Goal: Information Seeking & Learning: Learn about a topic

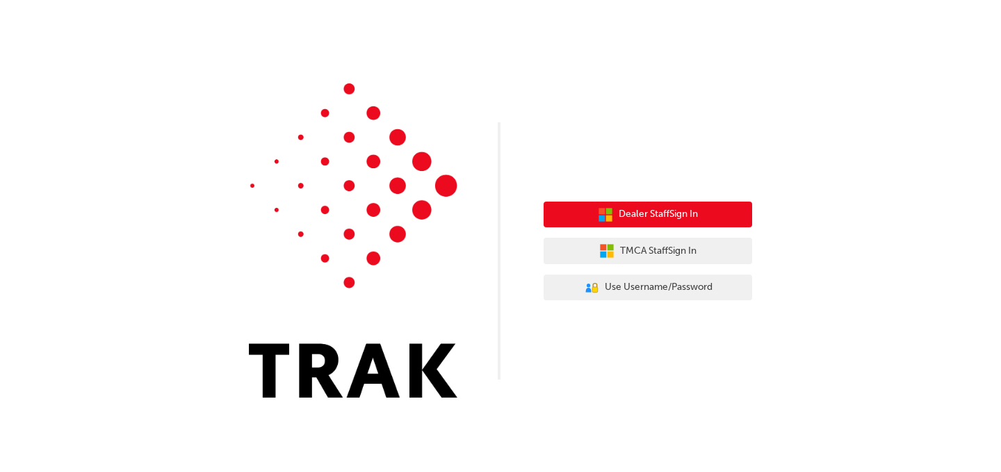
click at [643, 214] on span "Dealer Staff Sign In" at bounding box center [658, 214] width 79 height 16
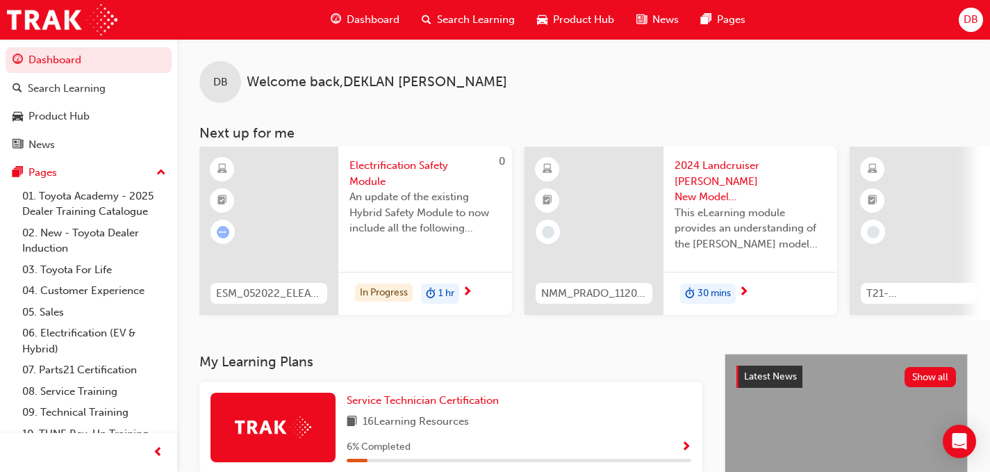
click at [388, 163] on span "Electrification Safety Module" at bounding box center [426, 173] width 152 height 31
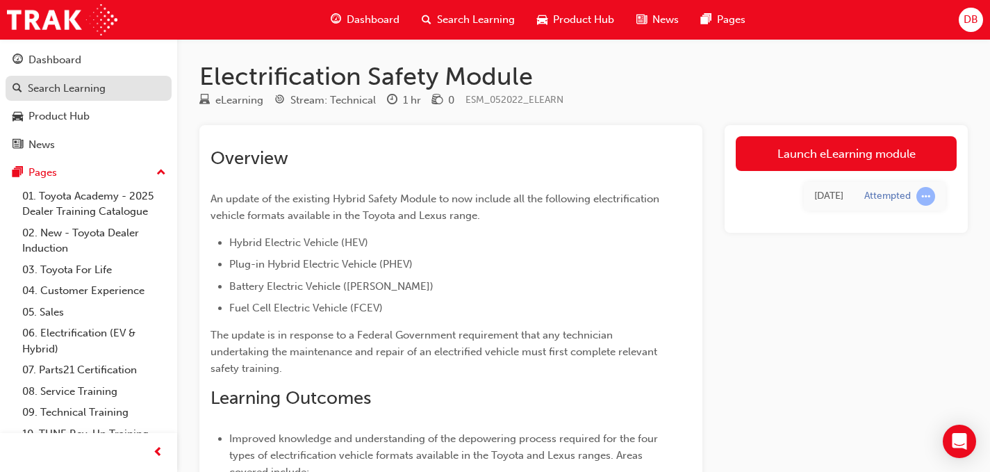
click at [58, 83] on div "Search Learning" at bounding box center [67, 89] width 78 height 16
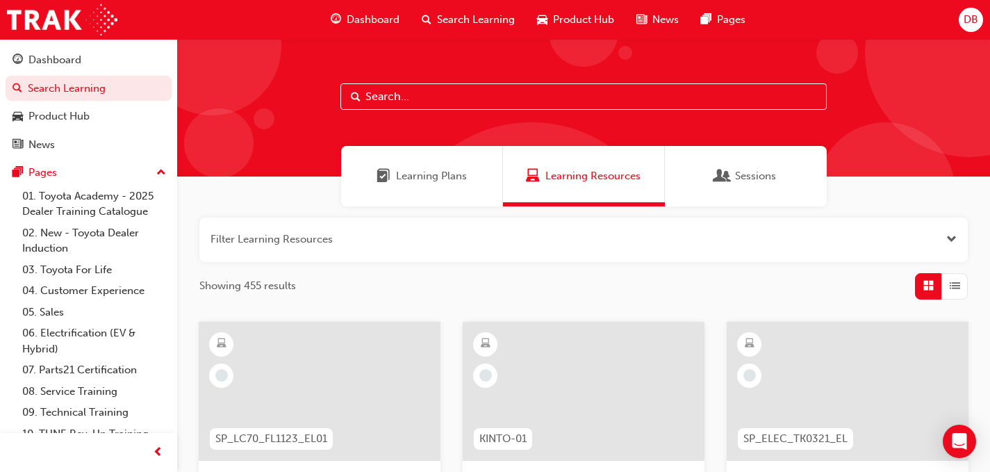
click at [371, 97] on input "text" at bounding box center [584, 96] width 487 height 26
type input "st"
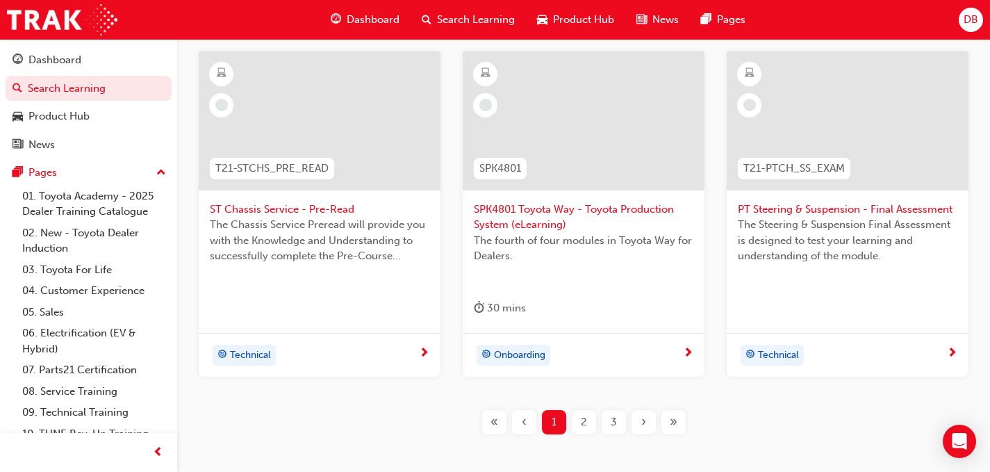
scroll to position [693, 0]
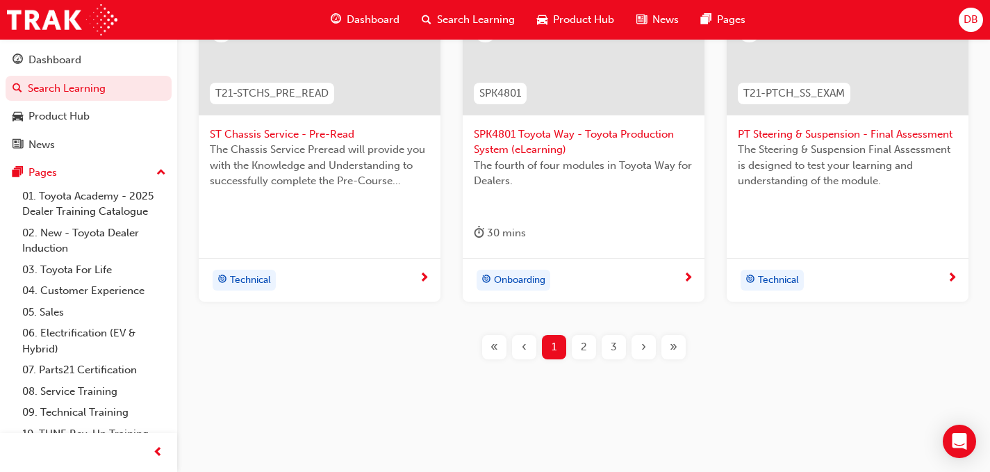
click at [580, 345] on div "2" at bounding box center [584, 347] width 24 height 24
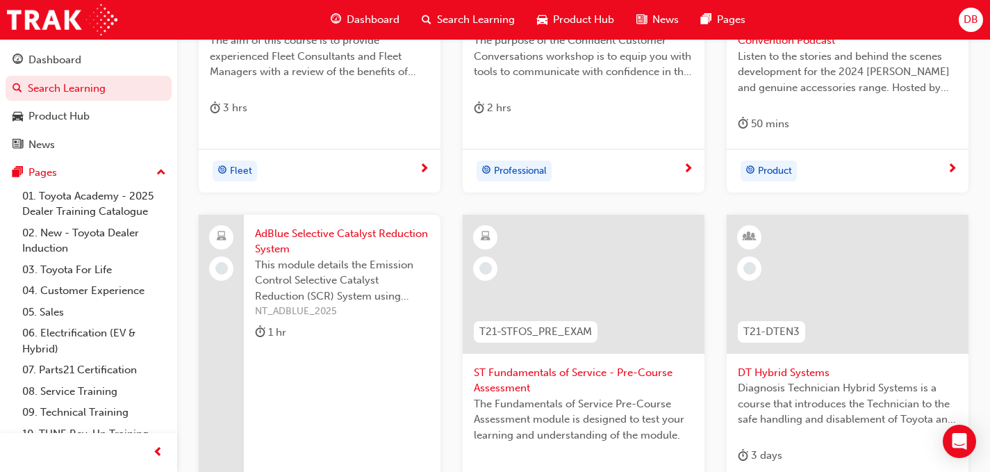
scroll to position [677, 0]
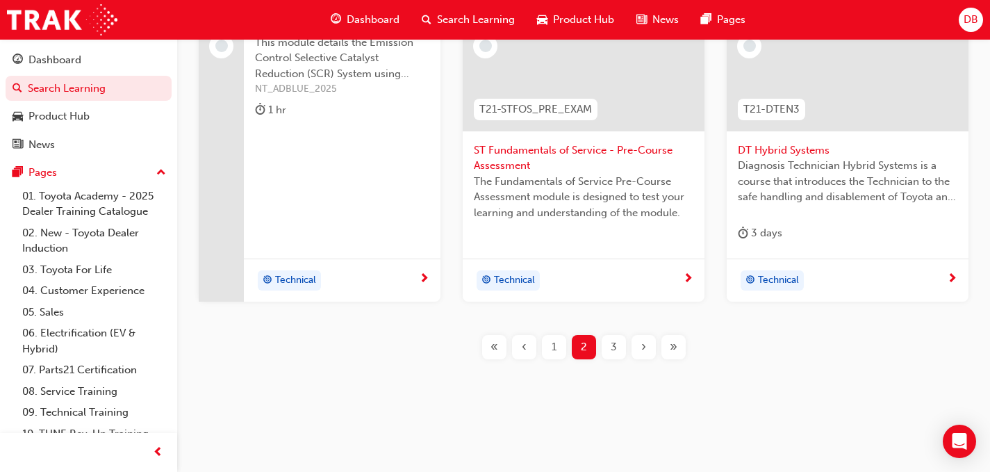
click at [520, 147] on span "ST Fundamentals of Service - Pre-Course Assessment" at bounding box center [584, 157] width 220 height 31
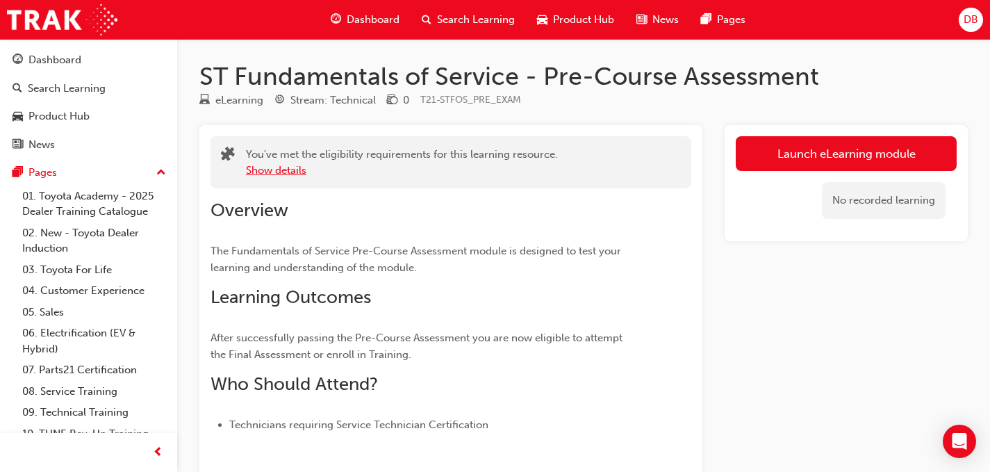
click at [277, 172] on button "Show details" at bounding box center [276, 171] width 60 height 16
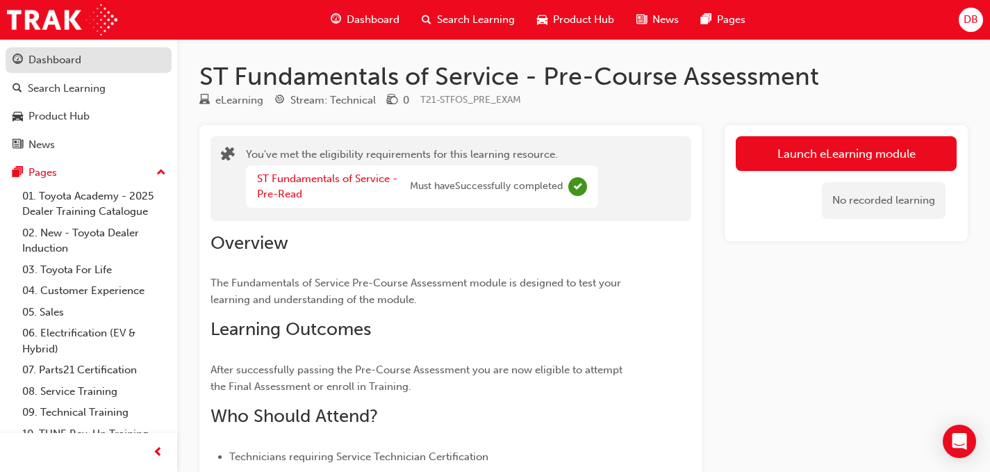
click at [54, 60] on div "Dashboard" at bounding box center [54, 60] width 53 height 16
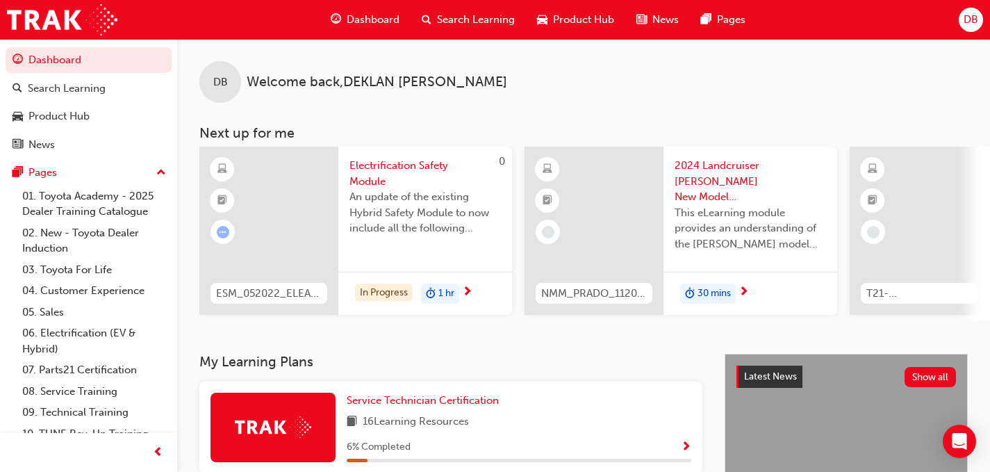
click at [403, 164] on span "Electrification Safety Module" at bounding box center [426, 173] width 152 height 31
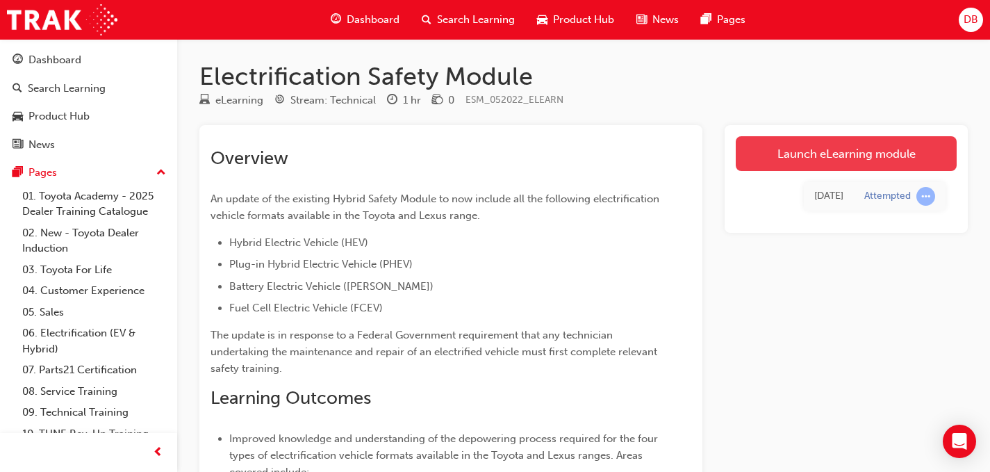
click at [915, 156] on link "Launch eLearning module" at bounding box center [846, 153] width 221 height 35
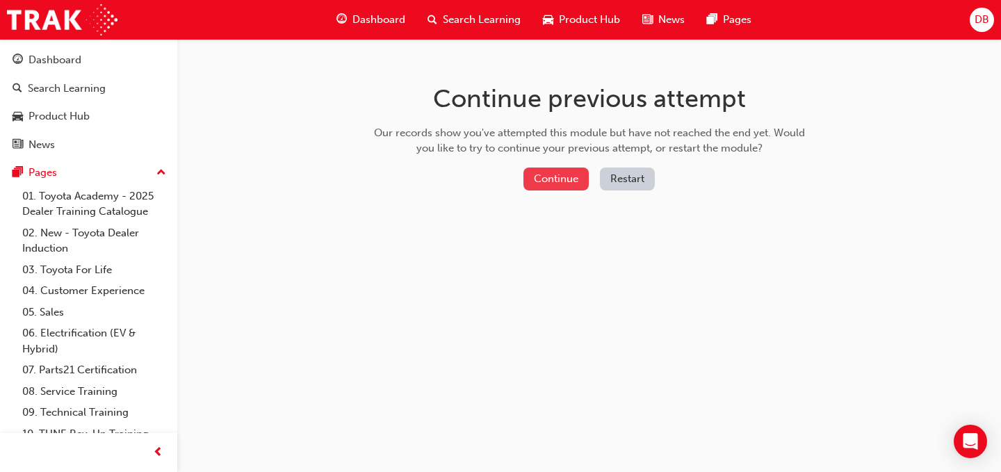
click at [549, 180] on button "Continue" at bounding box center [555, 179] width 65 height 23
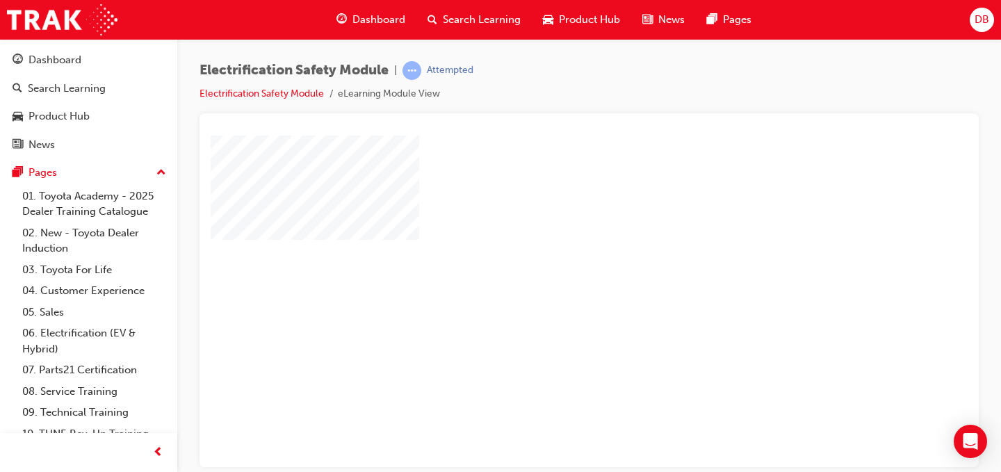
click at [549, 261] on div "play" at bounding box center [549, 261] width 0 height 0
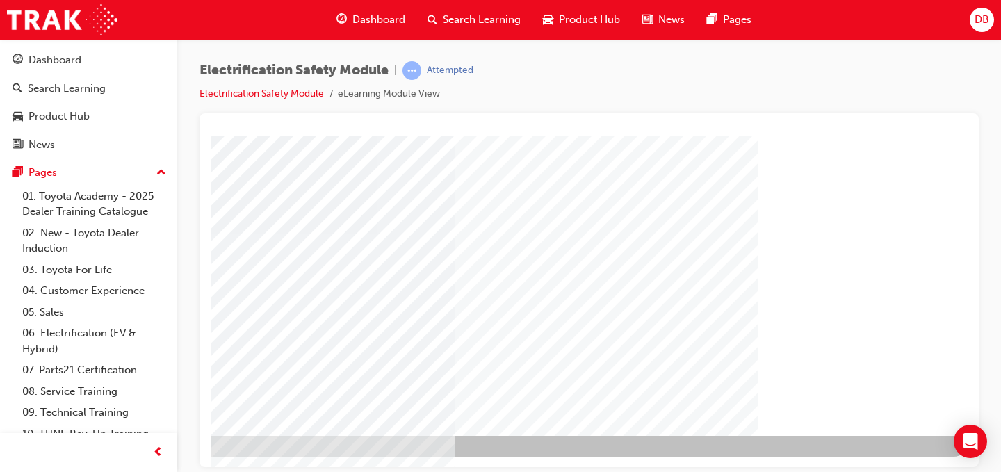
scroll to position [200, 199]
drag, startPoint x: 788, startPoint y: 462, endPoint x: 1180, endPoint y: 554, distance: 402.8
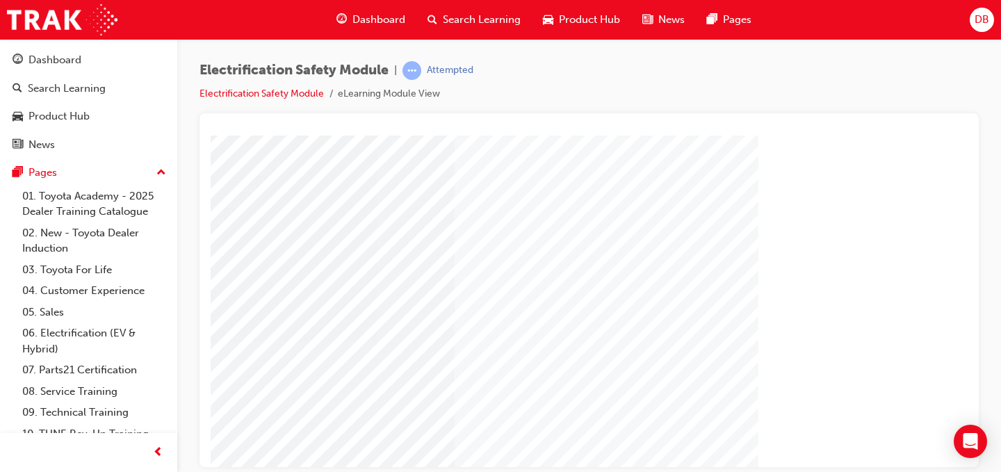
scroll to position [0, 199]
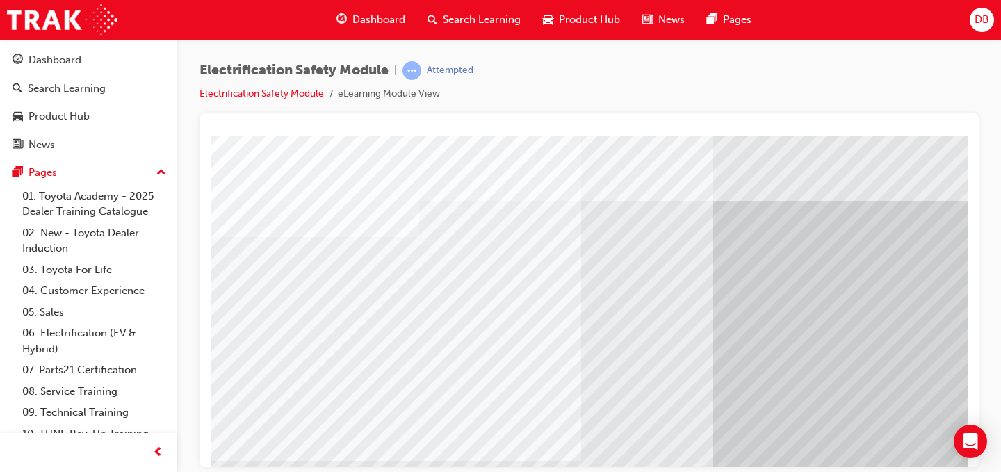
scroll to position [0, 0]
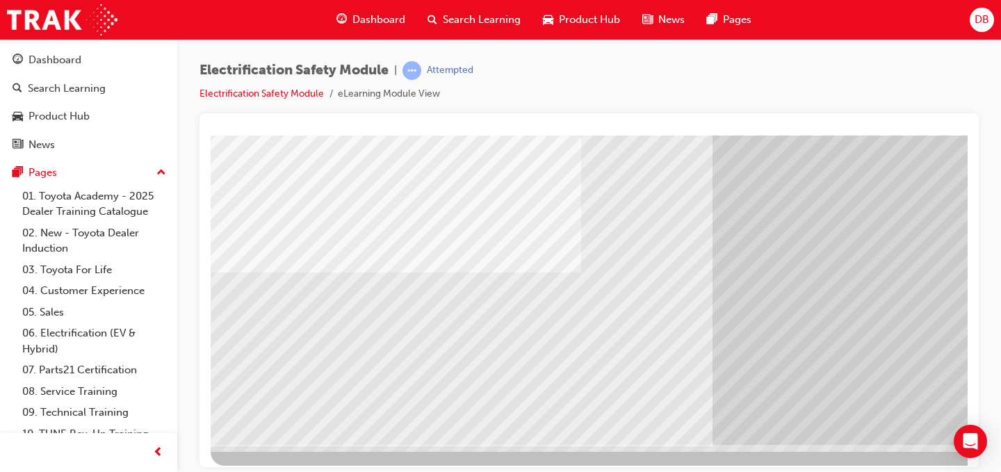
scroll to position [200, 0]
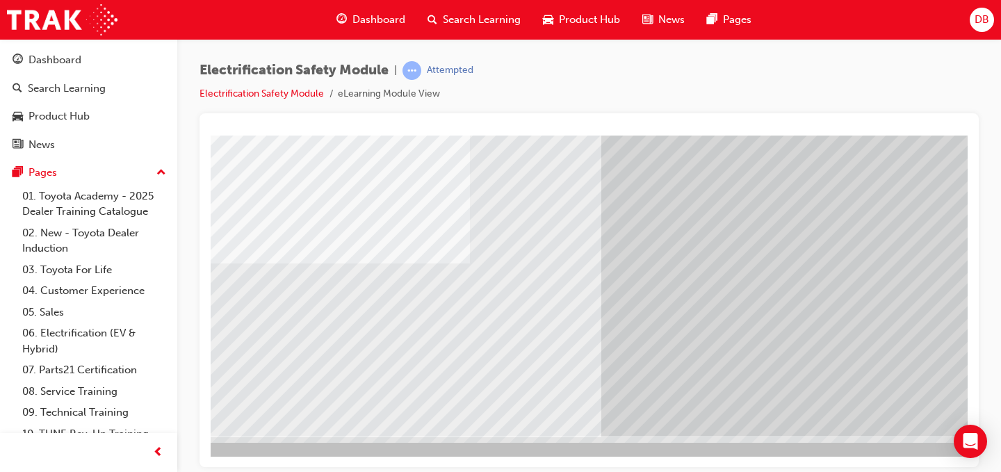
scroll to position [200, 199]
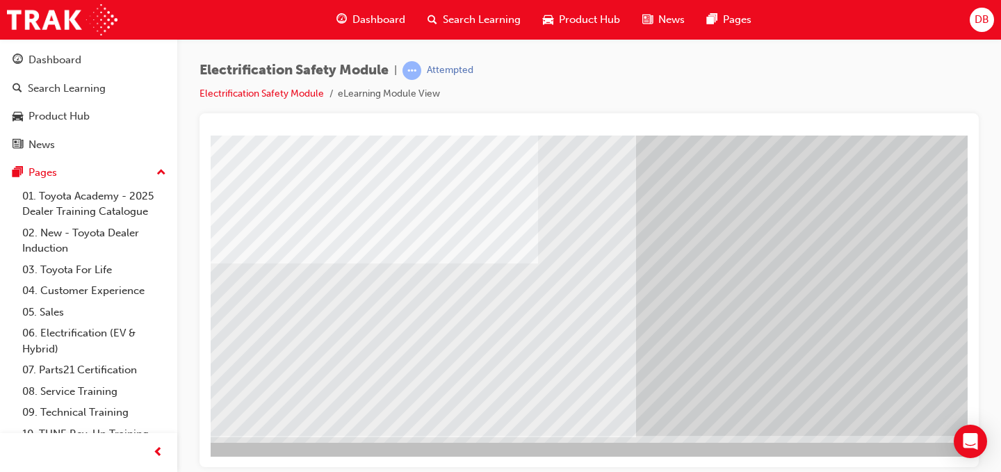
scroll to position [200, 120]
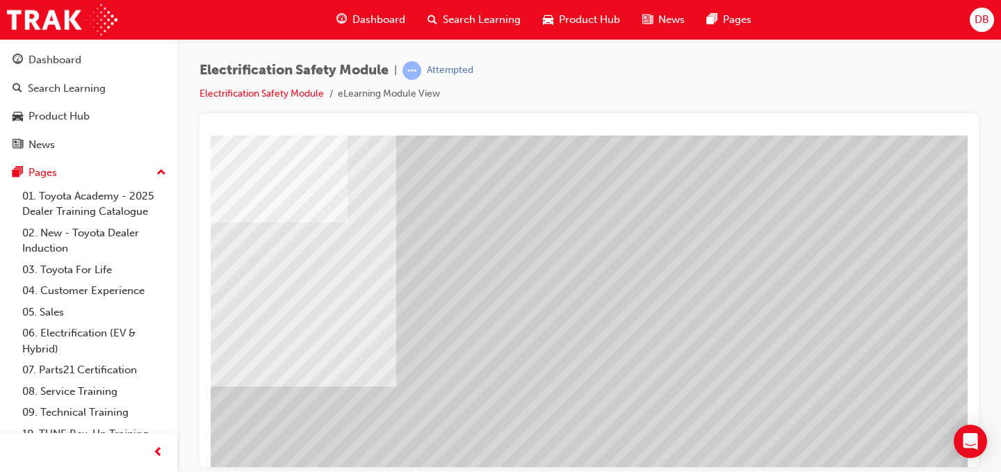
scroll to position [200, 199]
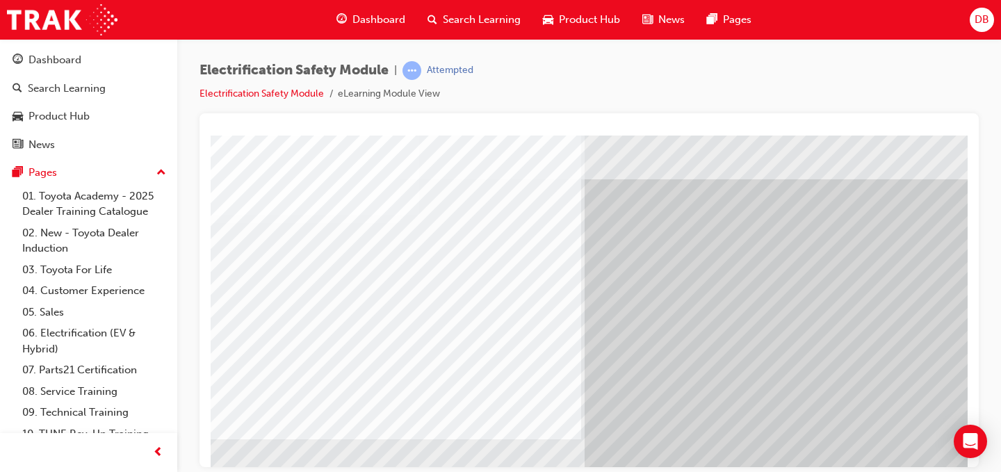
scroll to position [0, 0]
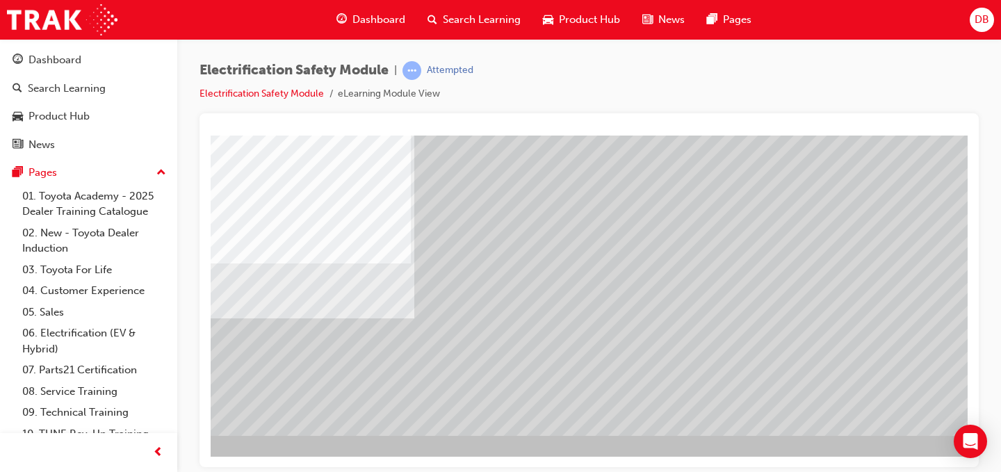
scroll to position [200, 175]
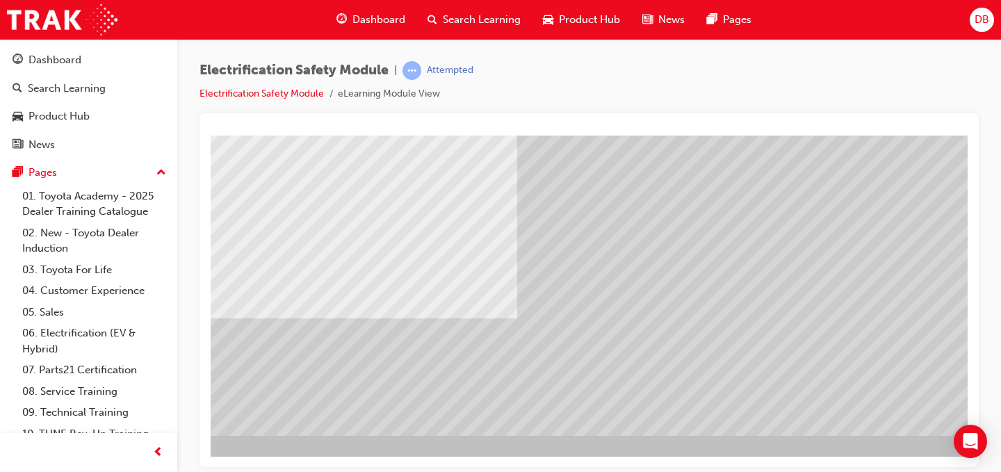
scroll to position [200, 199]
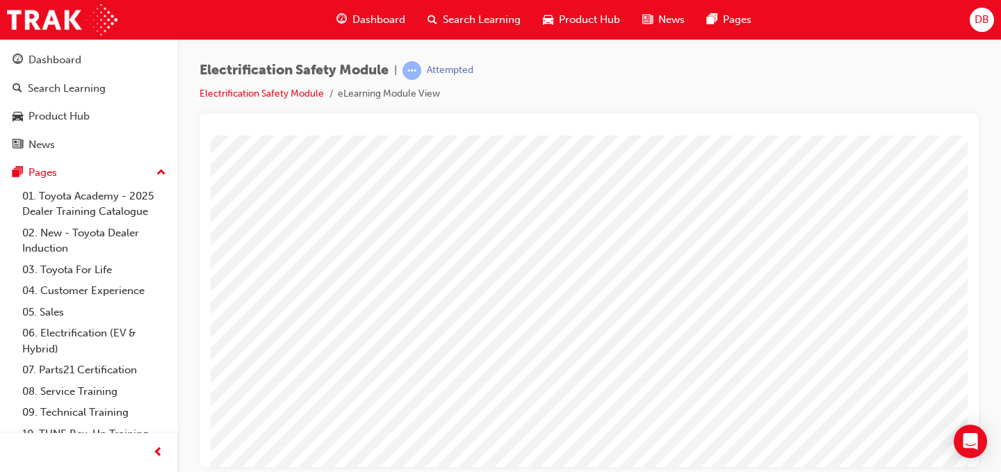
scroll to position [131, 0]
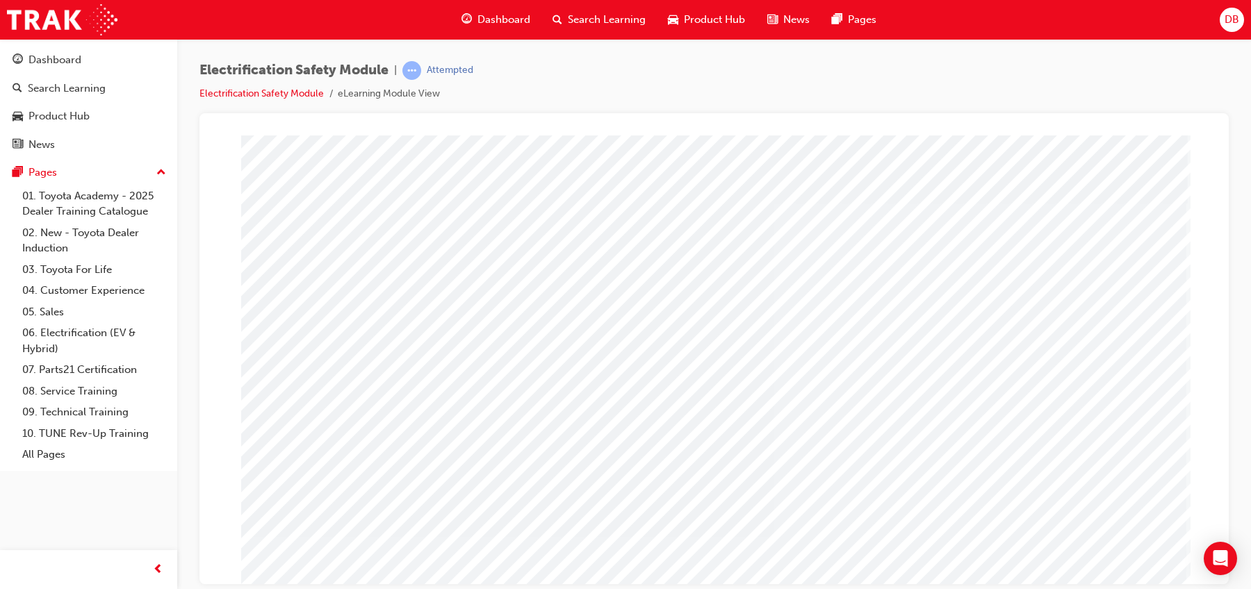
drag, startPoint x: 1184, startPoint y: 136, endPoint x: 689, endPoint y: 505, distance: 617.4
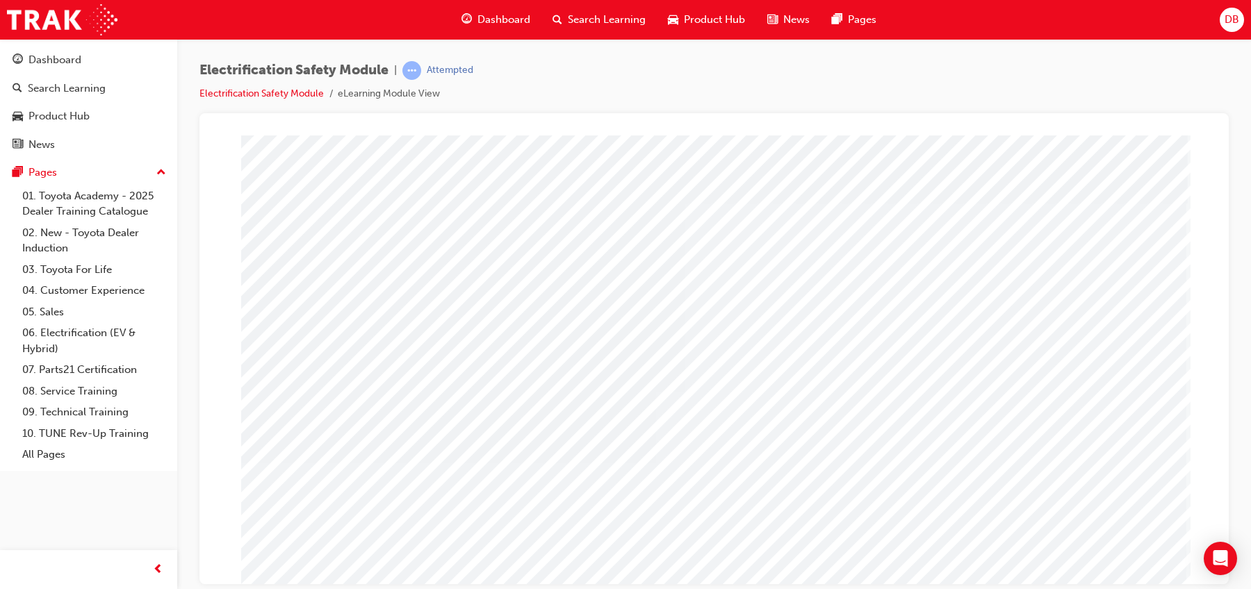
drag, startPoint x: 1116, startPoint y: 367, endPoint x: 1119, endPoint y: 382, distance: 15.7
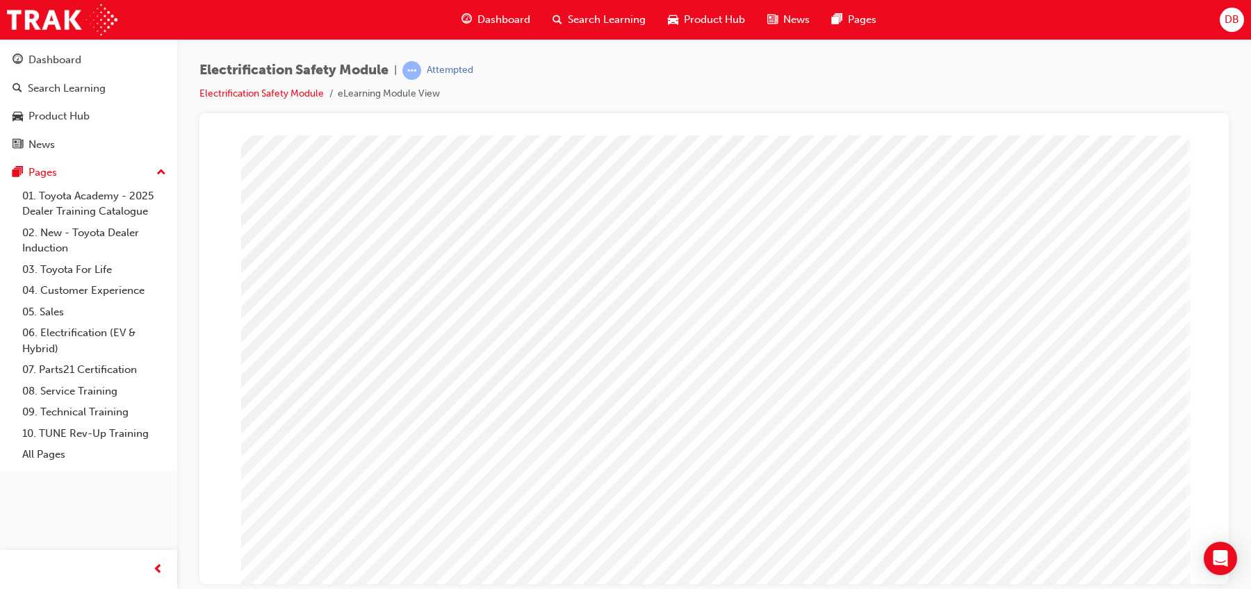
scroll to position [0, 0]
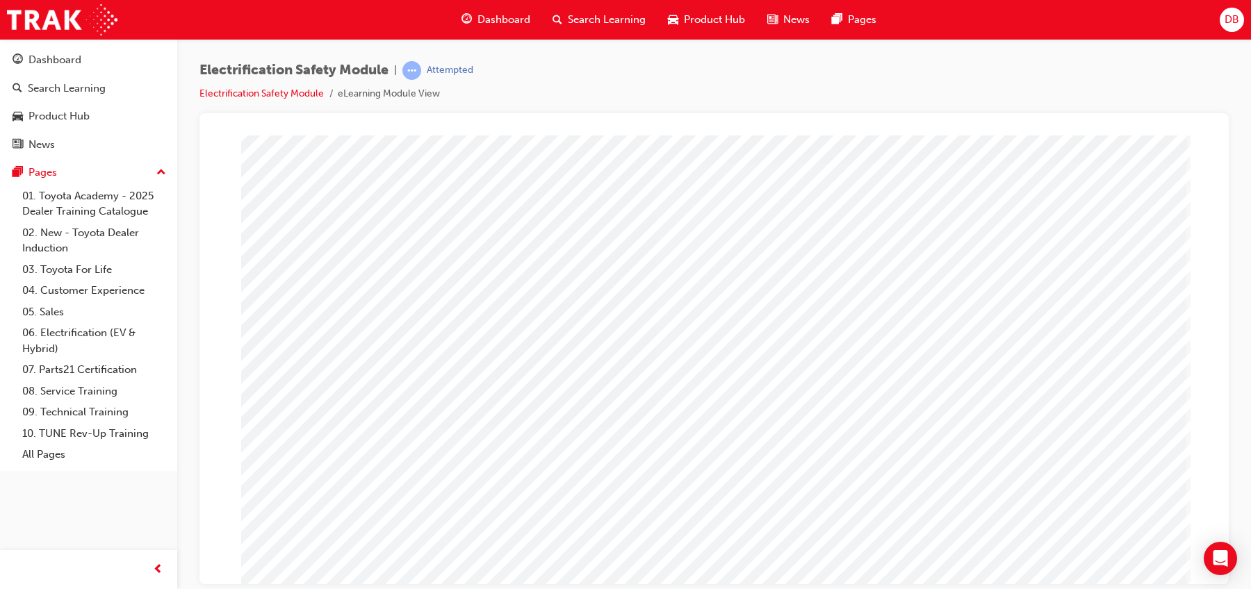
scroll to position [72, 0]
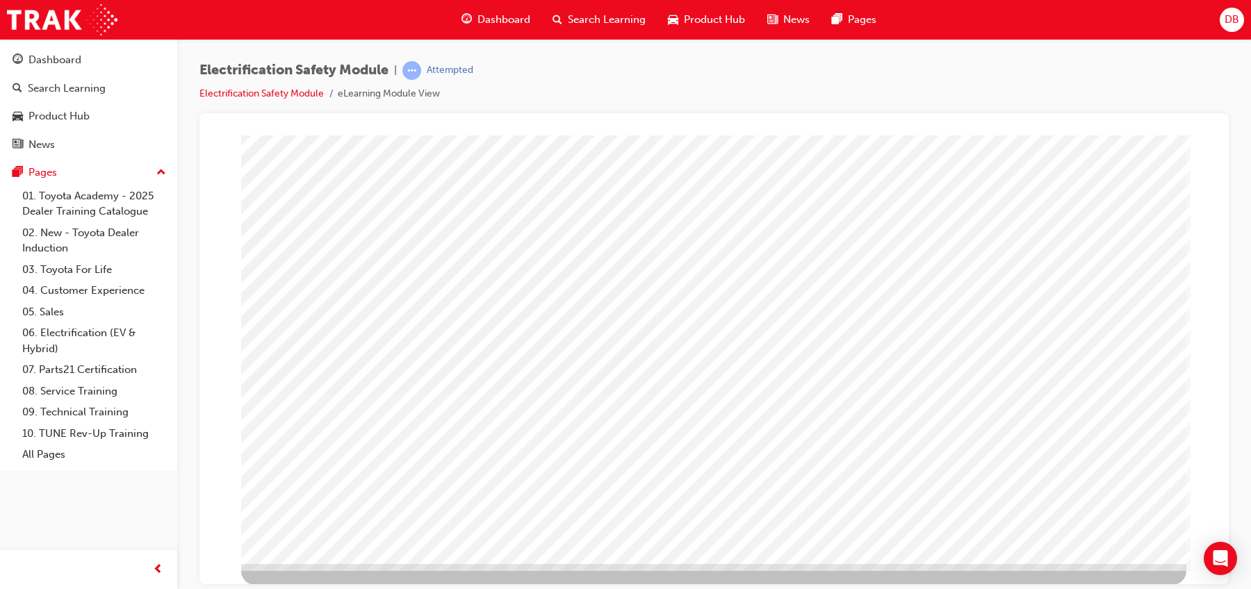
drag, startPoint x: 1059, startPoint y: 517, endPoint x: 1068, endPoint y: 520, distance: 9.5
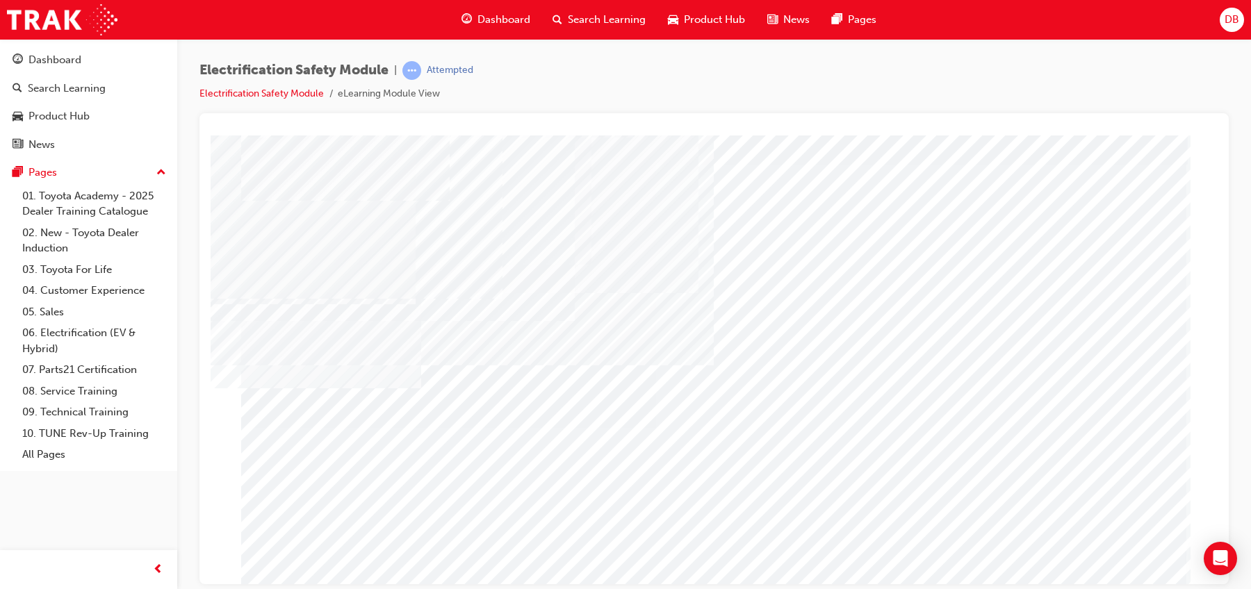
scroll to position [72, 0]
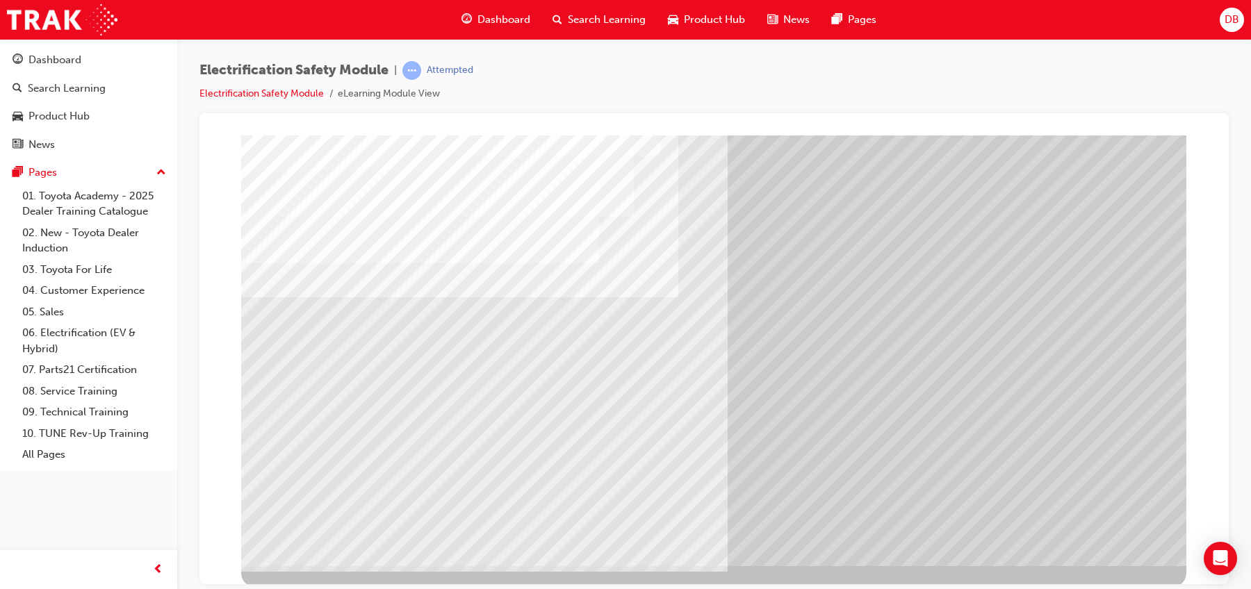
scroll to position [72, 0]
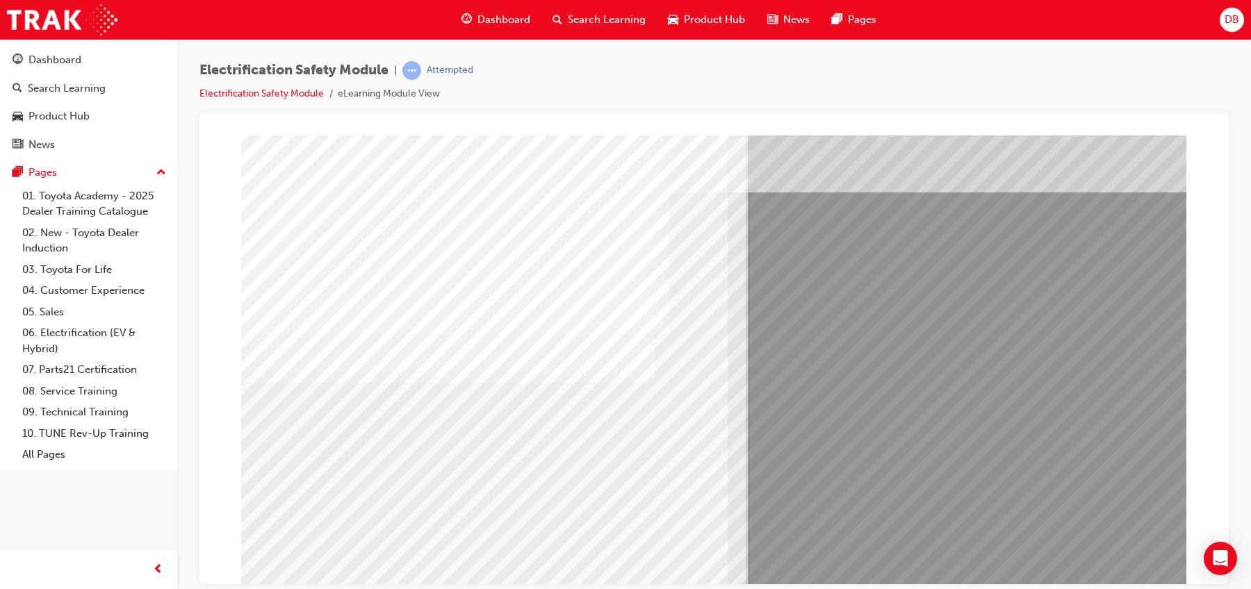
scroll to position [72, 0]
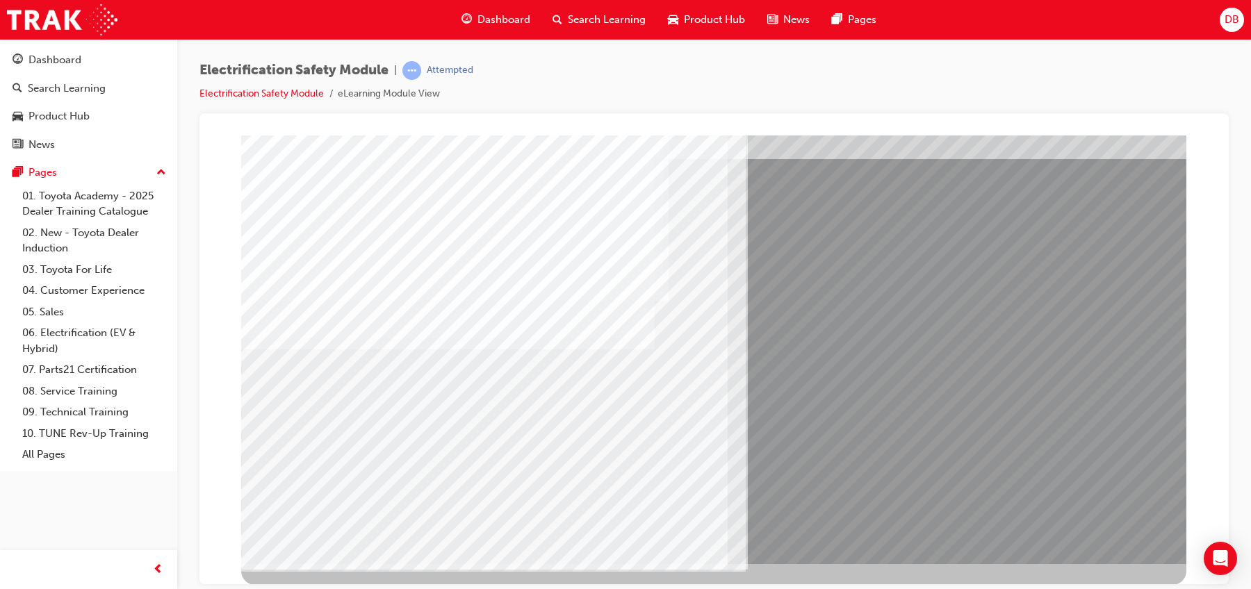
drag, startPoint x: 485, startPoint y: 450, endPoint x: 603, endPoint y: 461, distance: 117.9
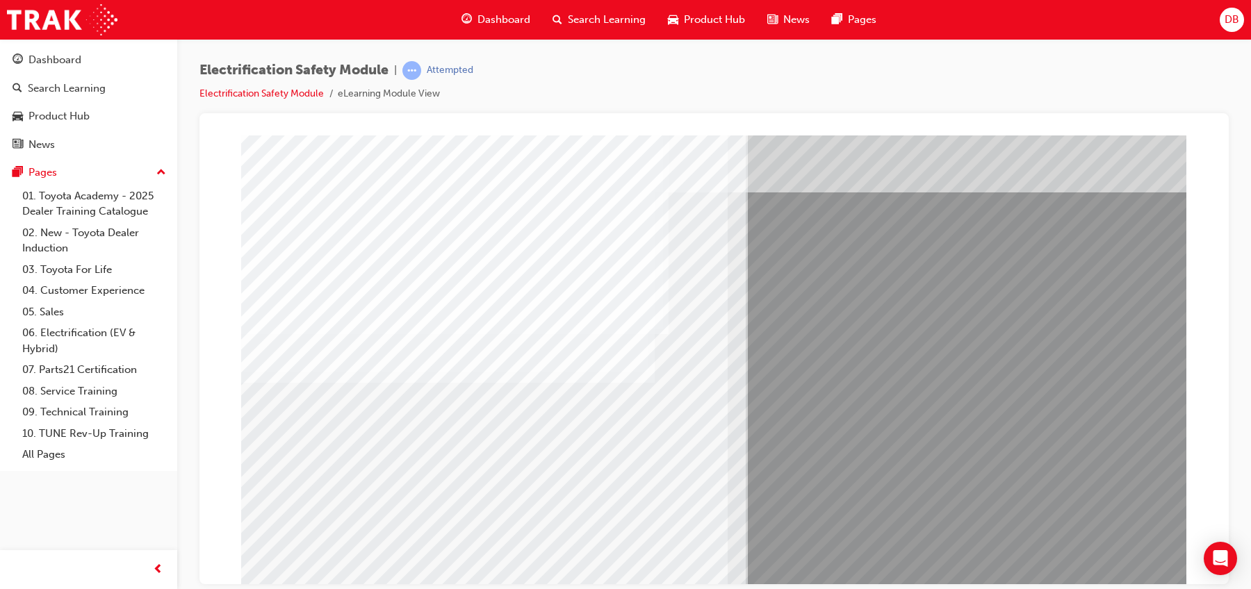
scroll to position [72, 0]
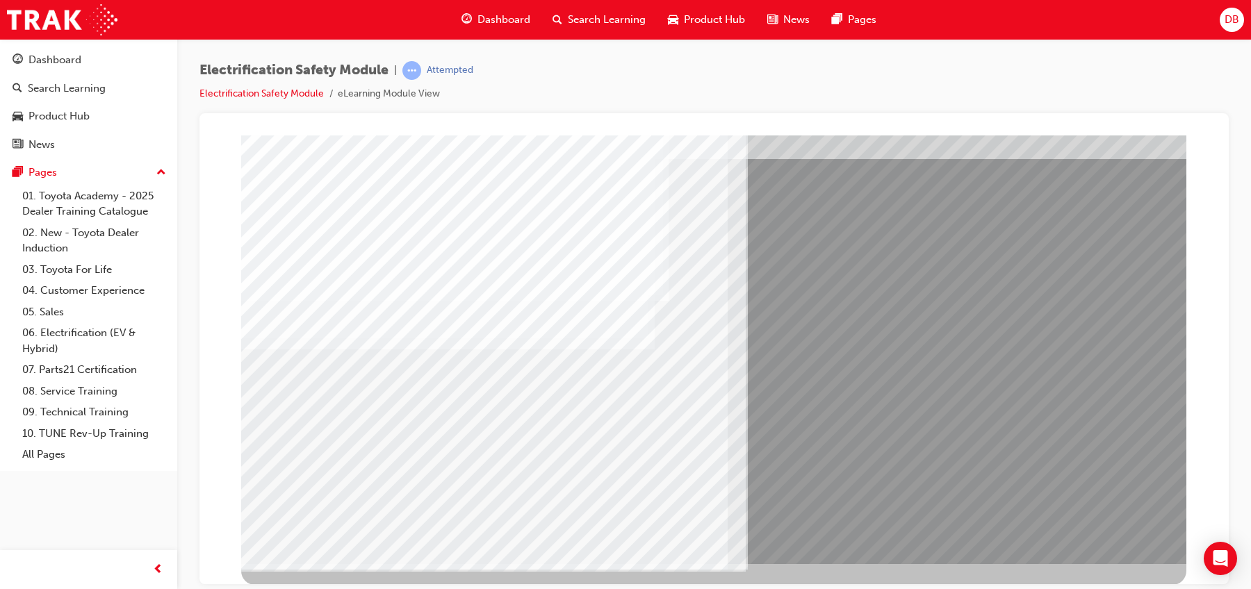
drag, startPoint x: 797, startPoint y: 492, endPoint x: 782, endPoint y: 493, distance: 15.3
drag, startPoint x: 782, startPoint y: 493, endPoint x: 772, endPoint y: 493, distance: 9.7
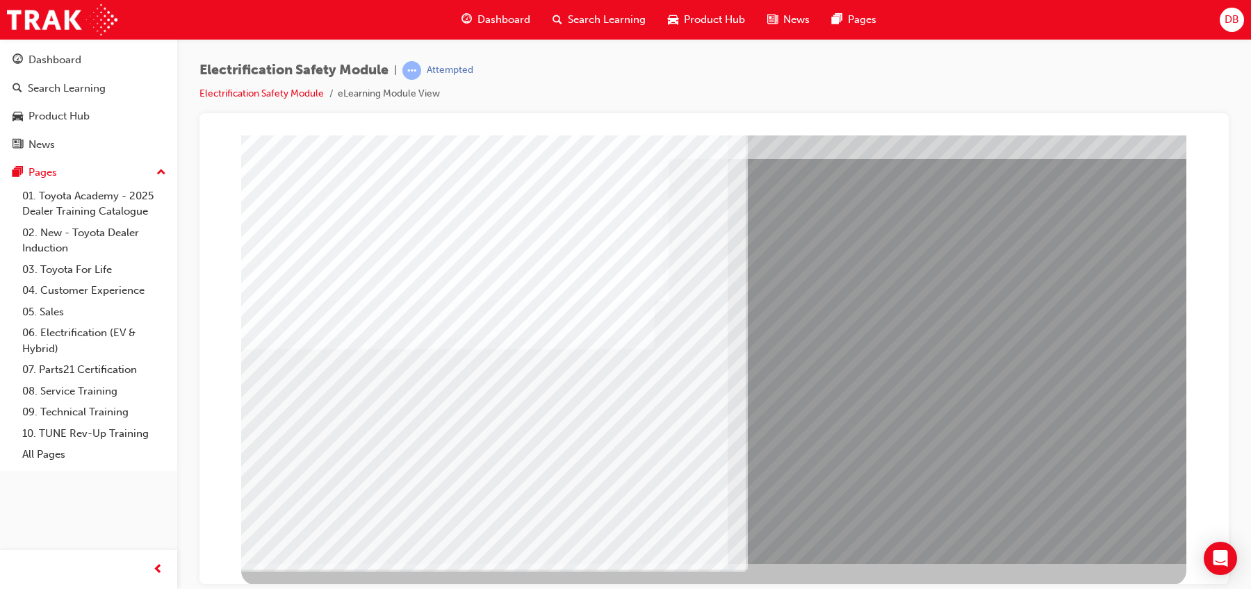
drag, startPoint x: 767, startPoint y: 493, endPoint x: 754, endPoint y: 493, distance: 12.5
drag, startPoint x: 754, startPoint y: 493, endPoint x: 744, endPoint y: 492, distance: 10.4
drag, startPoint x: 741, startPoint y: 492, endPoint x: 758, endPoint y: 494, distance: 17.5
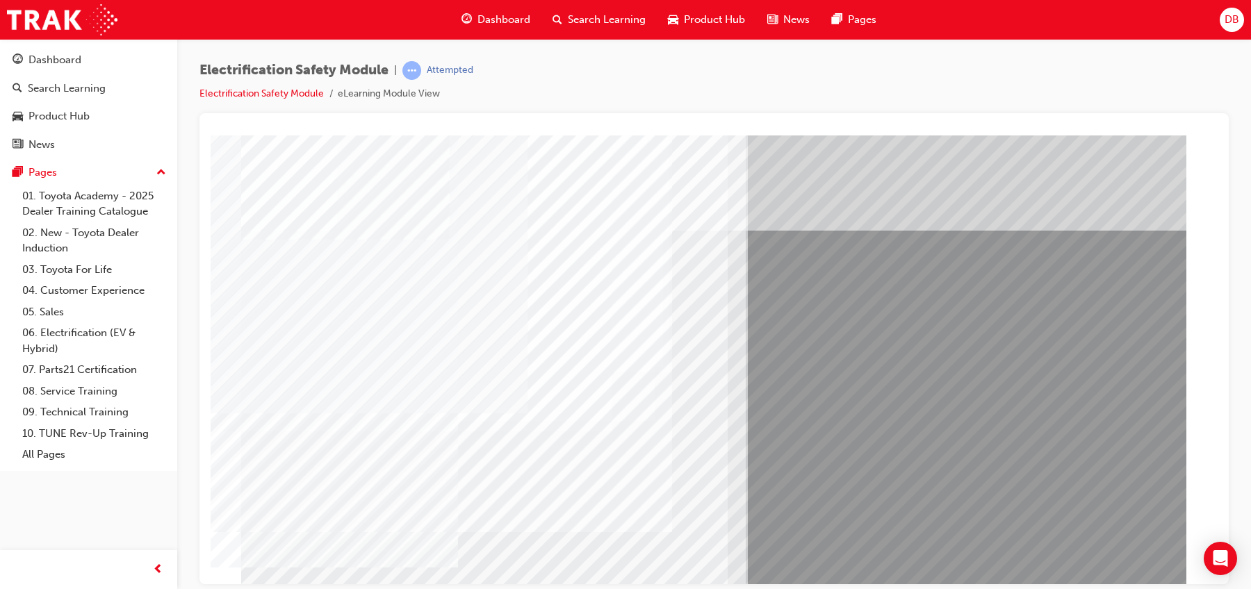
drag, startPoint x: 427, startPoint y: 498, endPoint x: 446, endPoint y: 496, distance: 18.8
drag, startPoint x: 505, startPoint y: 518, endPoint x: 515, endPoint y: 520, distance: 10.0
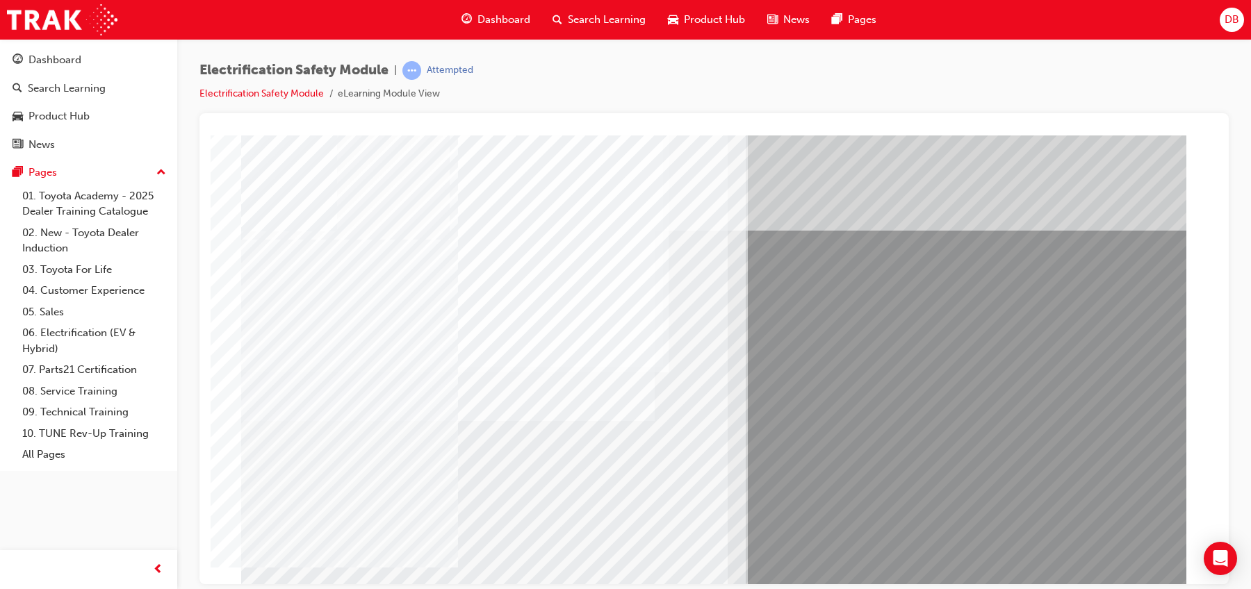
drag, startPoint x: 627, startPoint y: 516, endPoint x: 648, endPoint y: 520, distance: 21.1
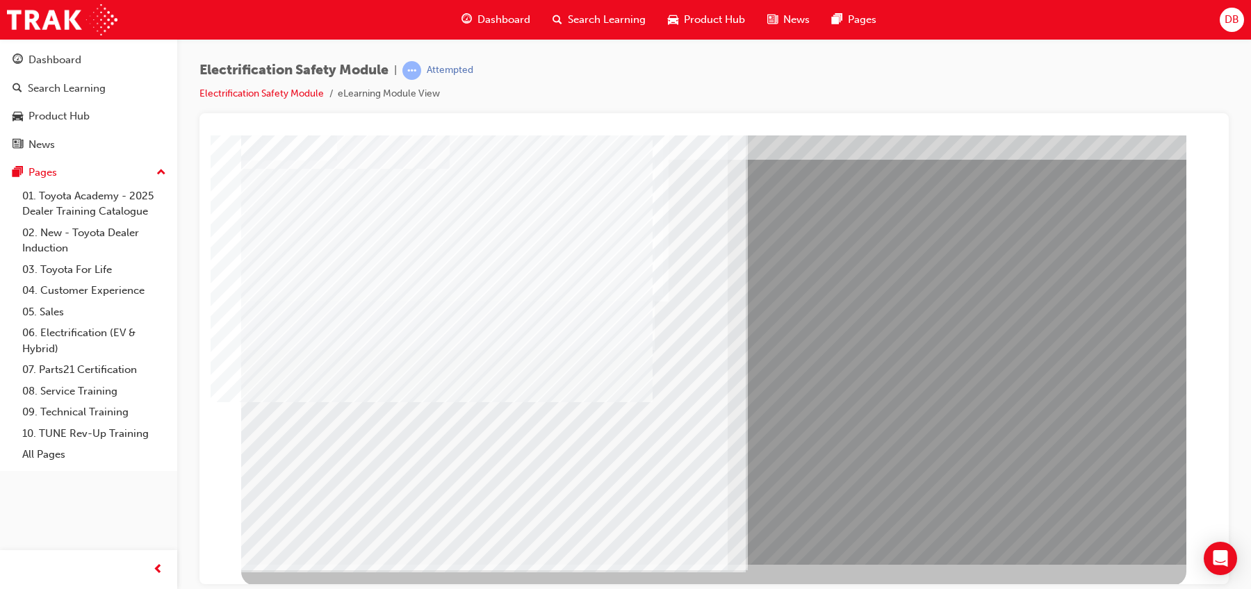
scroll to position [72, 0]
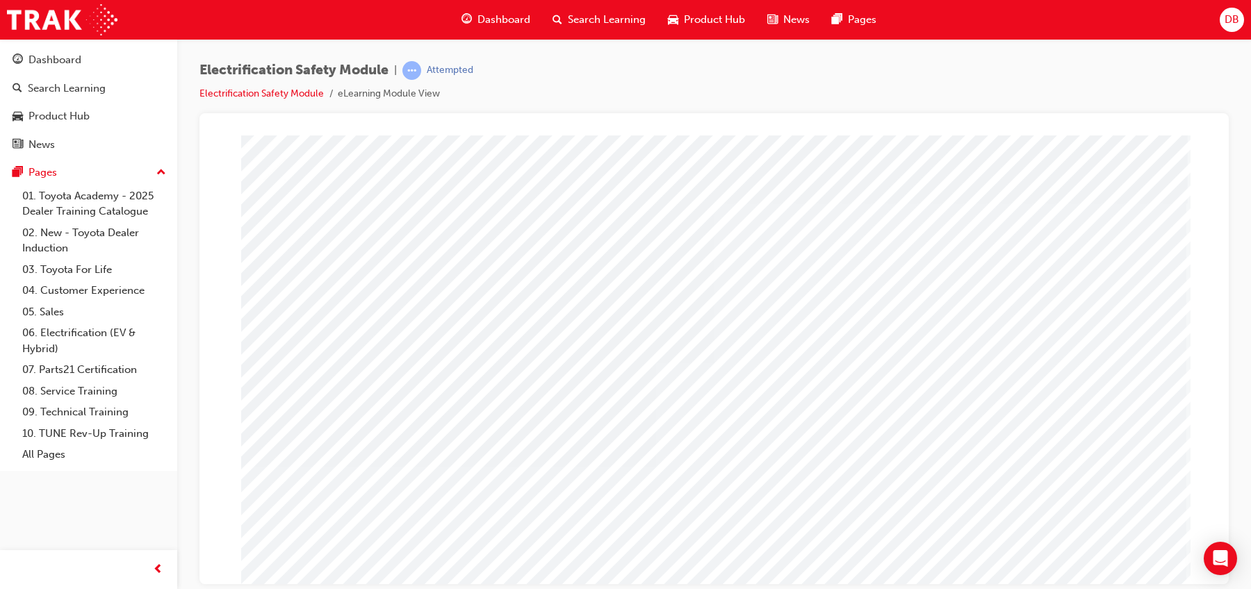
drag, startPoint x: 927, startPoint y: 383, endPoint x: 876, endPoint y: 376, distance: 50.5
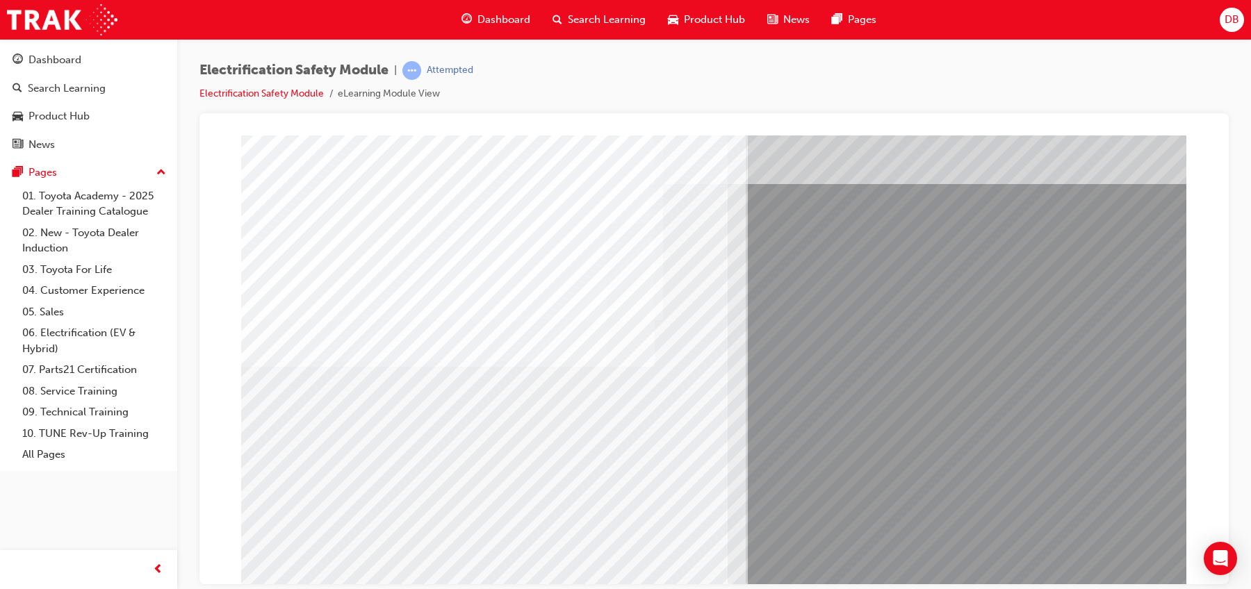
scroll to position [72, 0]
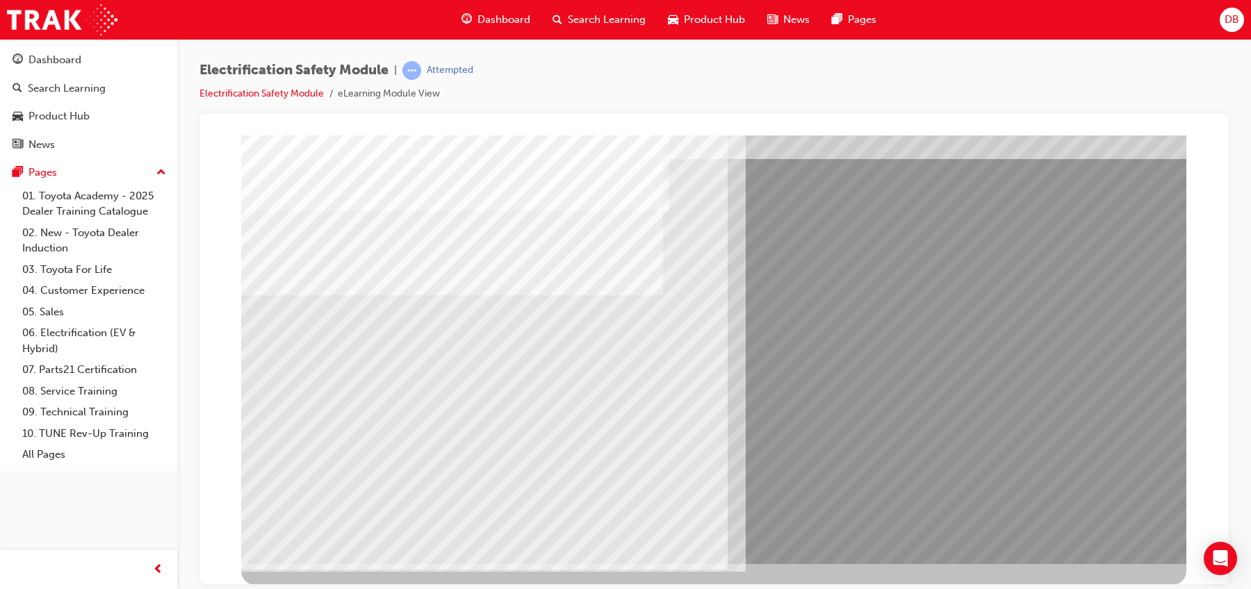
scroll to position [0, 0]
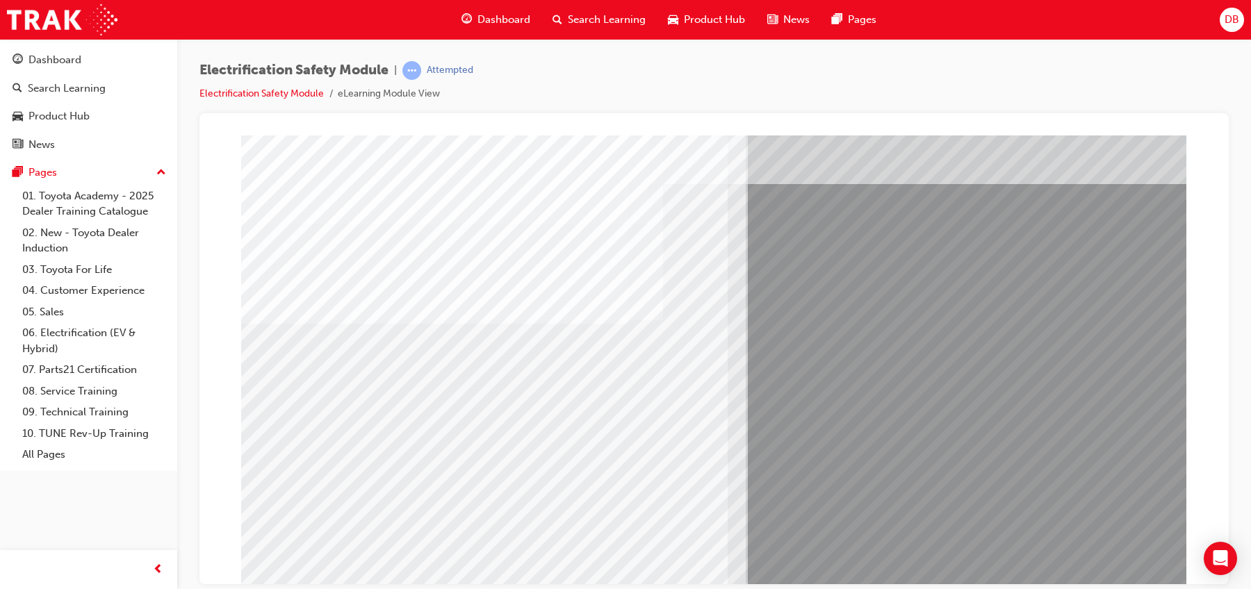
scroll to position [72, 0]
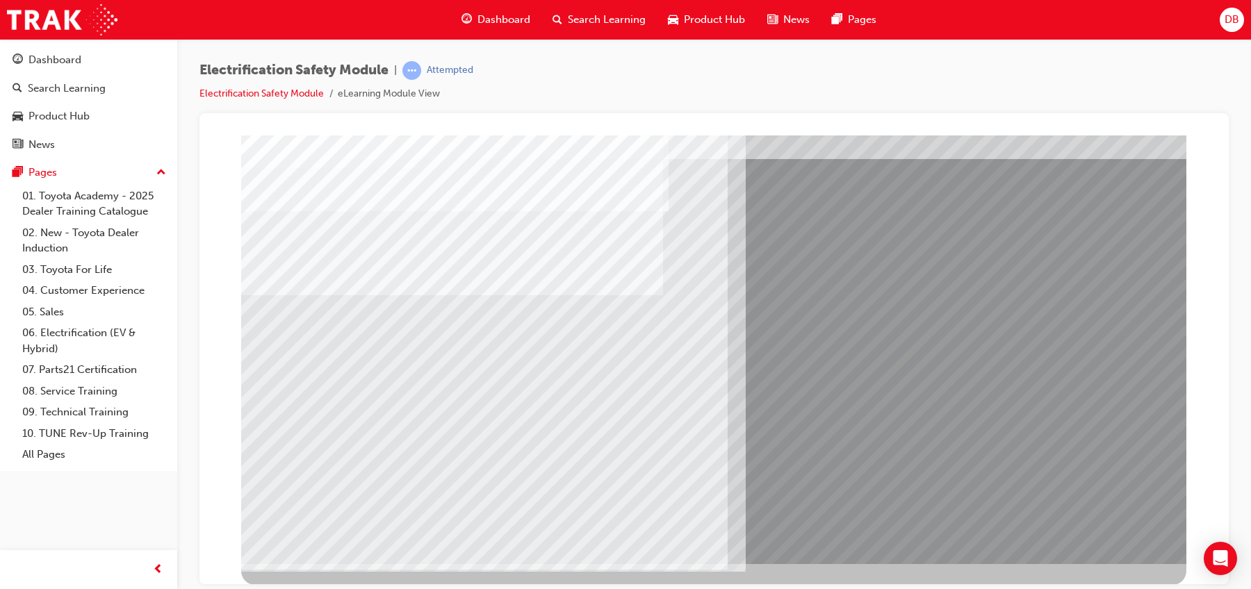
scroll to position [0, 0]
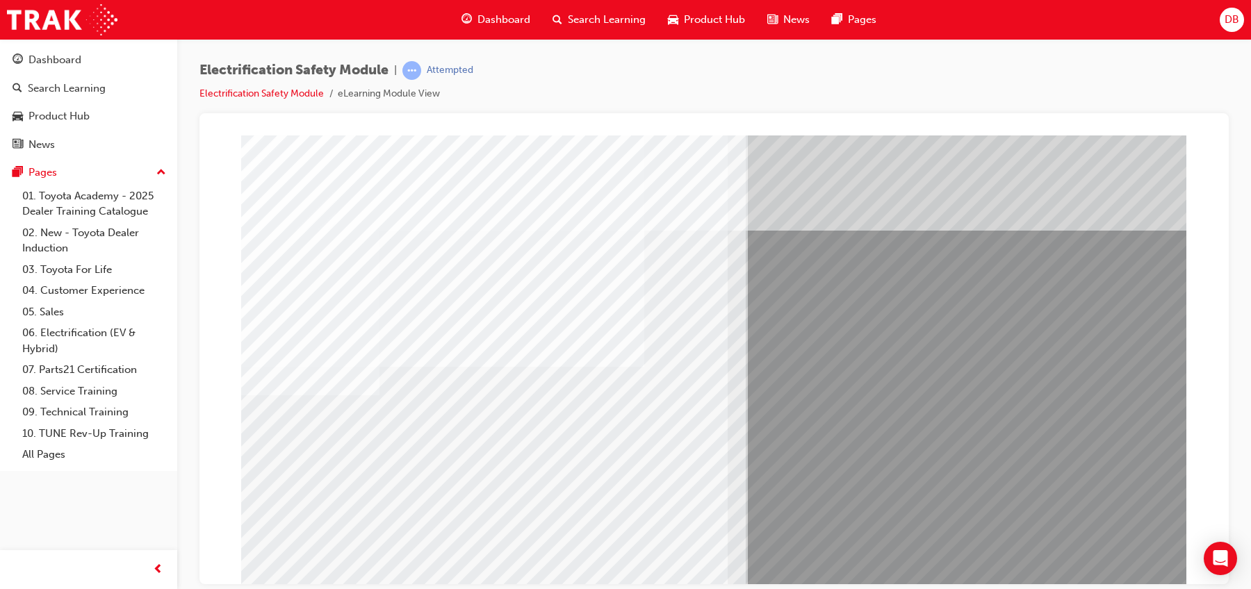
drag, startPoint x: 609, startPoint y: 528, endPoint x: 629, endPoint y: 519, distance: 22.1
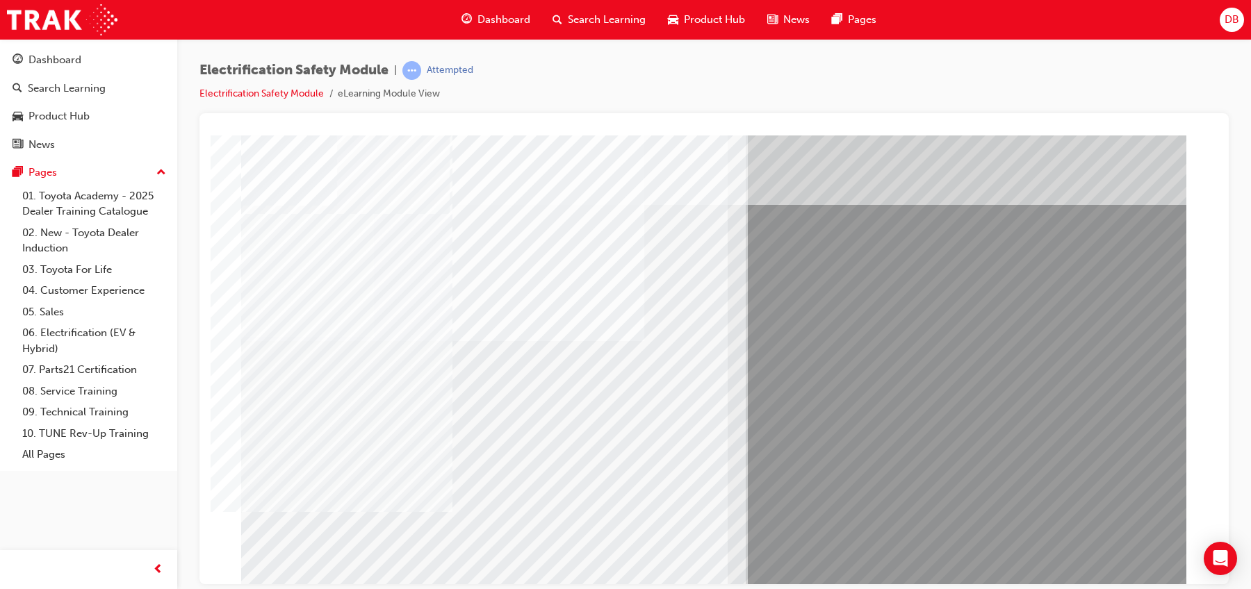
scroll to position [72, 0]
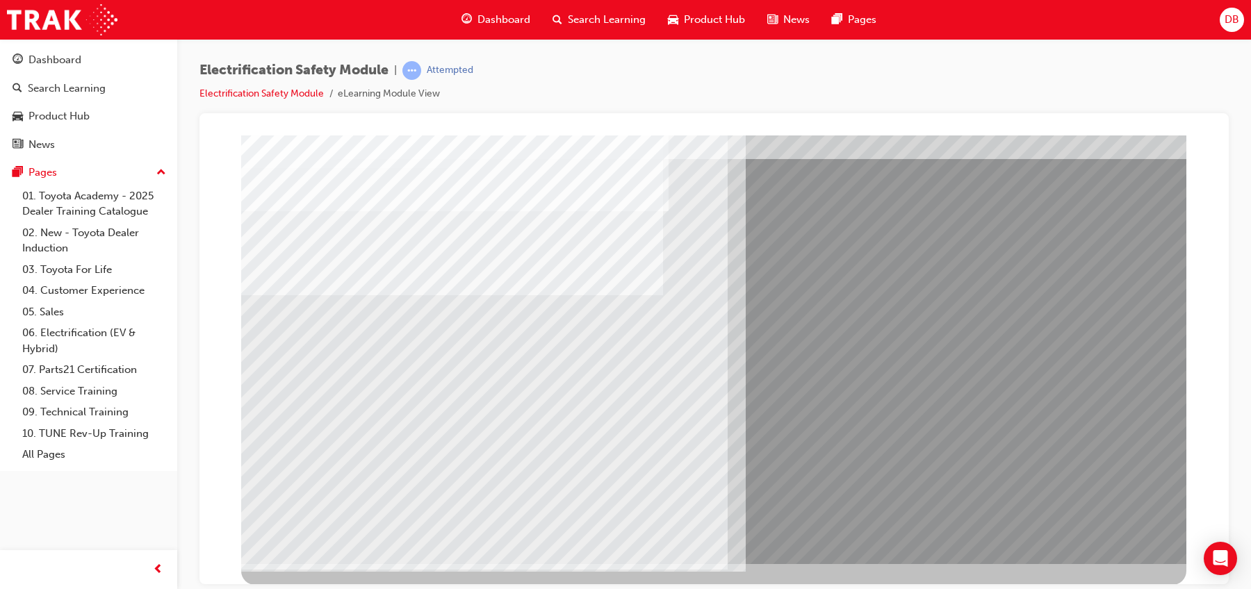
scroll to position [0, 0]
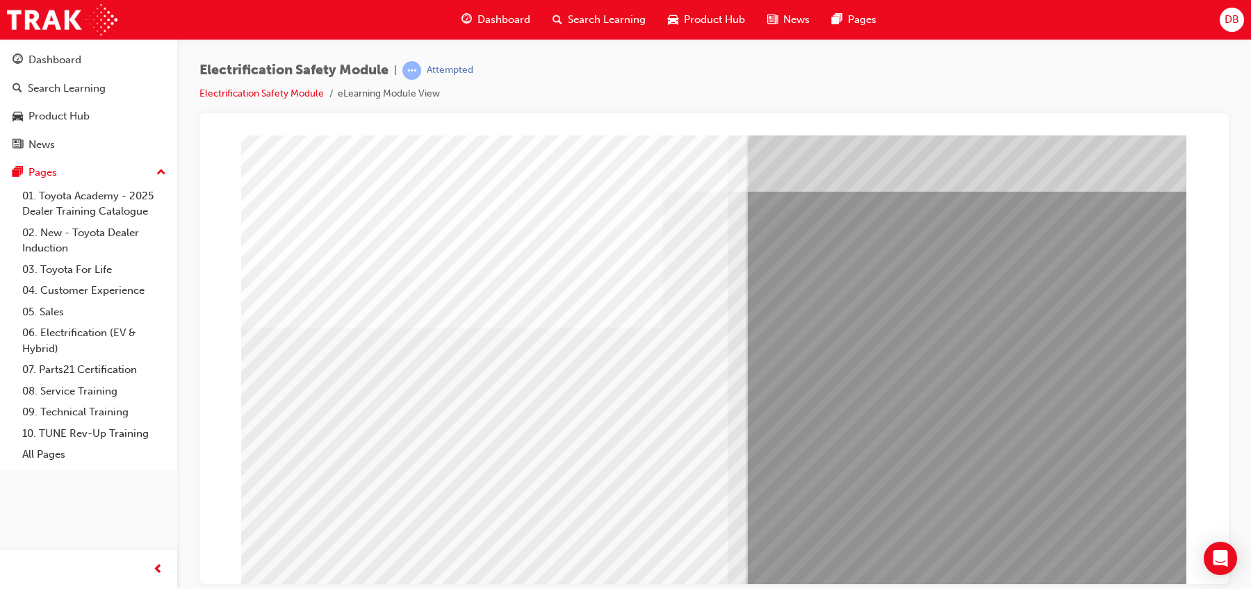
scroll to position [72, 0]
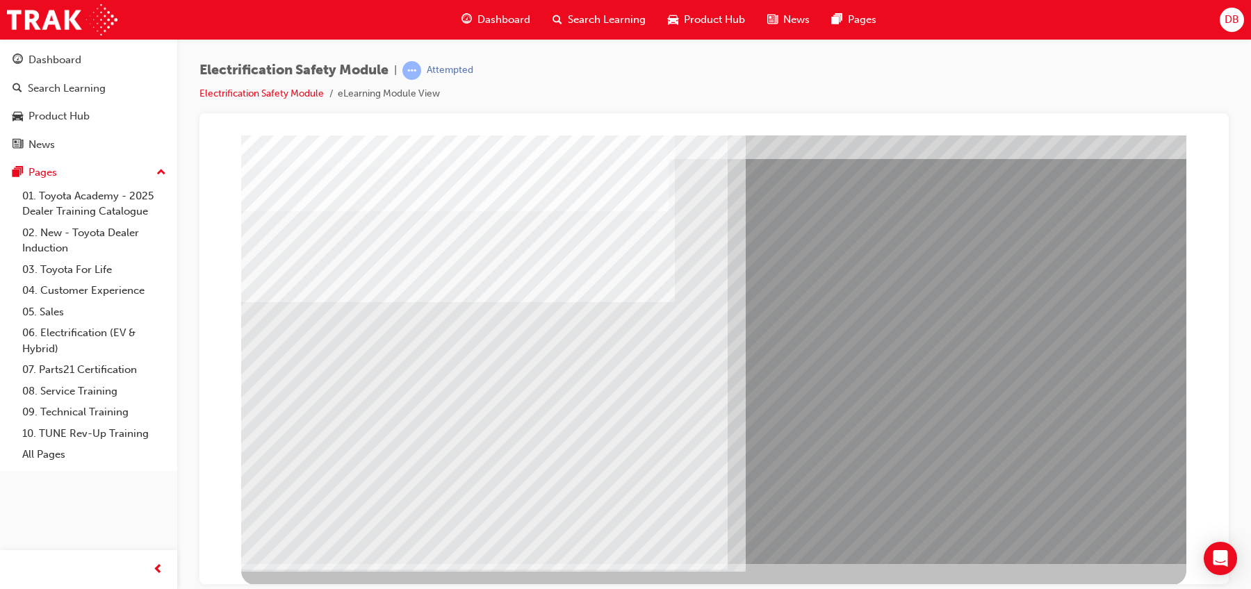
scroll to position [0, 0]
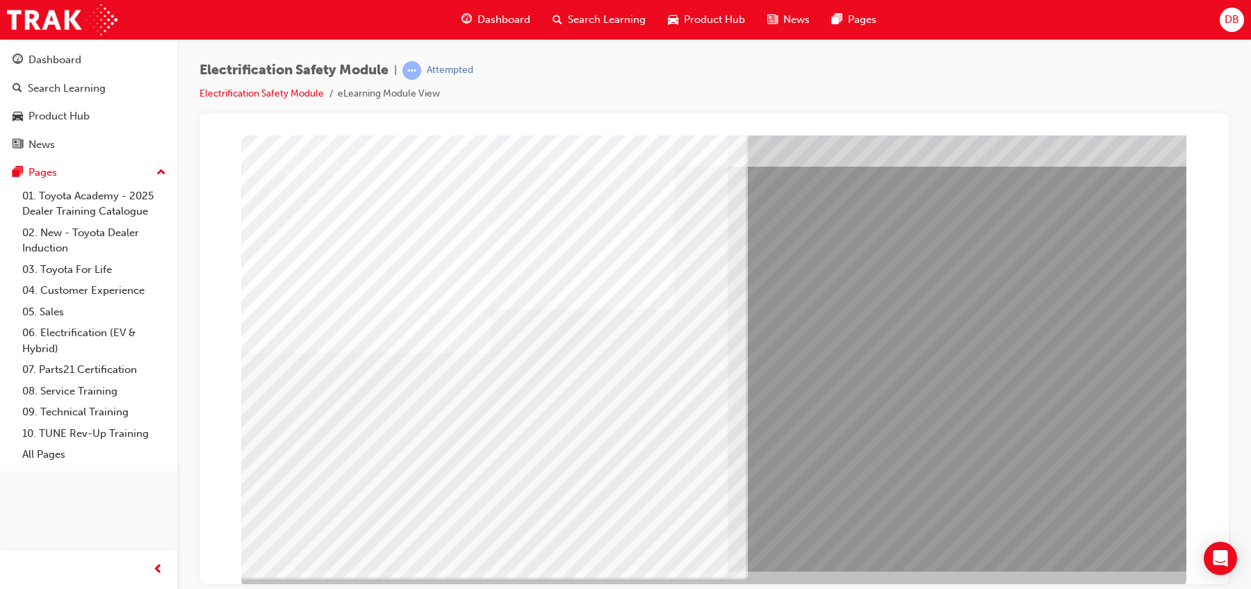
scroll to position [72, 0]
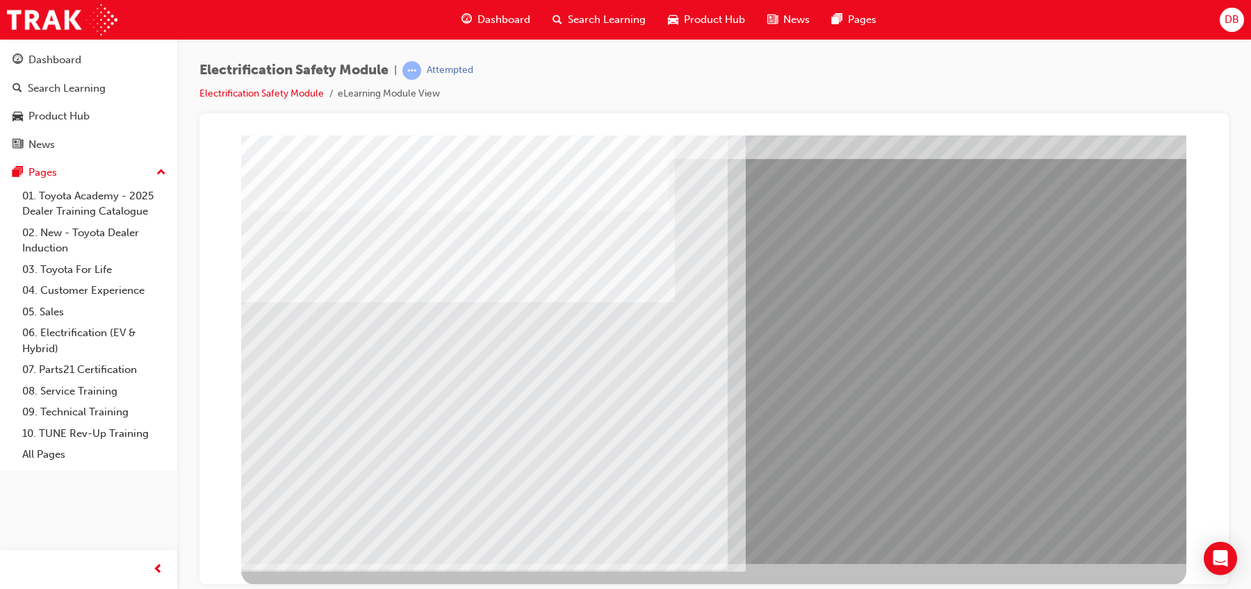
scroll to position [0, 0]
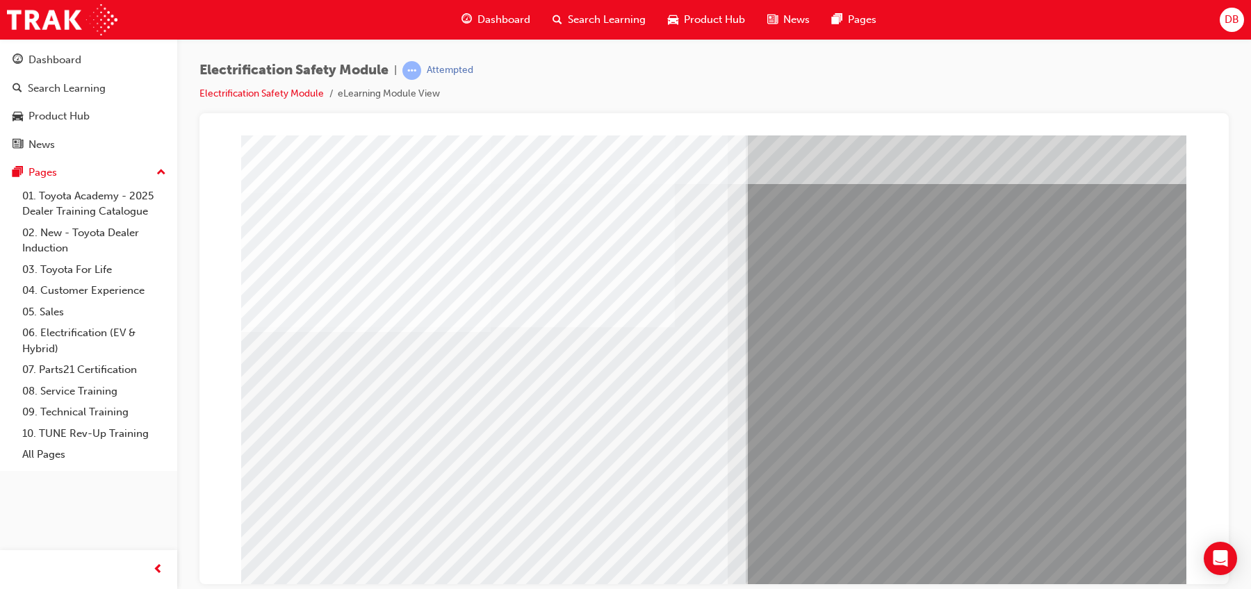
scroll to position [72, 0]
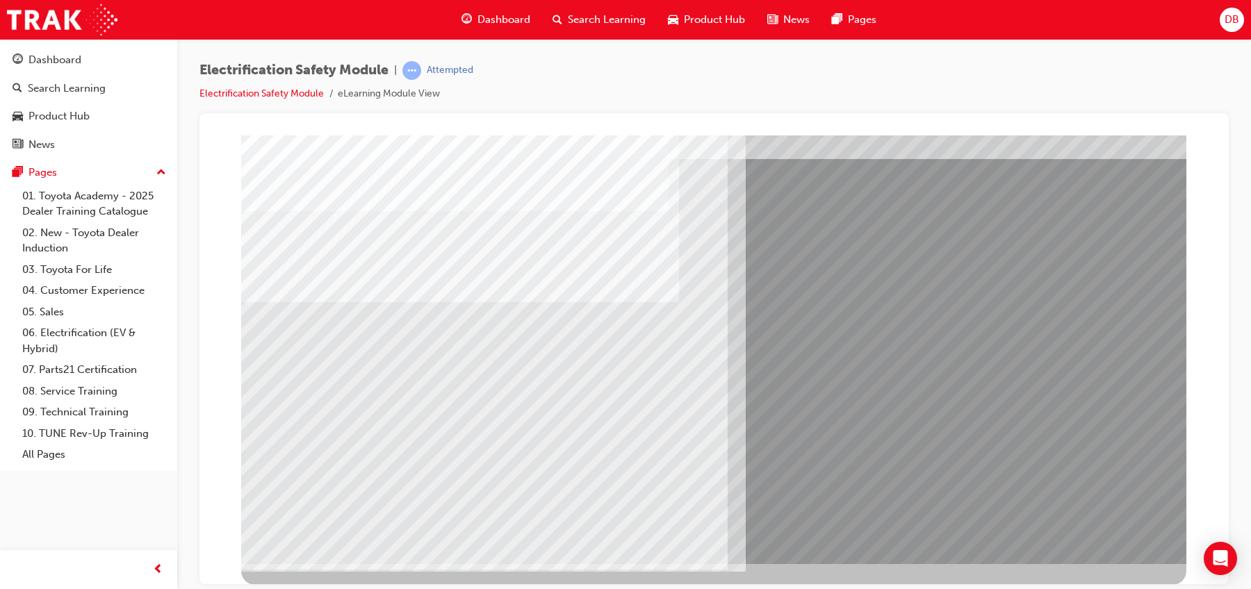
scroll to position [0, 0]
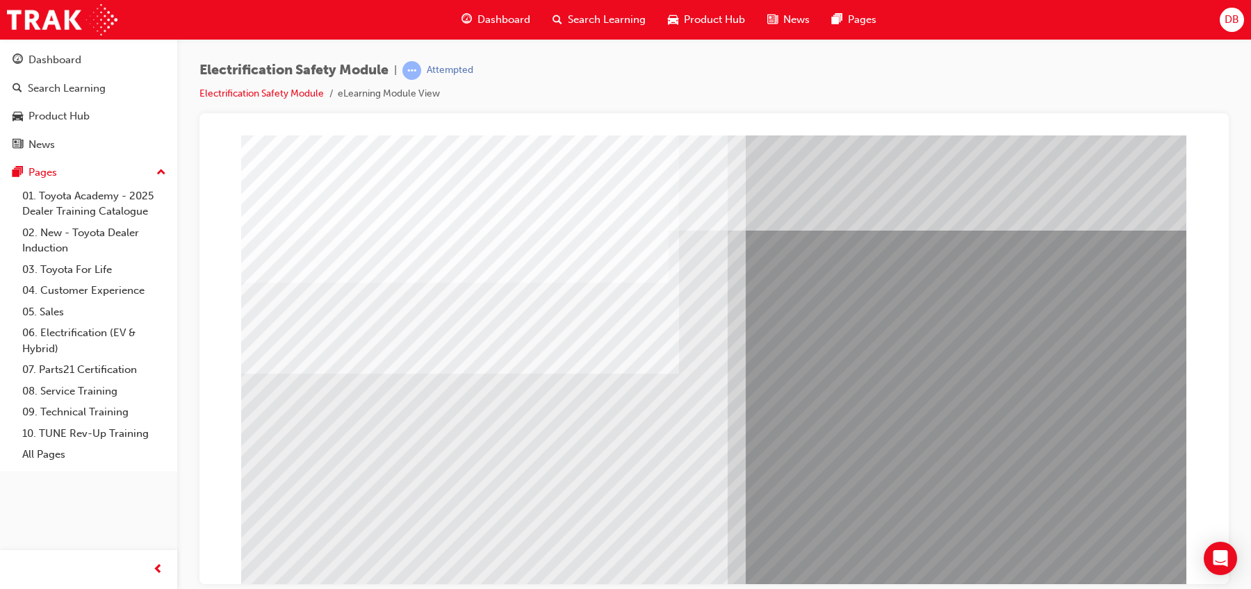
drag, startPoint x: 400, startPoint y: 519, endPoint x: 351, endPoint y: 511, distance: 49.9
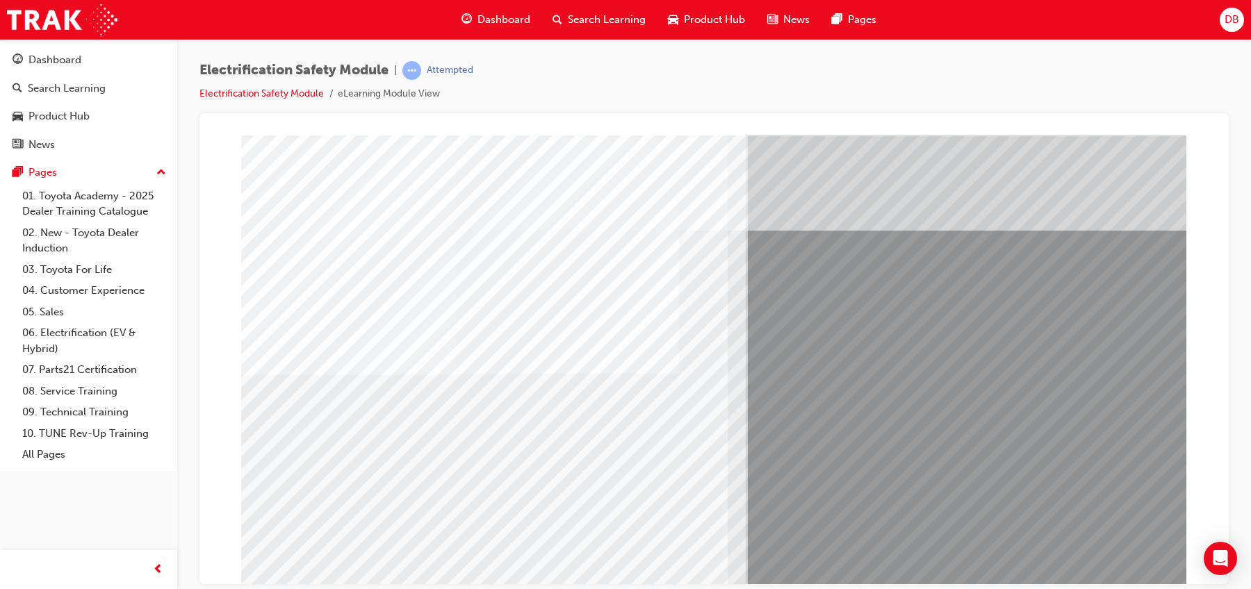
drag, startPoint x: 341, startPoint y: 507, endPoint x: 362, endPoint y: 508, distance: 20.9
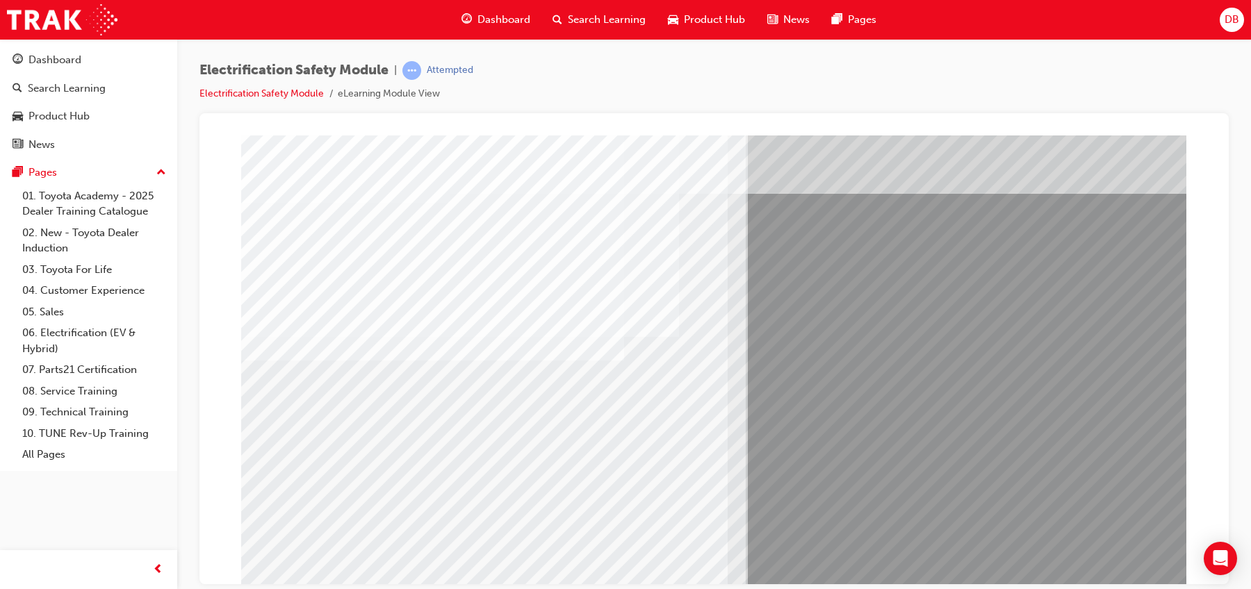
scroll to position [72, 0]
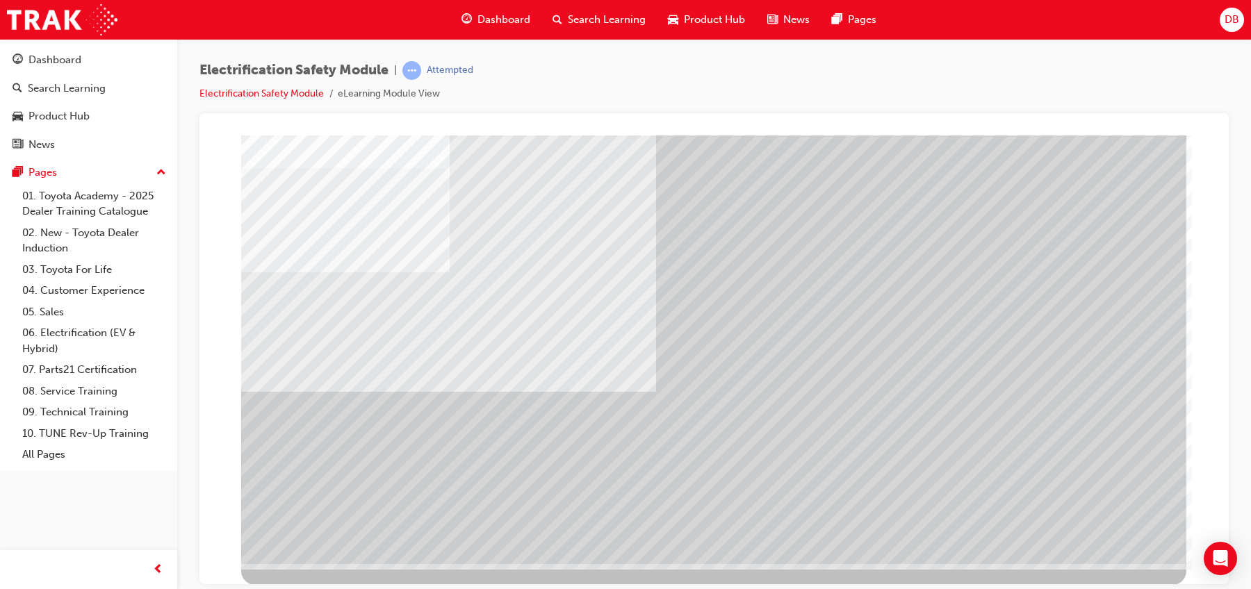
scroll to position [0, 0]
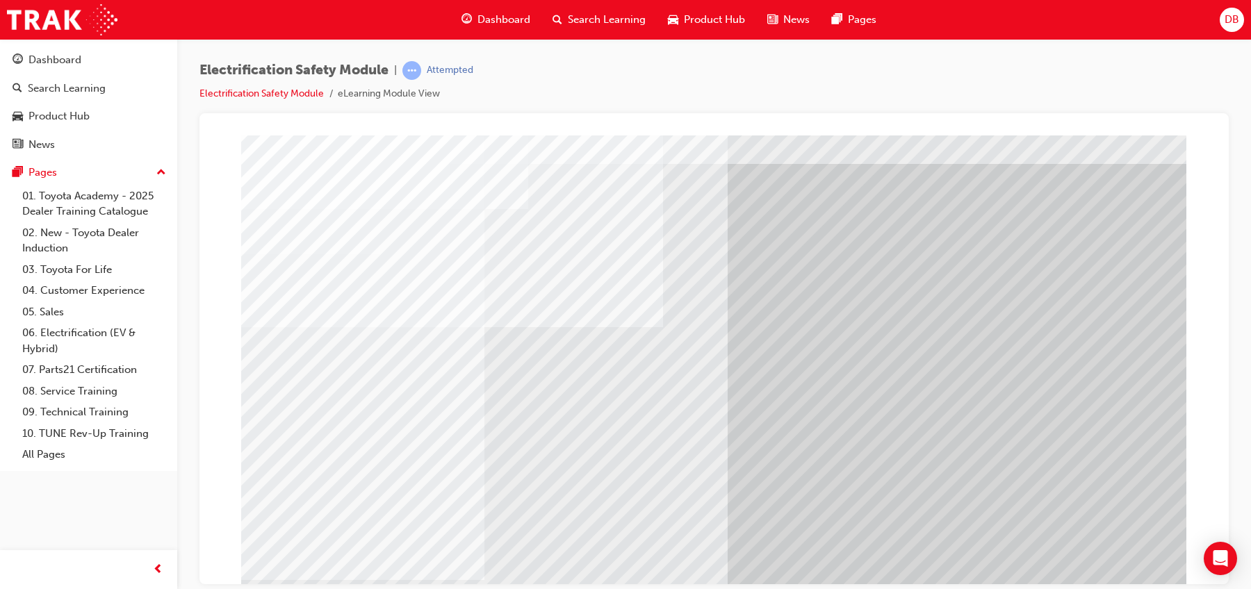
scroll to position [72, 0]
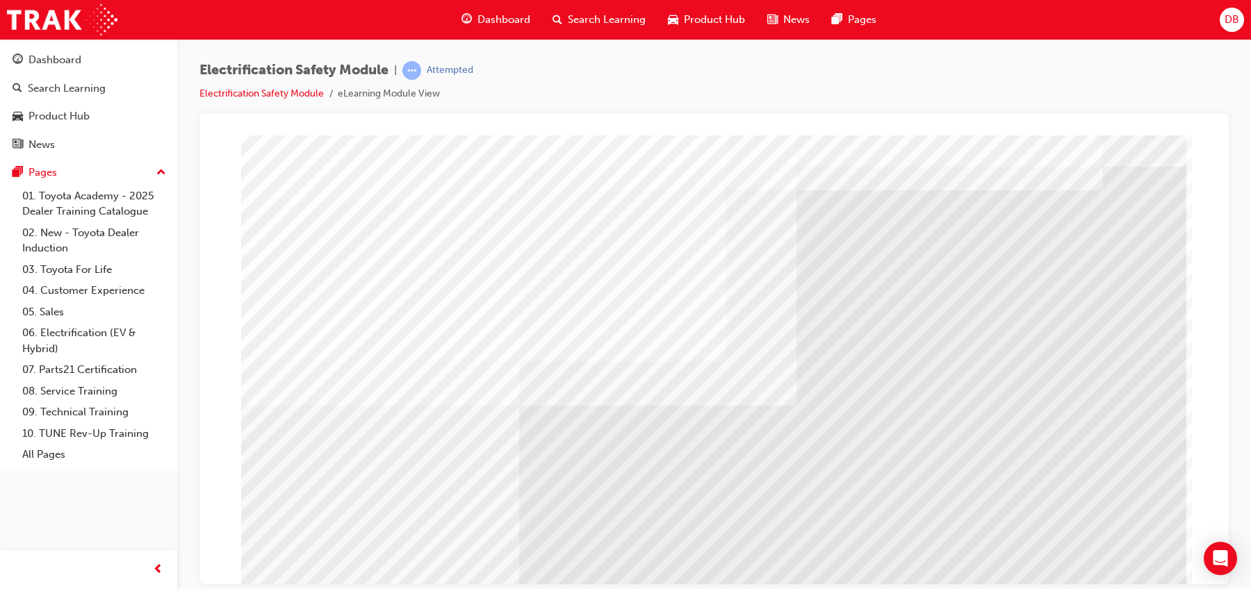
scroll to position [72, 0]
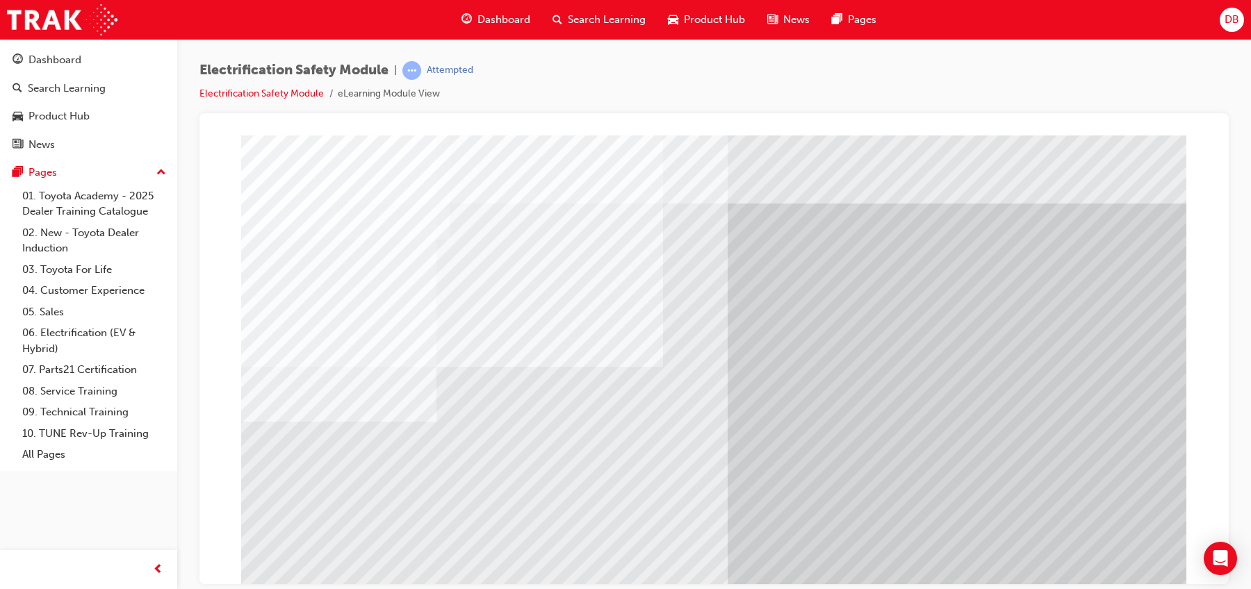
drag, startPoint x: 573, startPoint y: 512, endPoint x: 613, endPoint y: 510, distance: 39.6
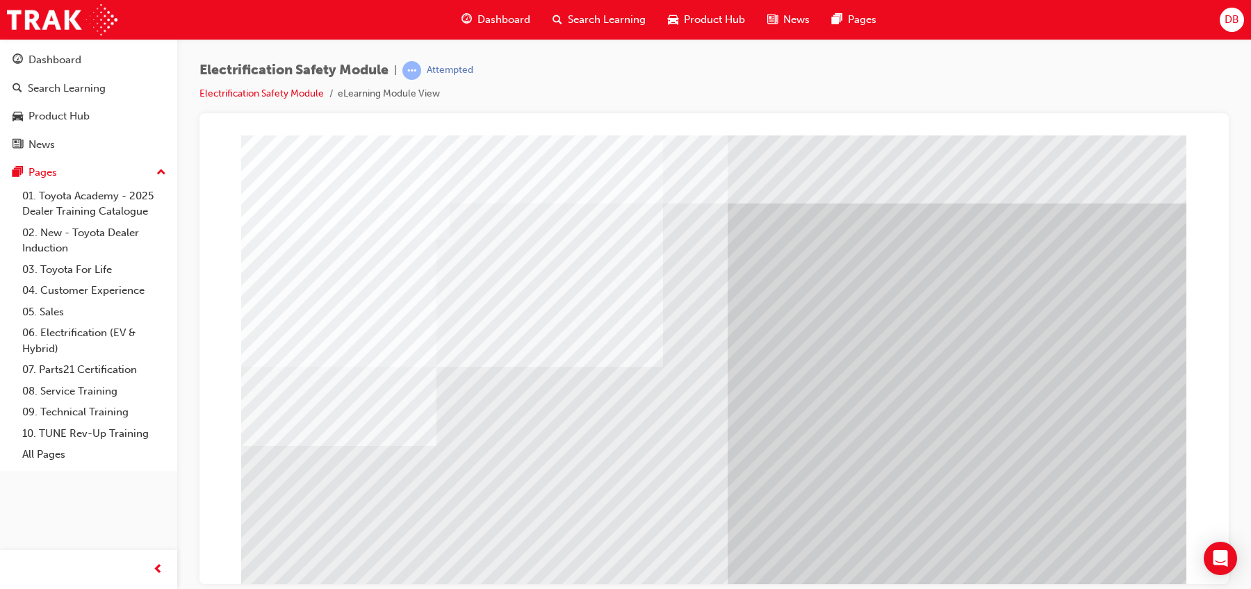
click at [613, 471] on div "multistate" at bounding box center [713, 385] width 945 height 500
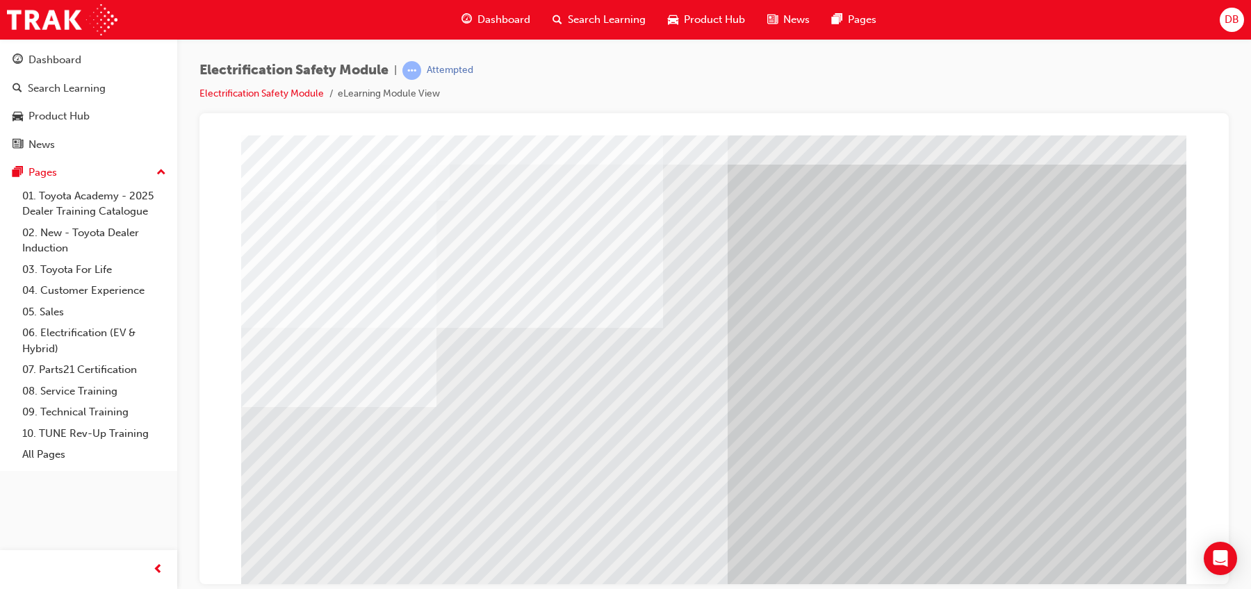
scroll to position [72, 0]
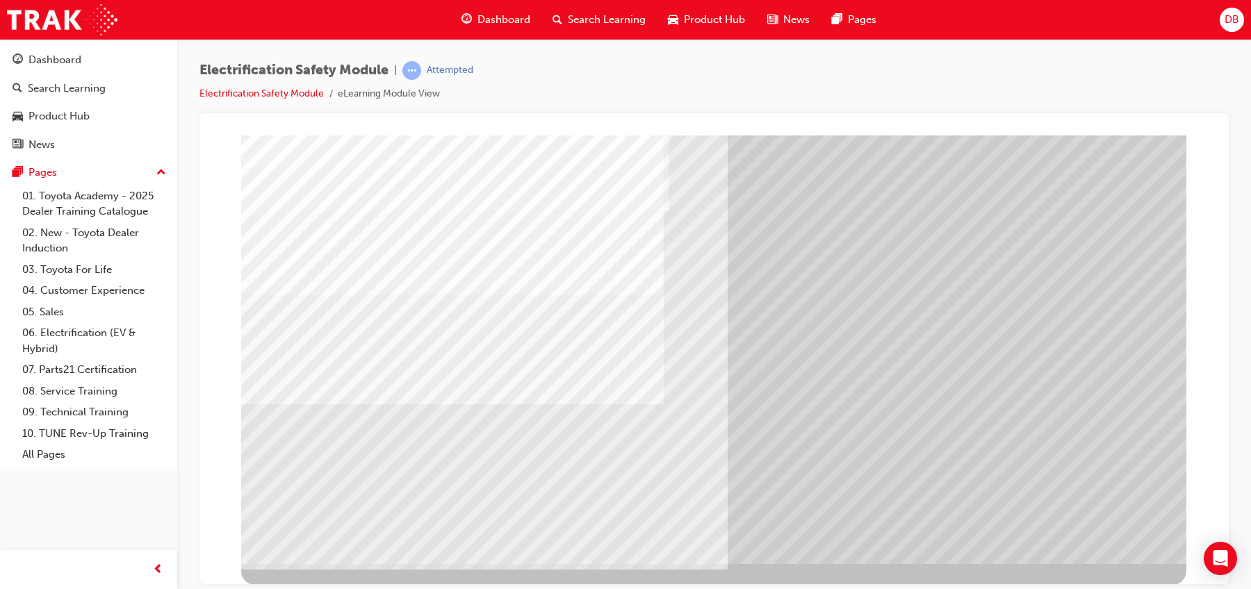
scroll to position [0, 0]
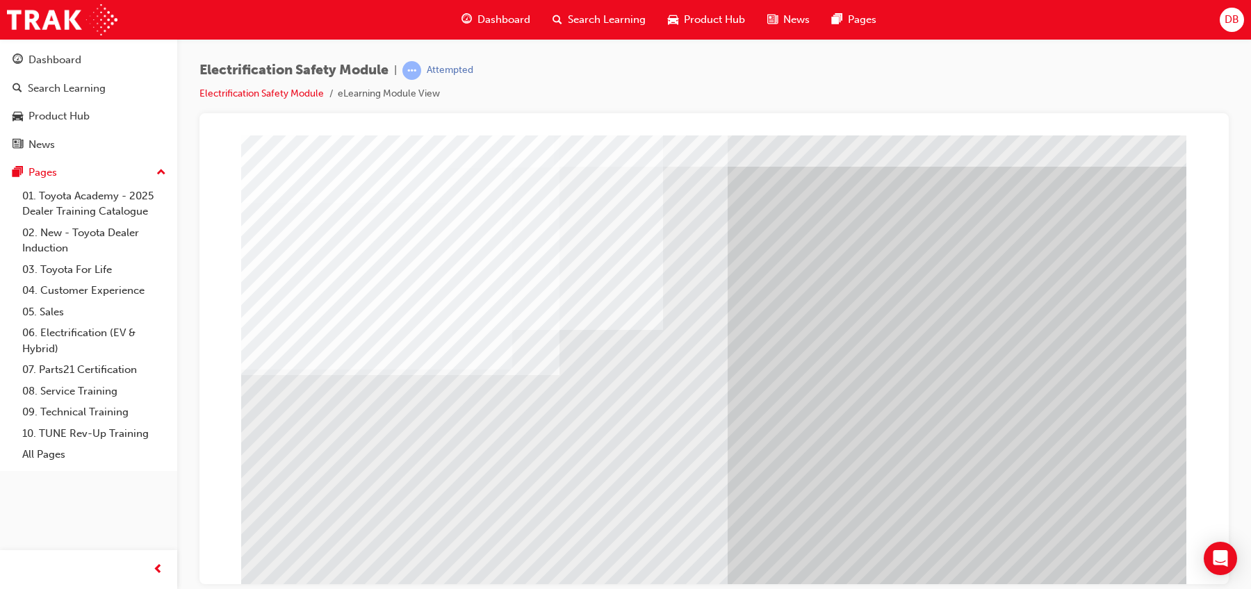
scroll to position [72, 0]
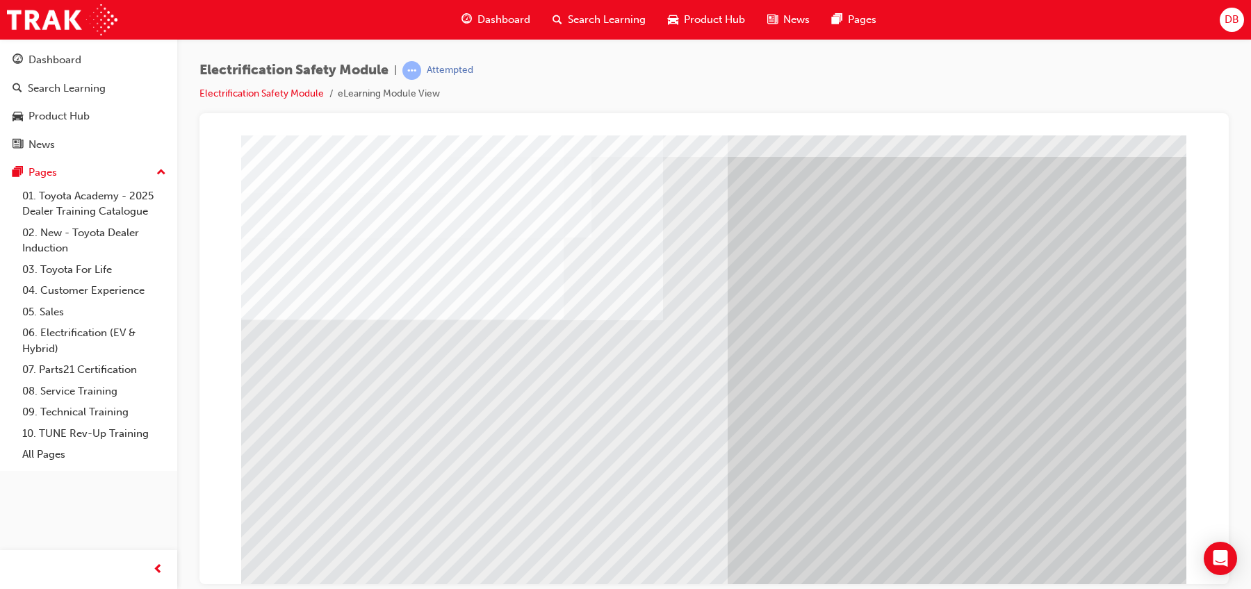
scroll to position [72, 0]
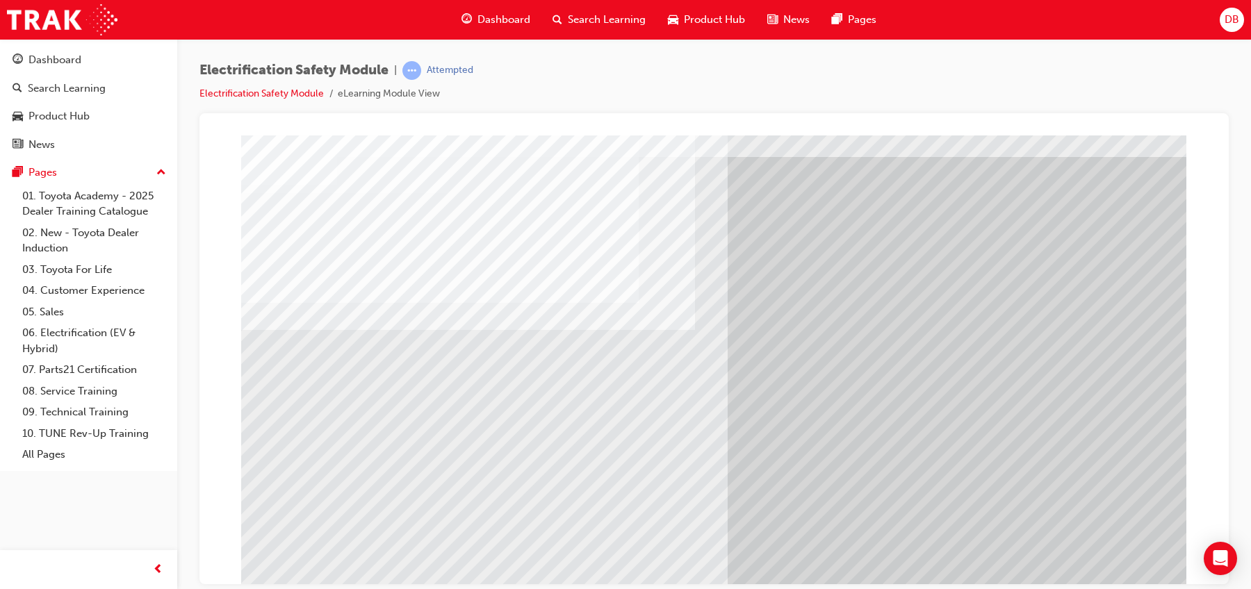
scroll to position [72, 0]
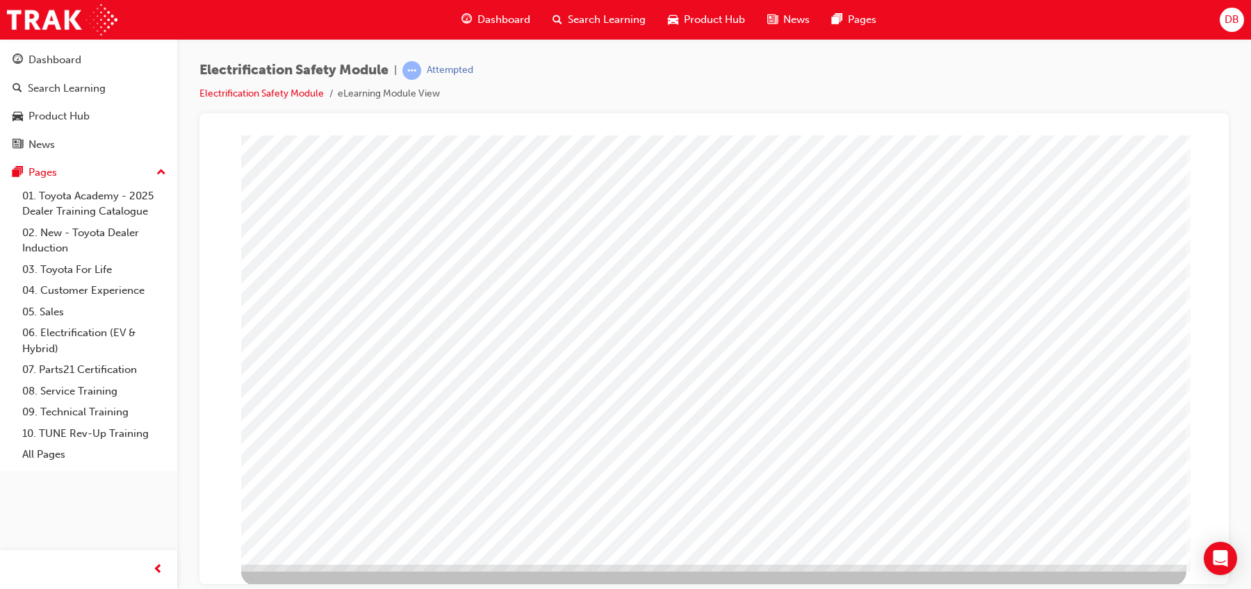
scroll to position [72, 0]
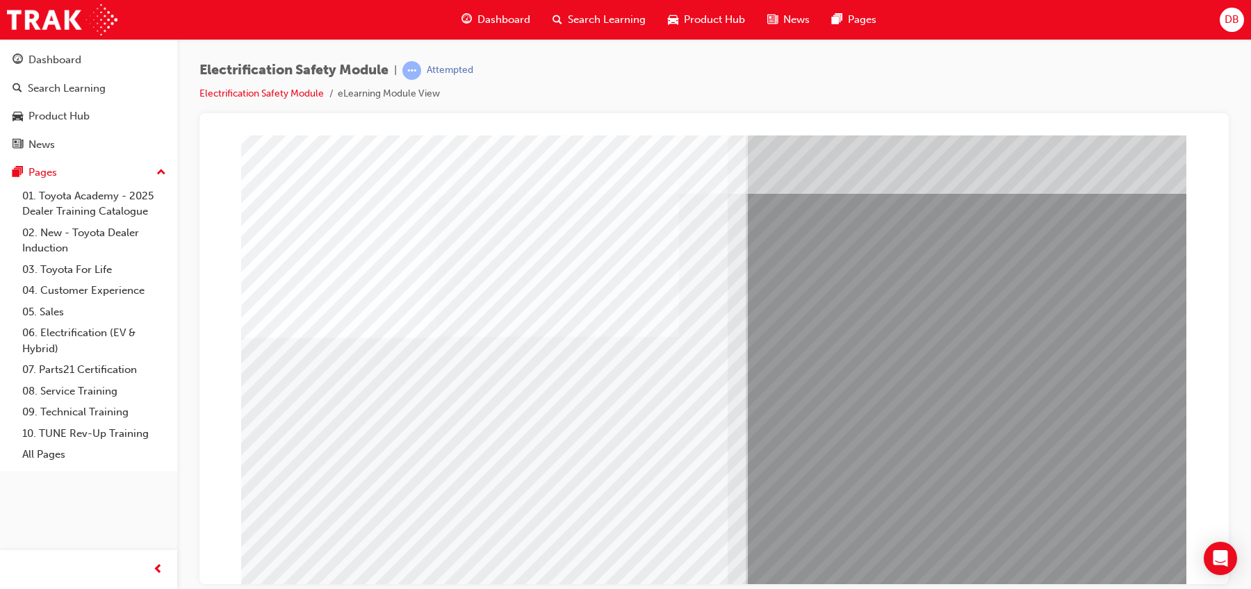
scroll to position [72, 0]
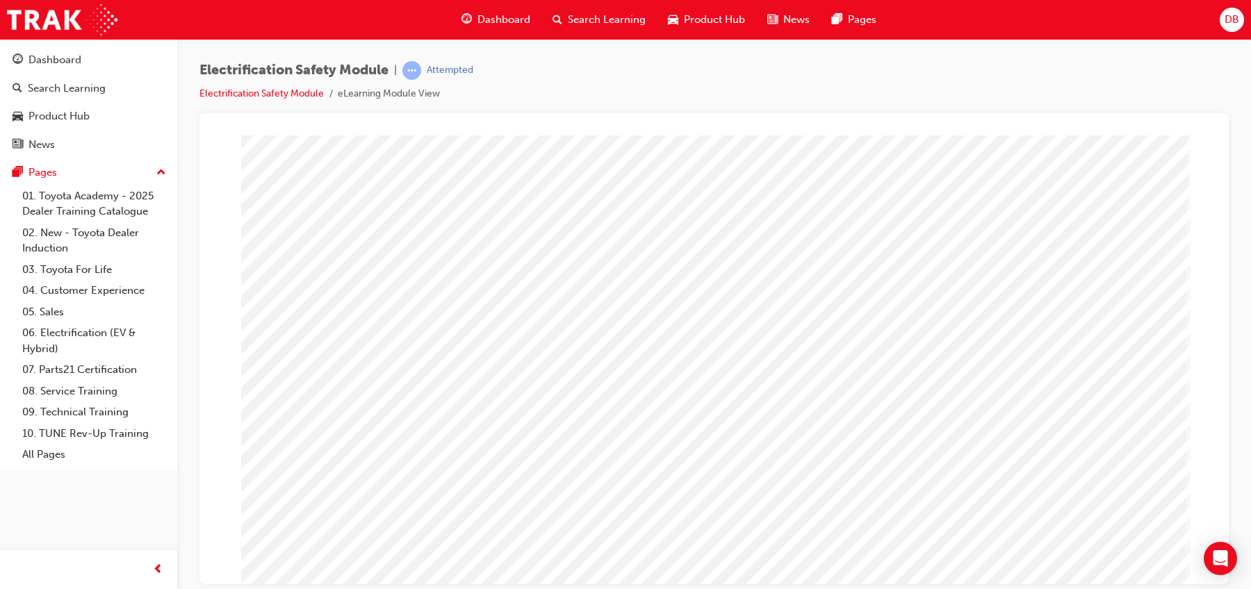
scroll to position [0, 0]
click at [852, 471] on html at bounding box center [843, 384] width 445 height 268
click at [881, 471] on html at bounding box center [843, 384] width 445 height 268
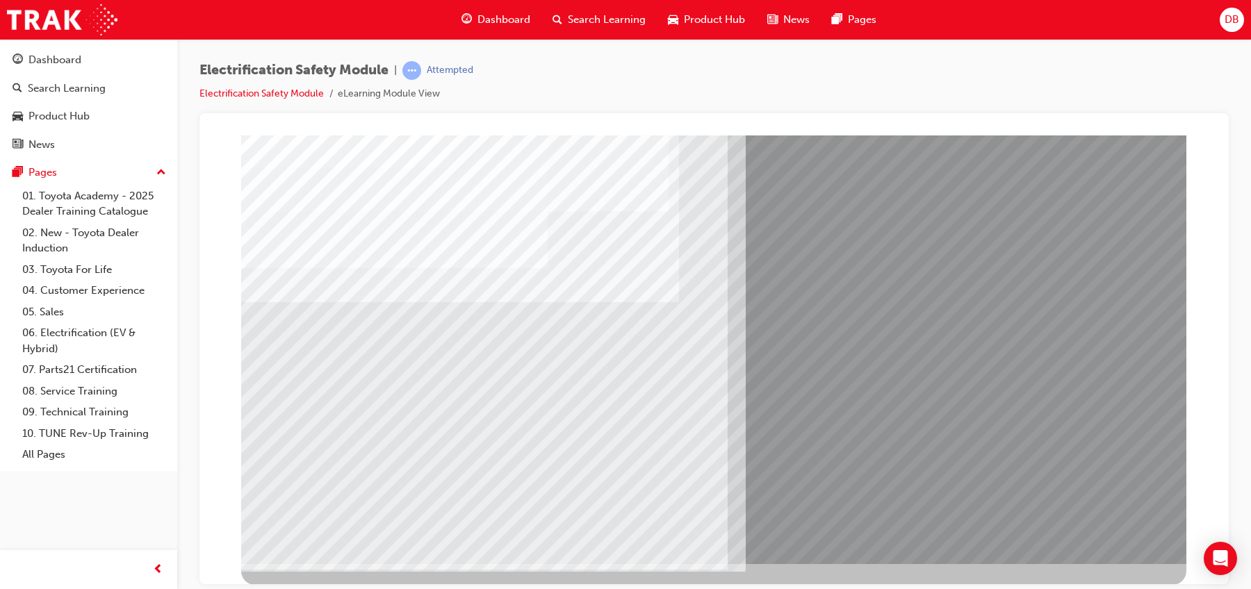
scroll to position [0, 0]
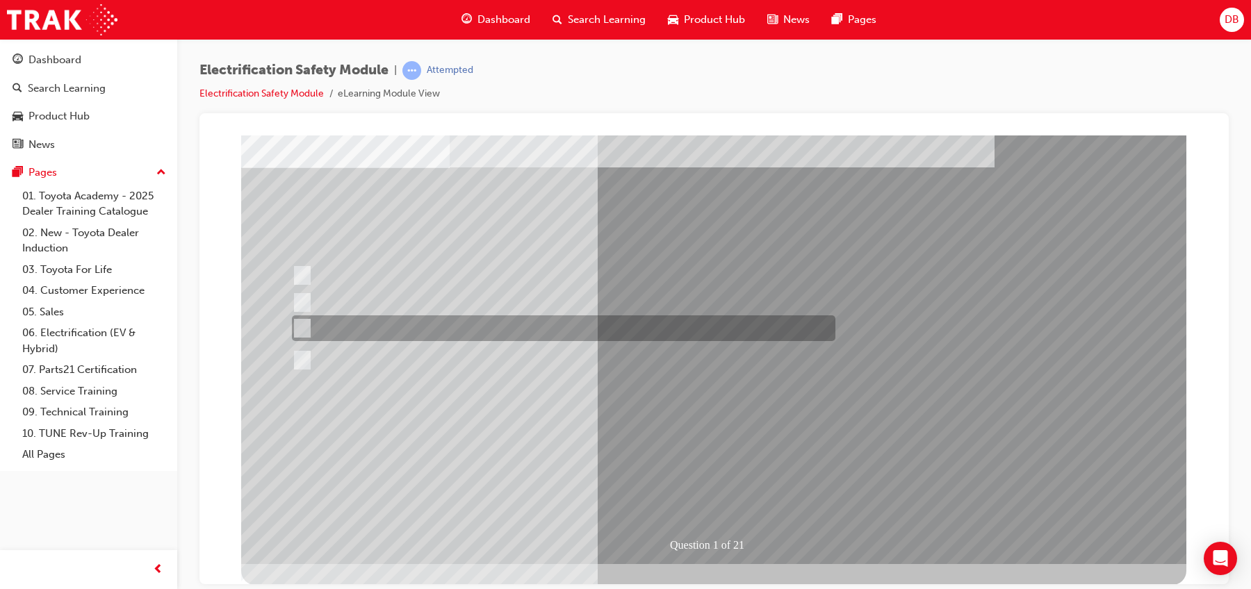
click at [626, 329] on div at bounding box center [560, 329] width 544 height 26
radio input "true"
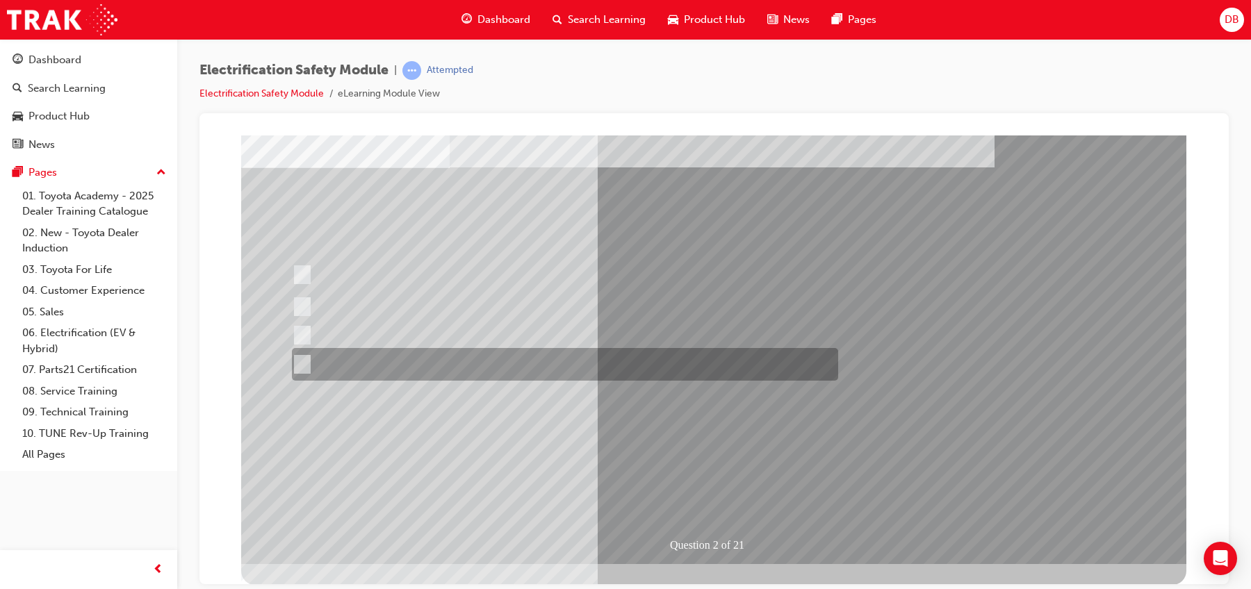
click at [574, 365] on div at bounding box center [561, 364] width 546 height 33
radio input "true"
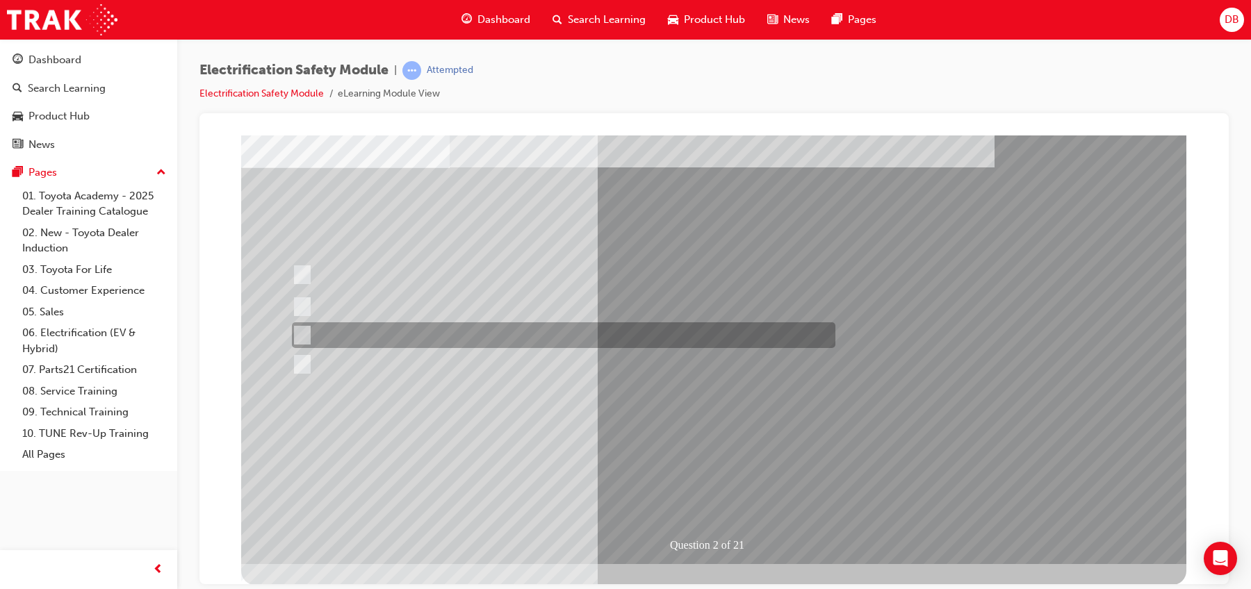
click at [553, 333] on div at bounding box center [560, 336] width 544 height 26
radio input "true"
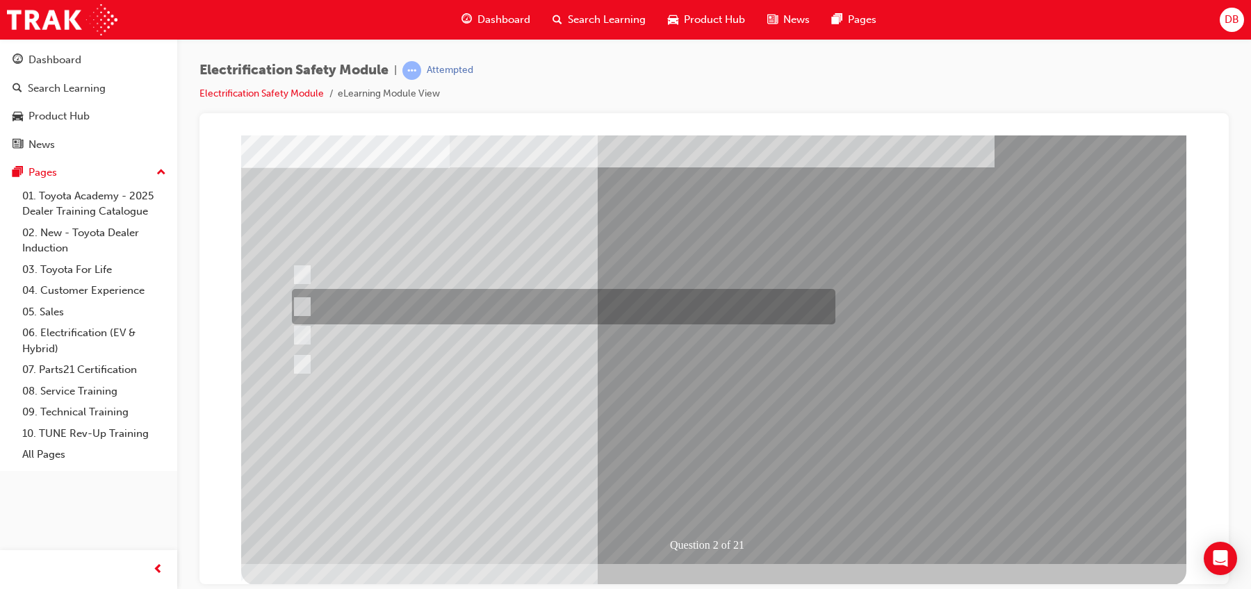
click at [553, 307] on div at bounding box center [560, 306] width 544 height 35
radio input "true"
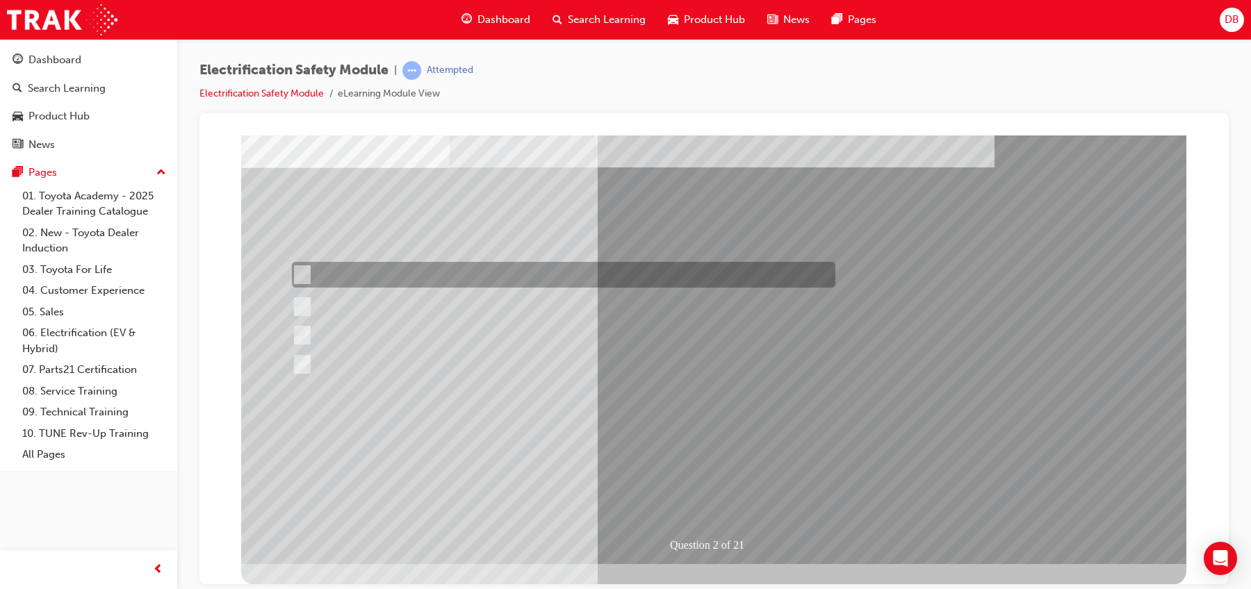
click at [554, 285] on div at bounding box center [560, 275] width 544 height 26
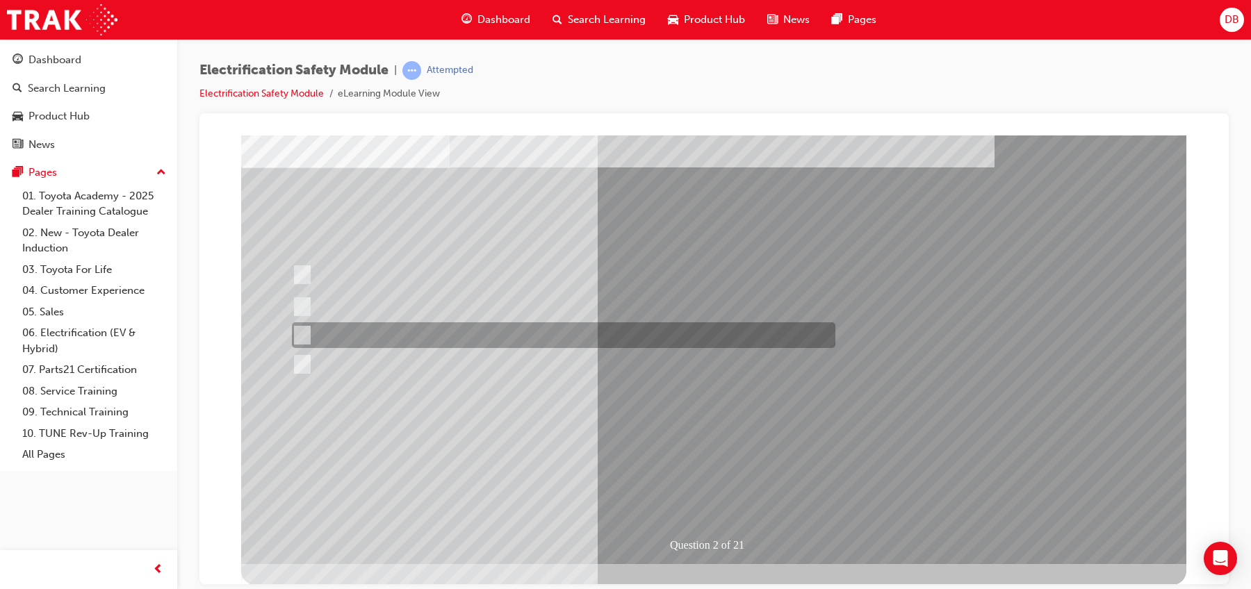
click at [468, 336] on div at bounding box center [560, 336] width 544 height 26
radio input "false"
radio input "true"
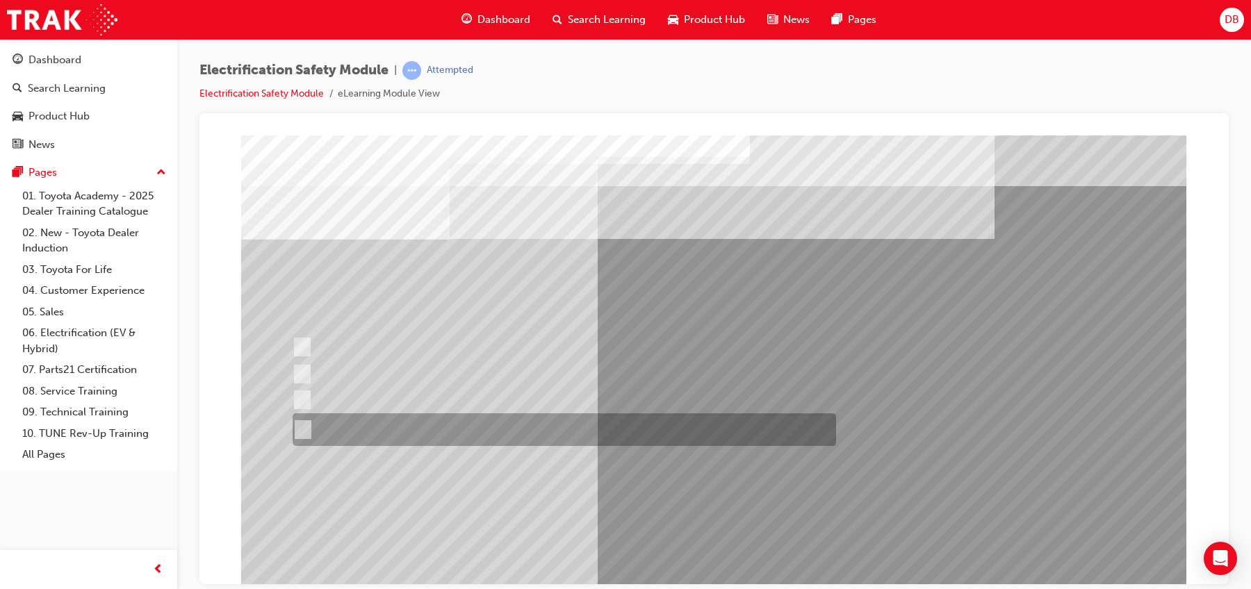
click at [562, 431] on div at bounding box center [561, 430] width 544 height 33
radio input "true"
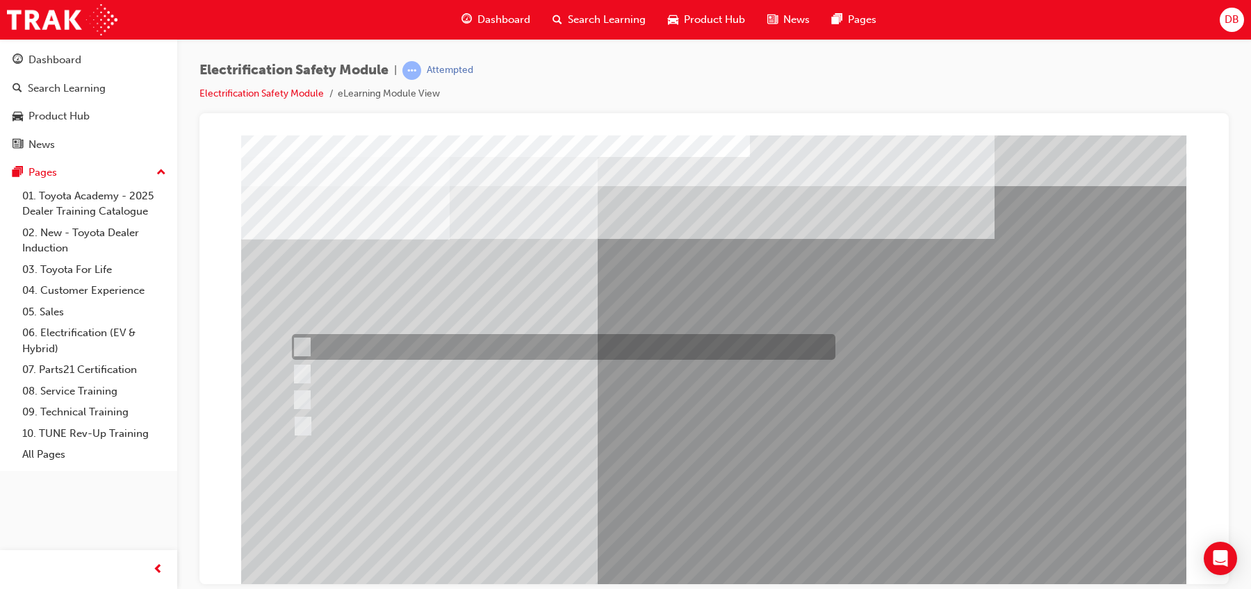
click at [295, 343] on input "Special exterior colours" at bounding box center [298, 347] width 15 height 15
checkbox input "true"
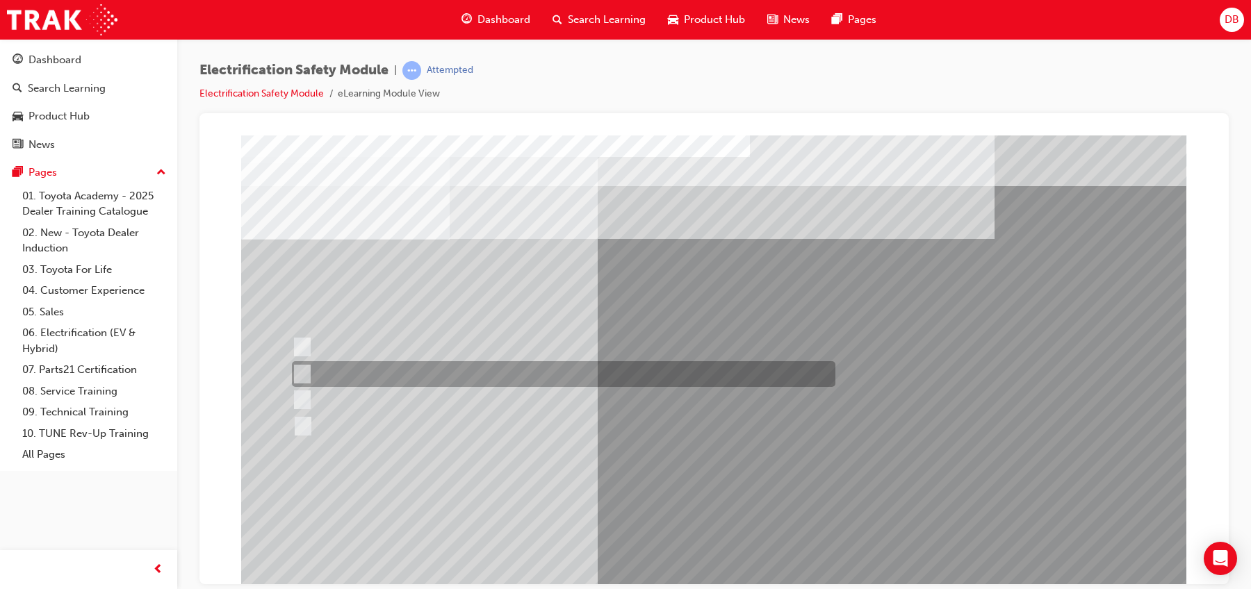
click at [307, 371] on div at bounding box center [560, 374] width 544 height 26
checkbox input "true"
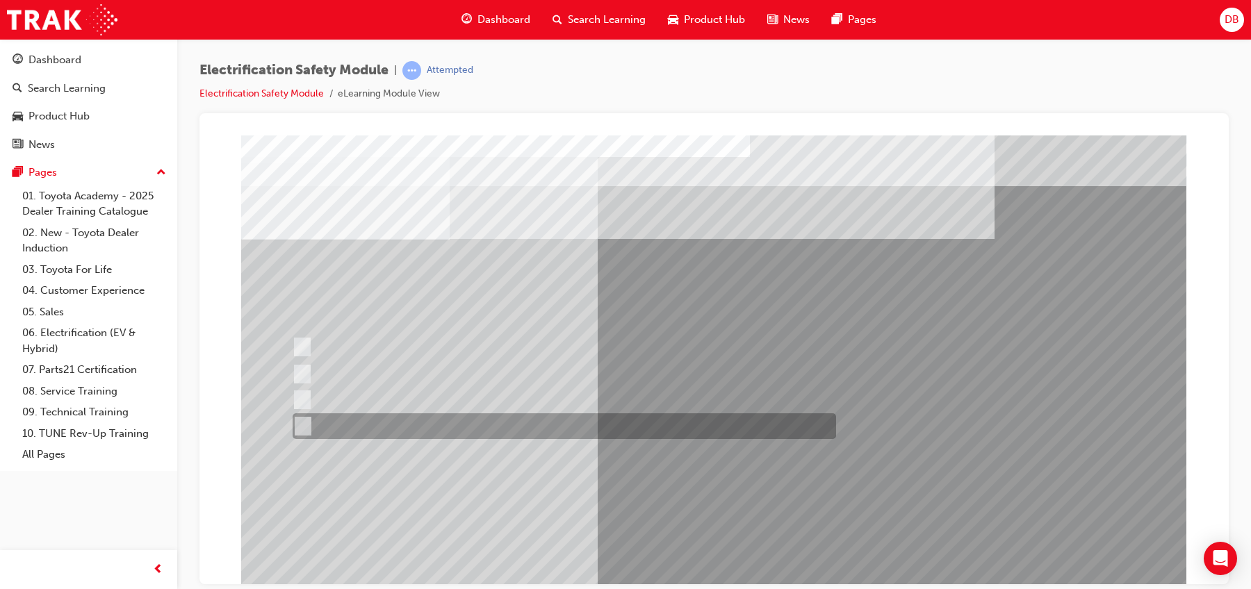
click at [314, 425] on div at bounding box center [561, 427] width 544 height 26
checkbox input "true"
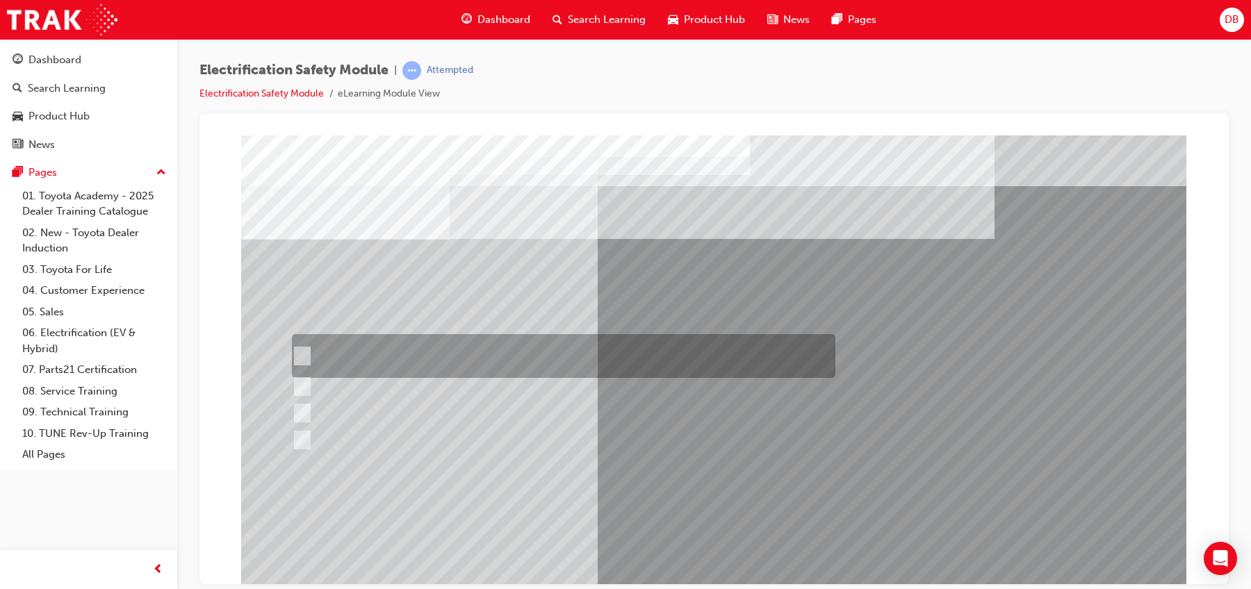
click at [325, 355] on div at bounding box center [560, 356] width 544 height 44
checkbox input "true"
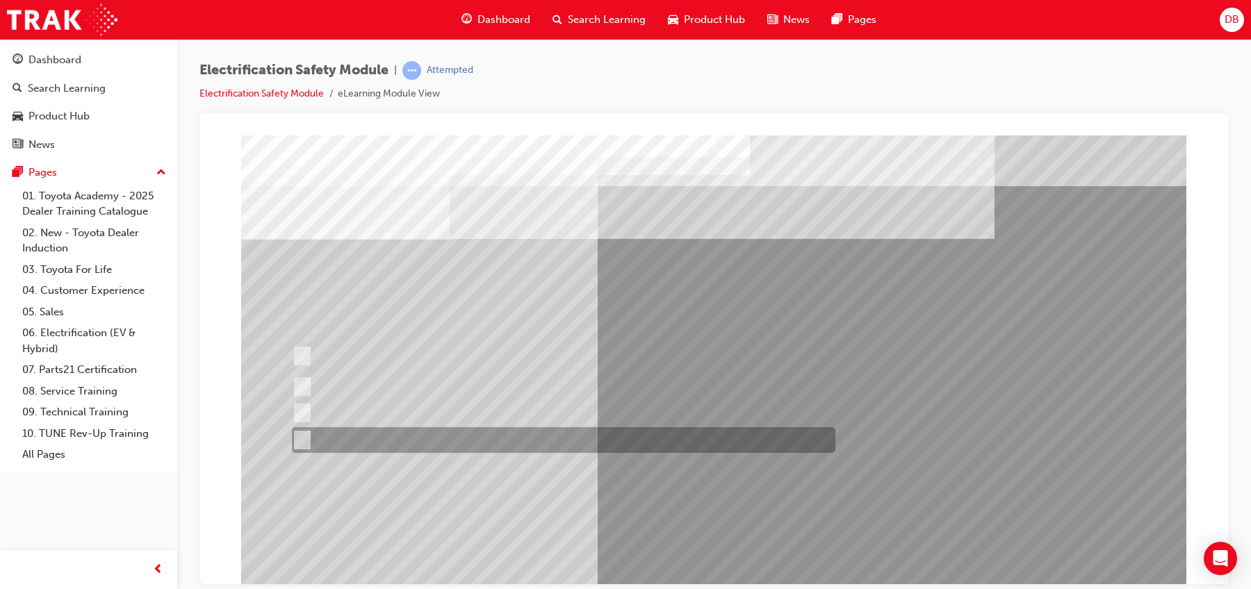
click at [558, 448] on div at bounding box center [560, 440] width 544 height 26
checkbox input "true"
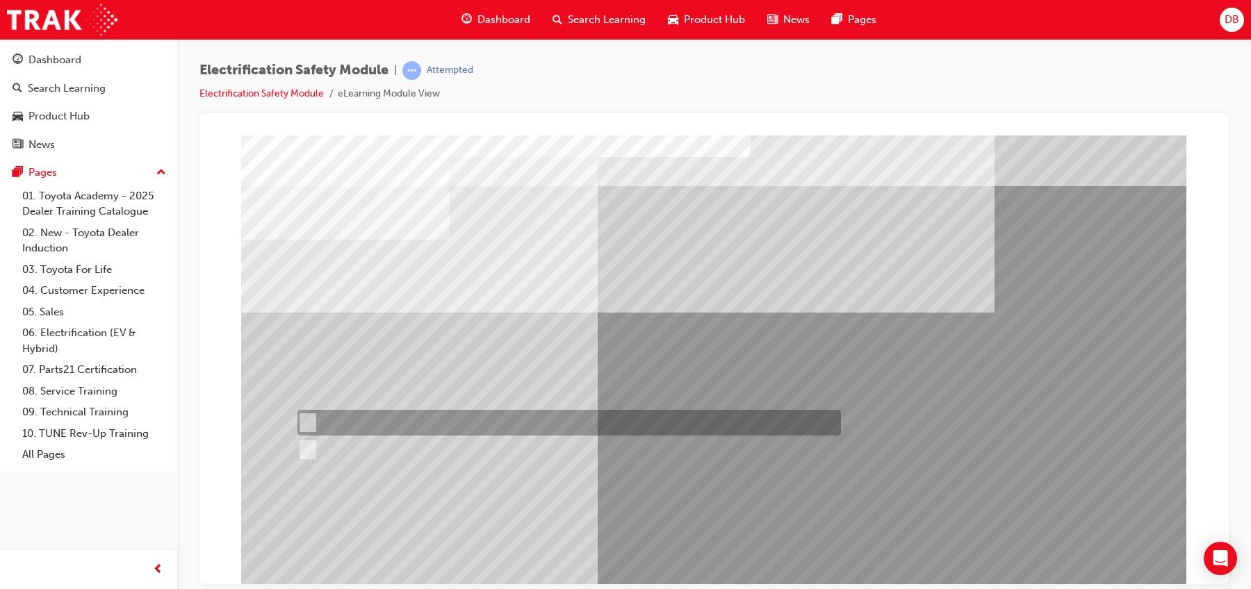
click at [314, 419] on div at bounding box center [566, 423] width 544 height 26
radio input "true"
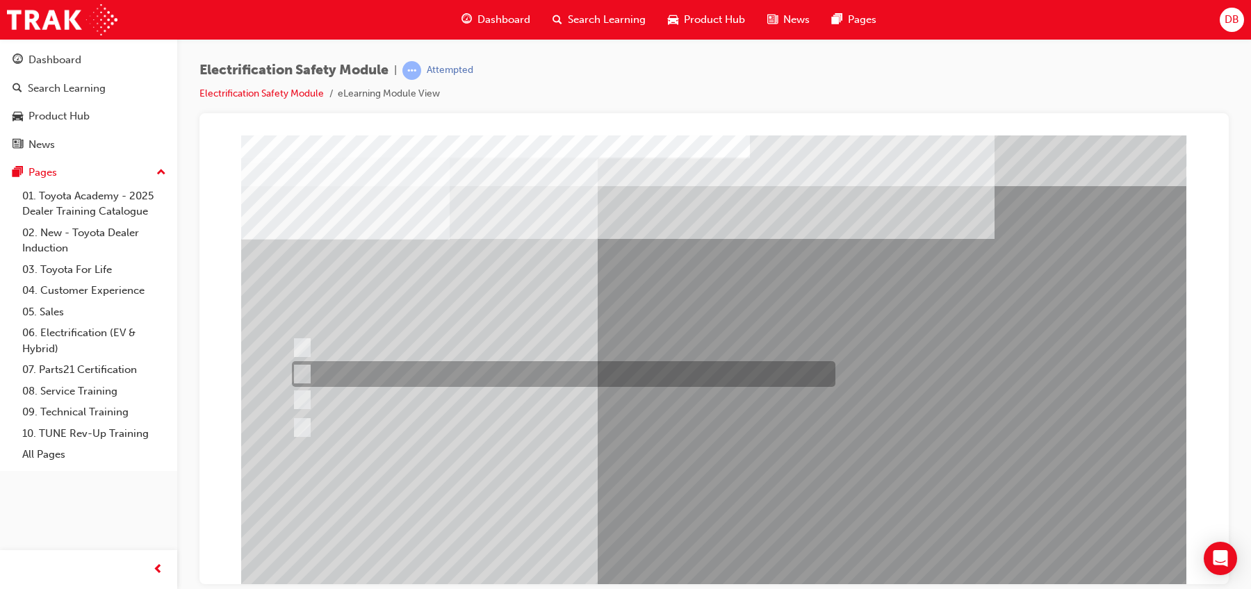
click at [457, 376] on div at bounding box center [560, 374] width 544 height 26
radio input "true"
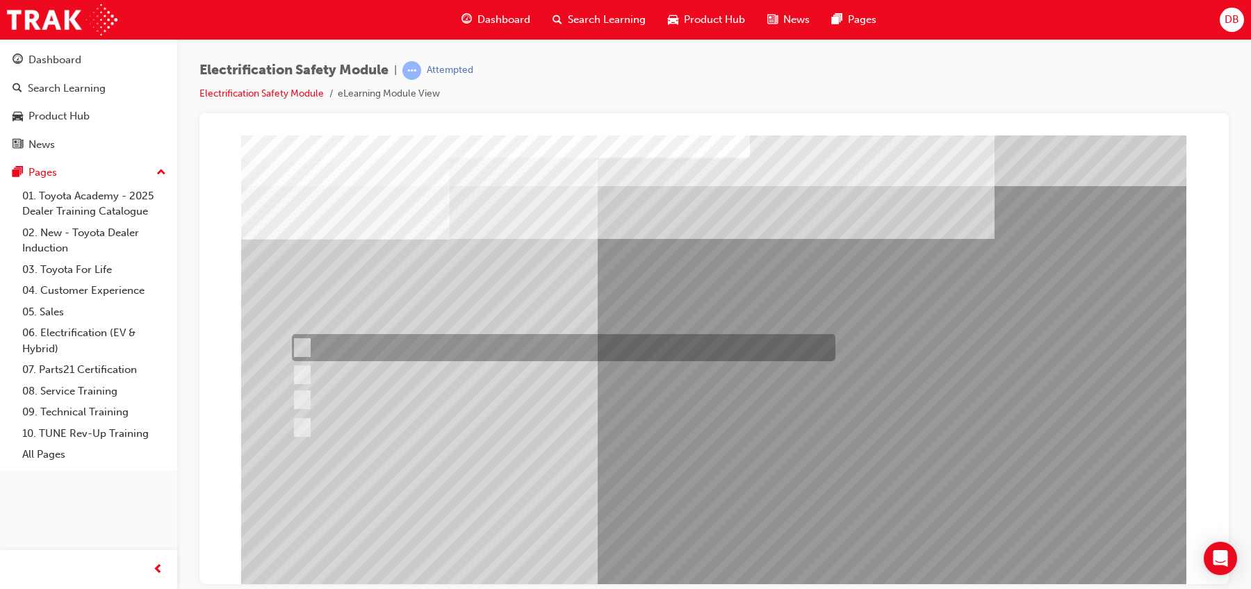
click at [424, 352] on div at bounding box center [560, 347] width 544 height 27
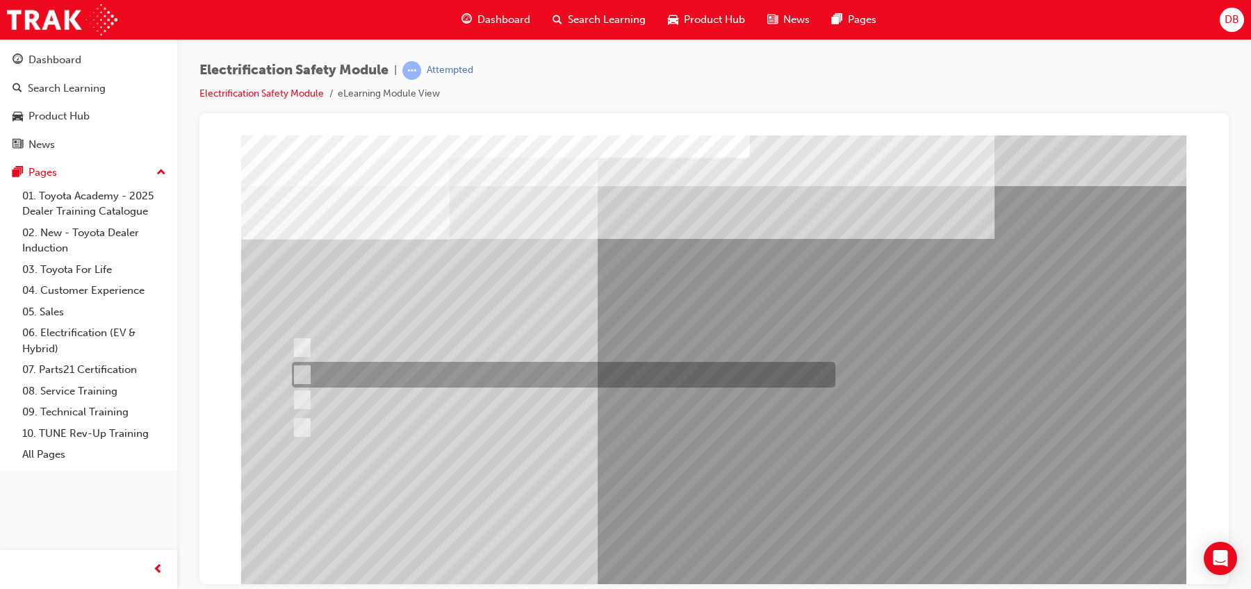
click at [419, 368] on div at bounding box center [560, 375] width 544 height 26
radio input "false"
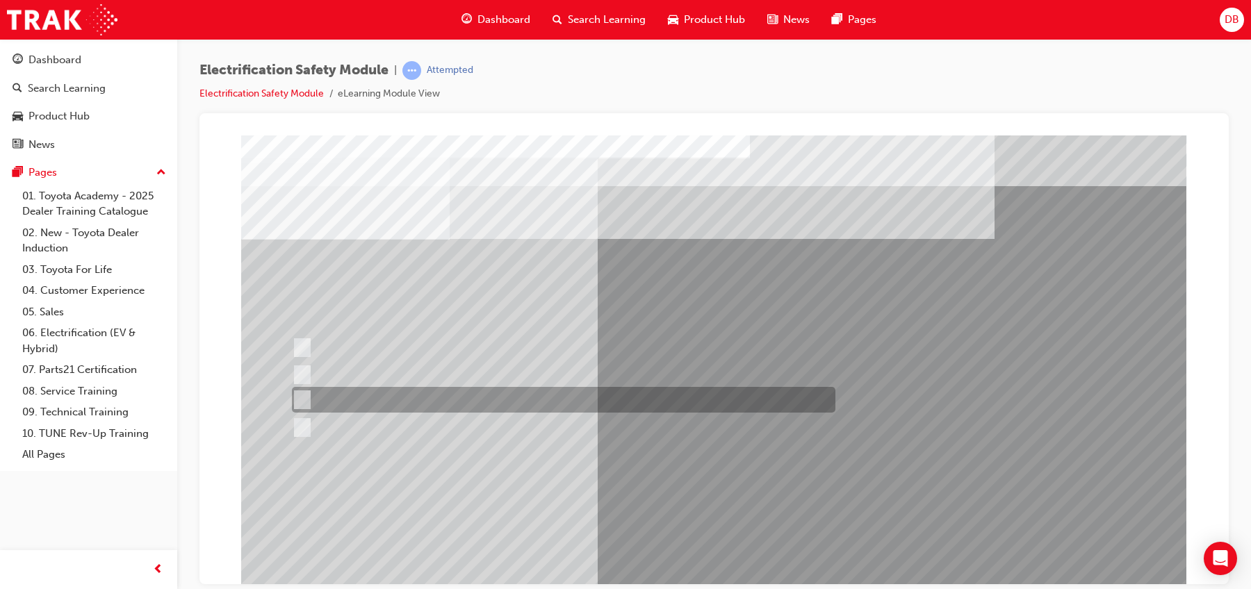
click at [427, 396] on div at bounding box center [560, 400] width 544 height 26
radio input "false"
radio input "true"
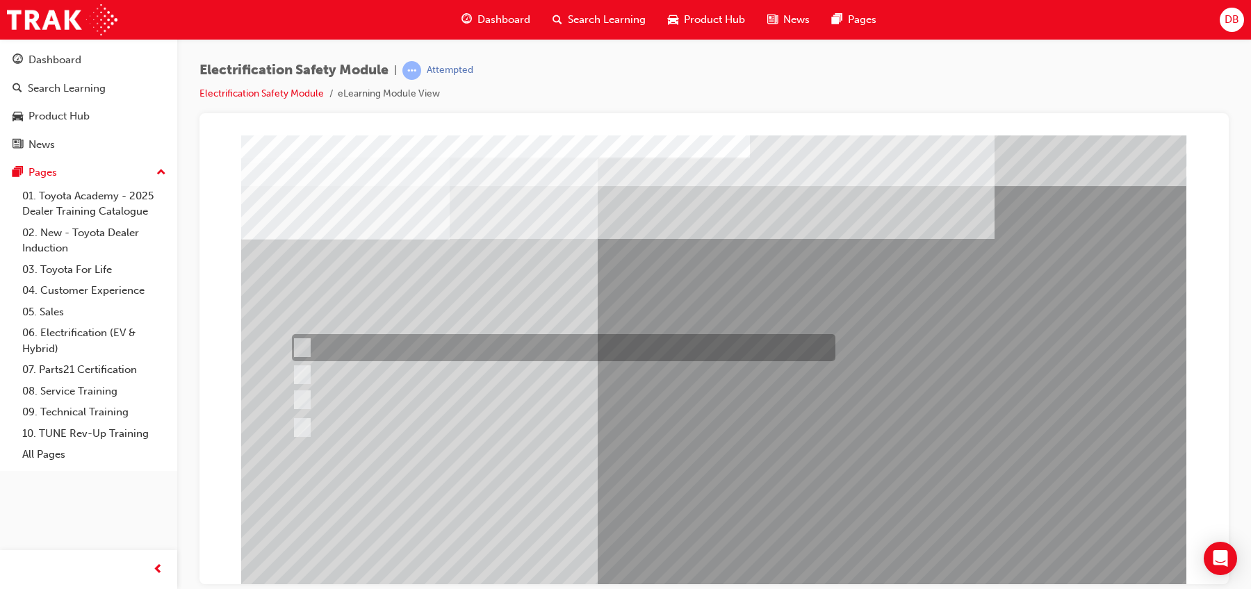
click at [405, 351] on div at bounding box center [560, 347] width 544 height 27
radio input "true"
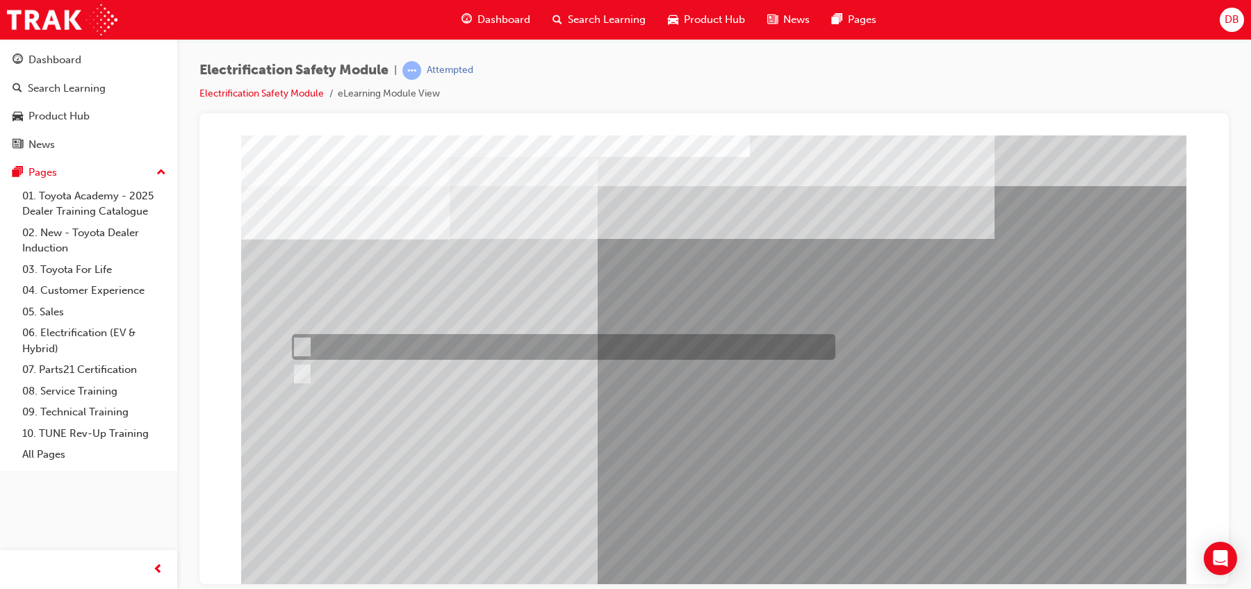
click at [351, 341] on div at bounding box center [560, 347] width 544 height 26
radio input "true"
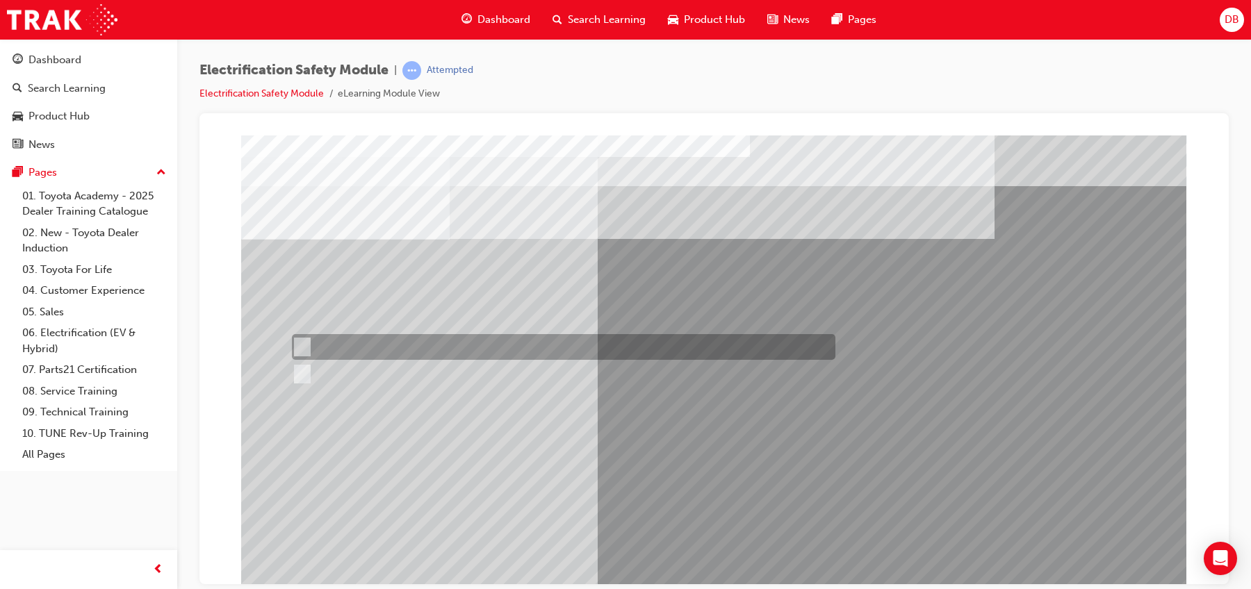
click at [336, 343] on div at bounding box center [560, 347] width 544 height 26
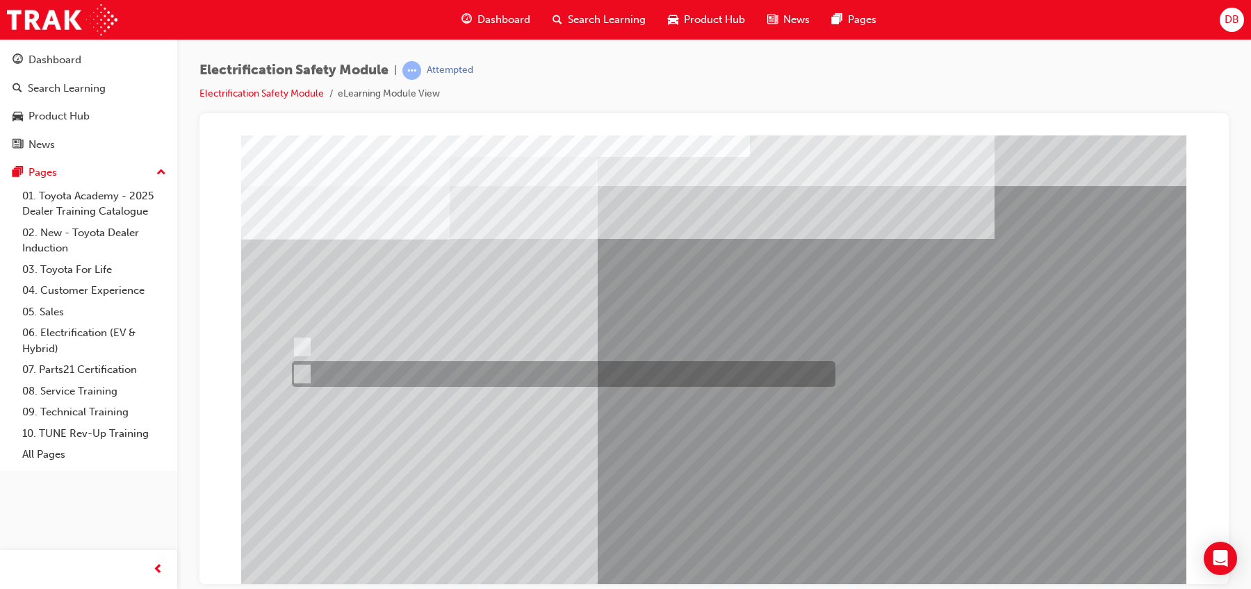
drag, startPoint x: 434, startPoint y: 364, endPoint x: 600, endPoint y: 454, distance: 188.2
click at [435, 366] on div at bounding box center [560, 374] width 544 height 26
radio input "false"
radio input "true"
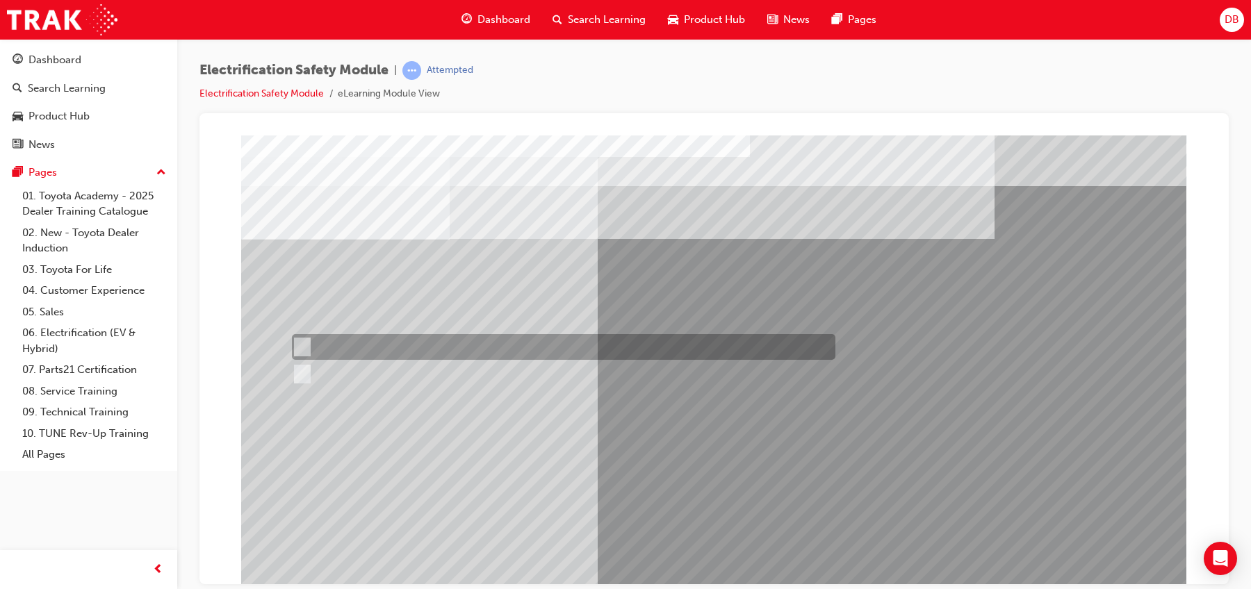
drag, startPoint x: 329, startPoint y: 348, endPoint x: 370, endPoint y: 361, distance: 43.7
click at [332, 350] on div at bounding box center [560, 347] width 544 height 26
radio input "true"
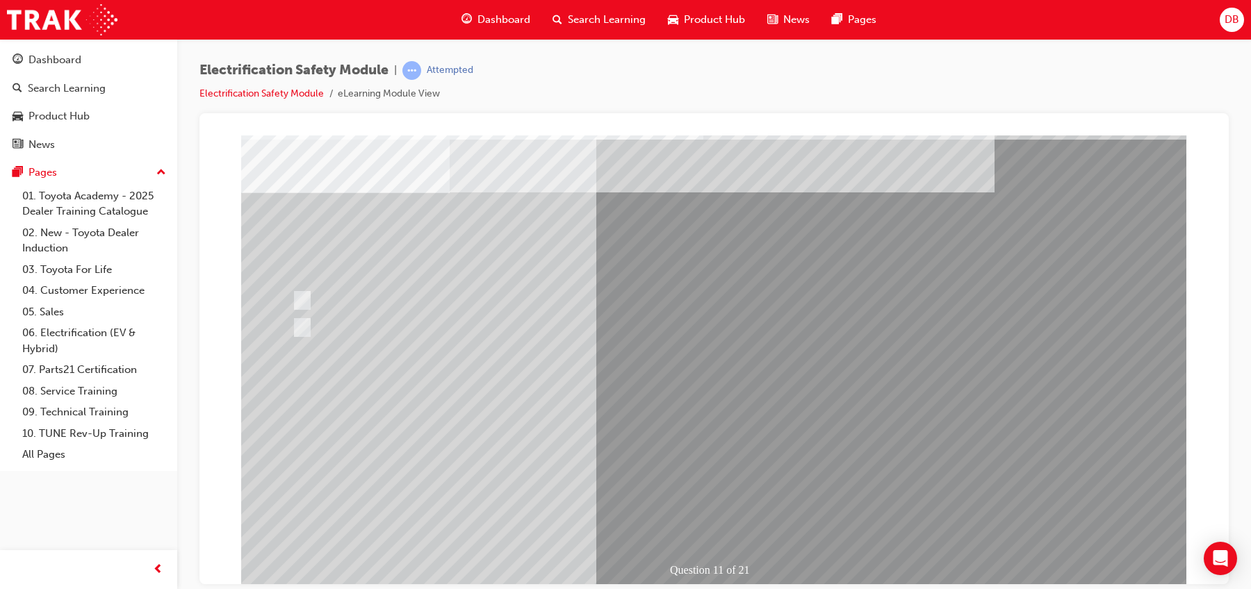
scroll to position [72, 0]
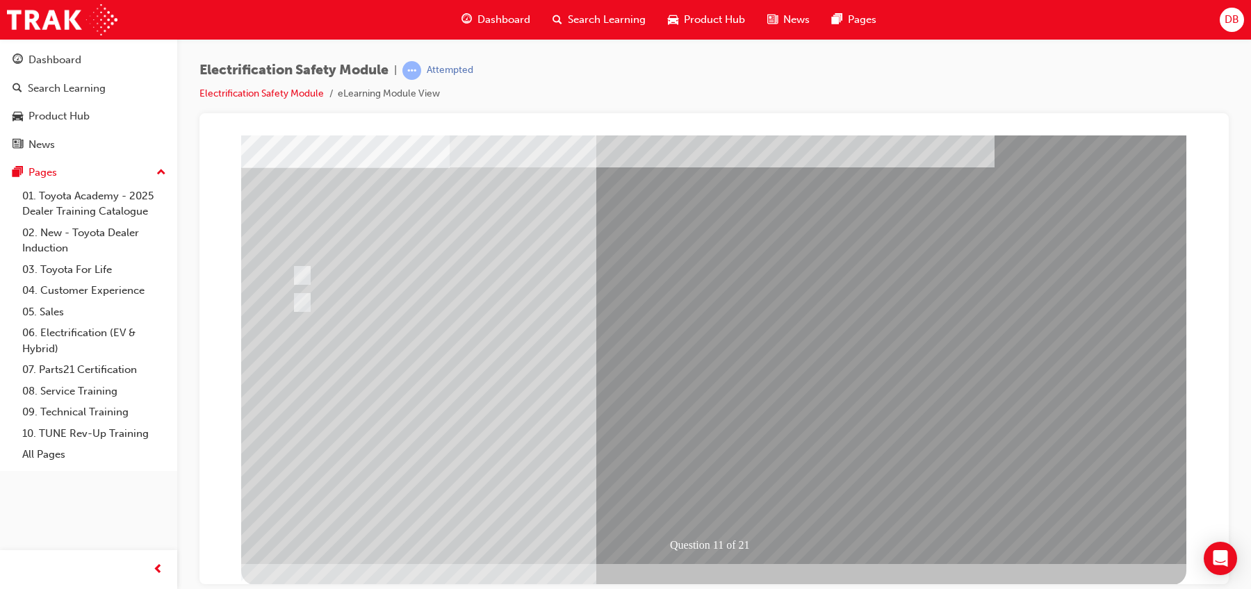
click at [690, 471] on div "Question 11 of 21" at bounding box center [719, 545] width 102 height 21
click at [692, 471] on div "Question 11 of 21" at bounding box center [719, 545] width 102 height 21
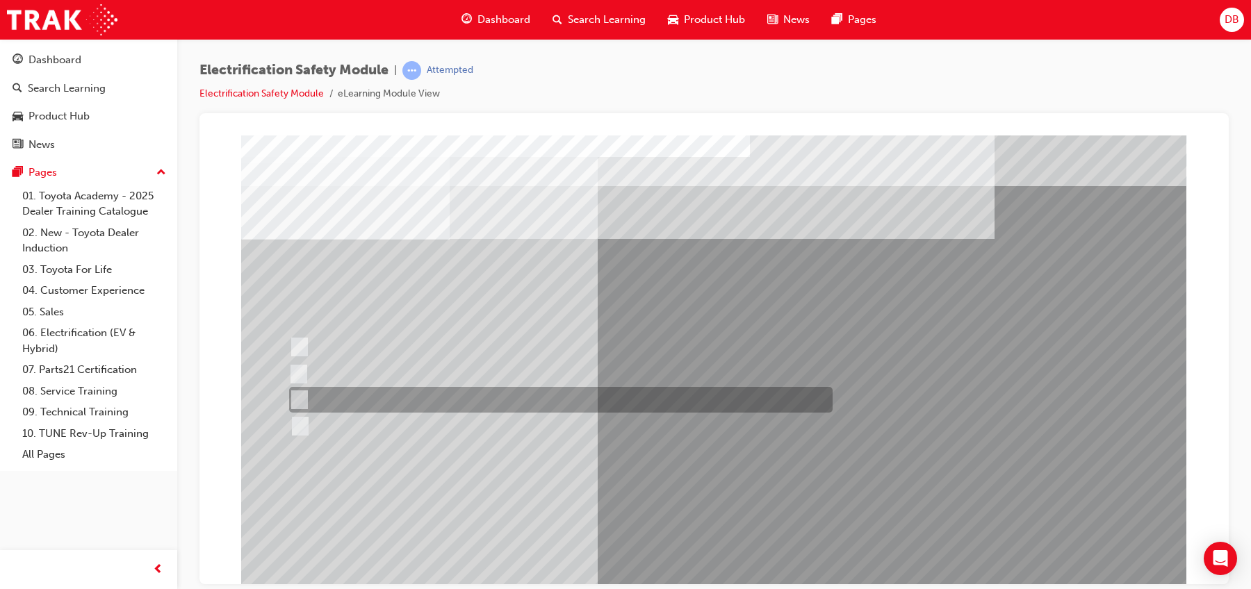
click at [466, 405] on div at bounding box center [558, 400] width 544 height 26
radio input "true"
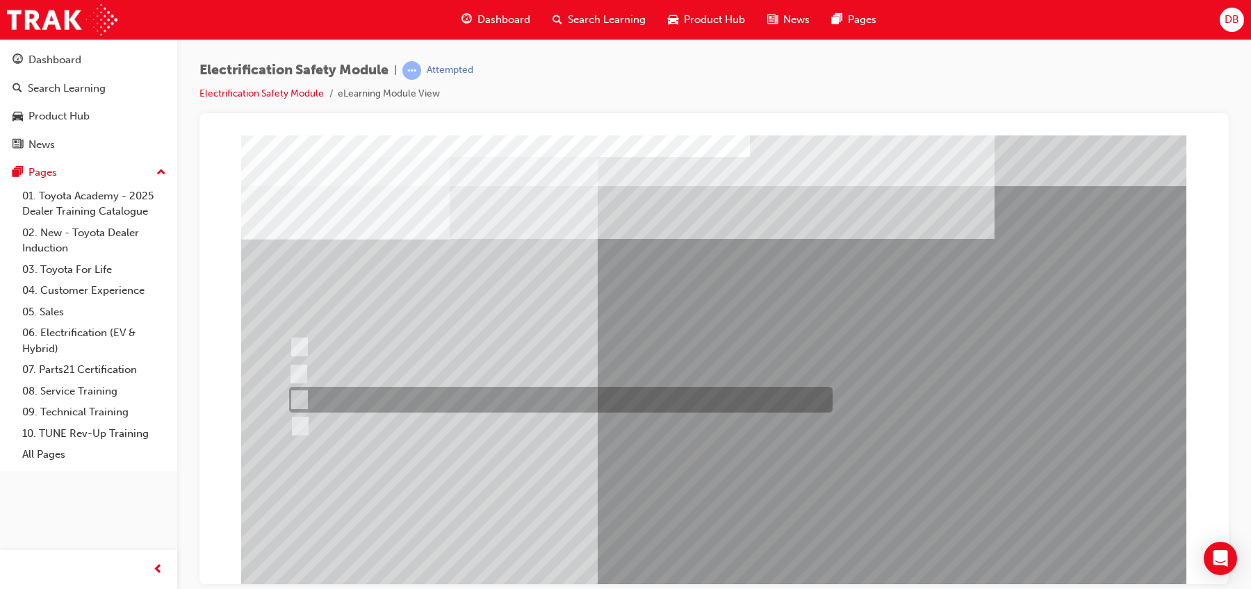
click at [467, 405] on div at bounding box center [558, 400] width 544 height 26
radio input "true"
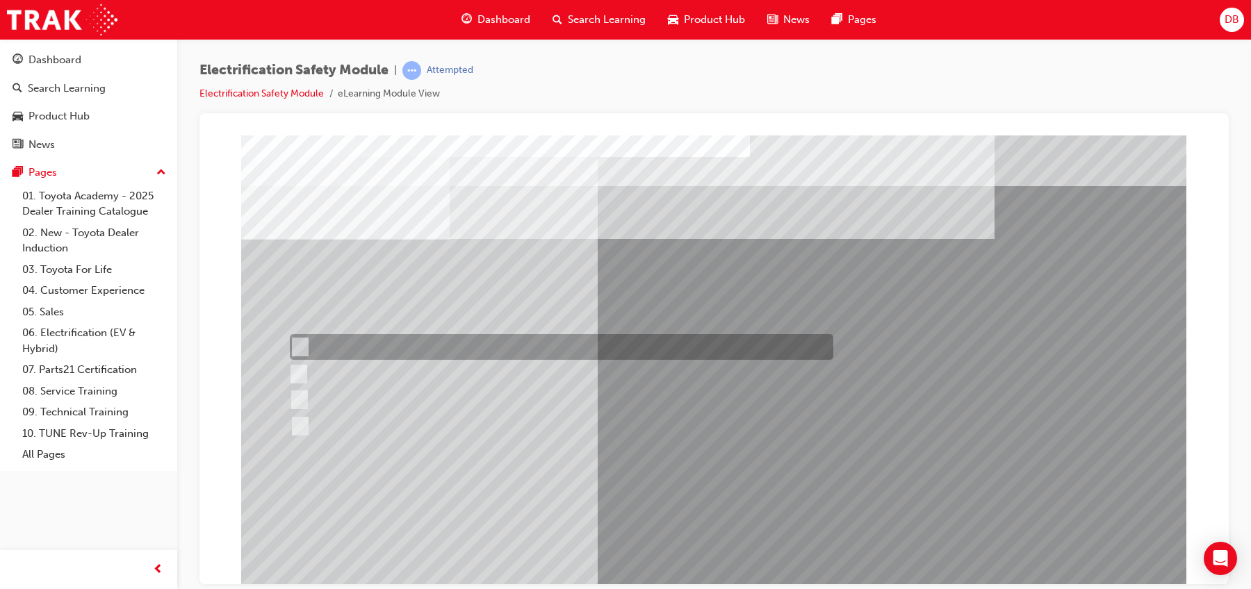
click at [434, 336] on div at bounding box center [558, 347] width 544 height 26
radio input "true"
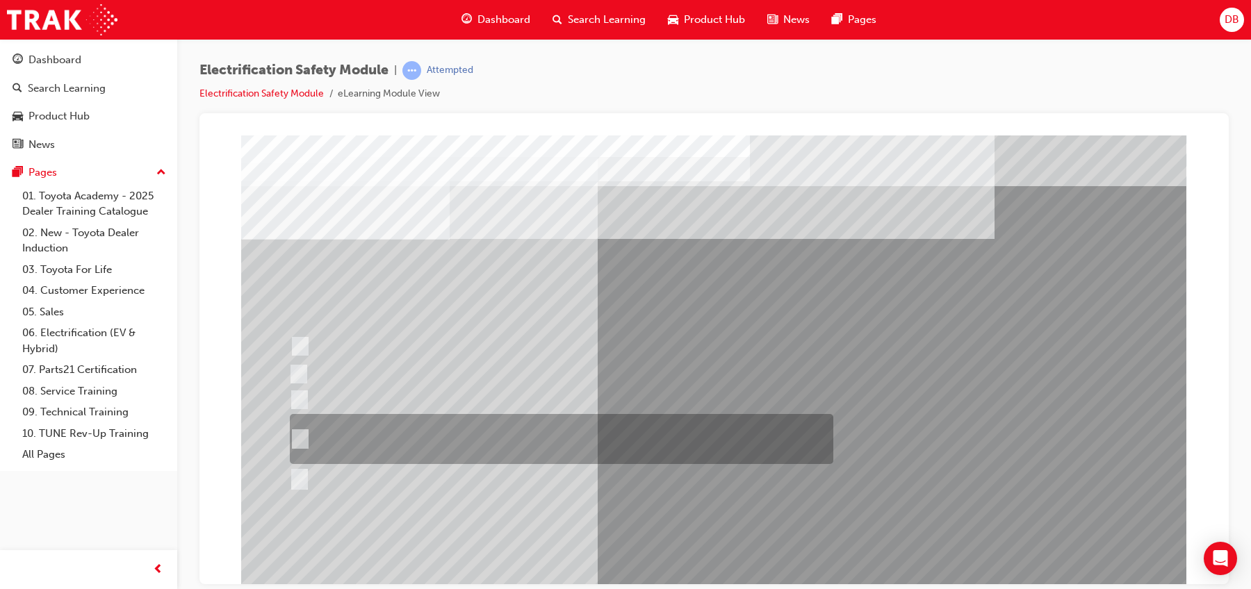
click at [439, 445] on div at bounding box center [558, 439] width 544 height 50
radio input "true"
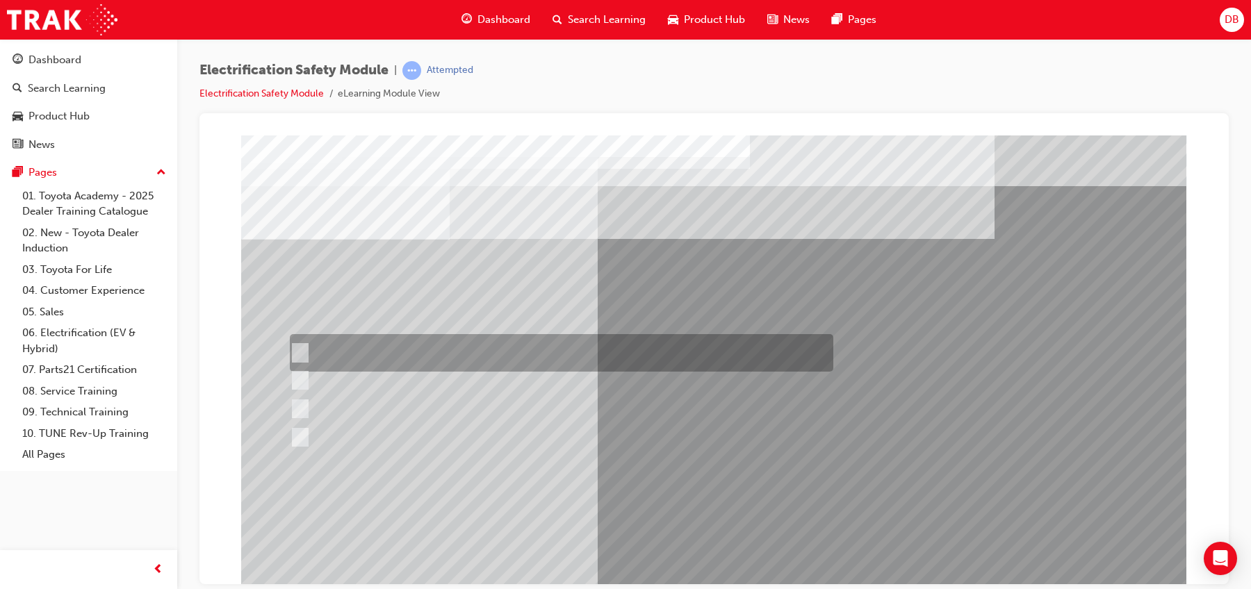
click at [762, 355] on div at bounding box center [558, 353] width 544 height 38
radio input "true"
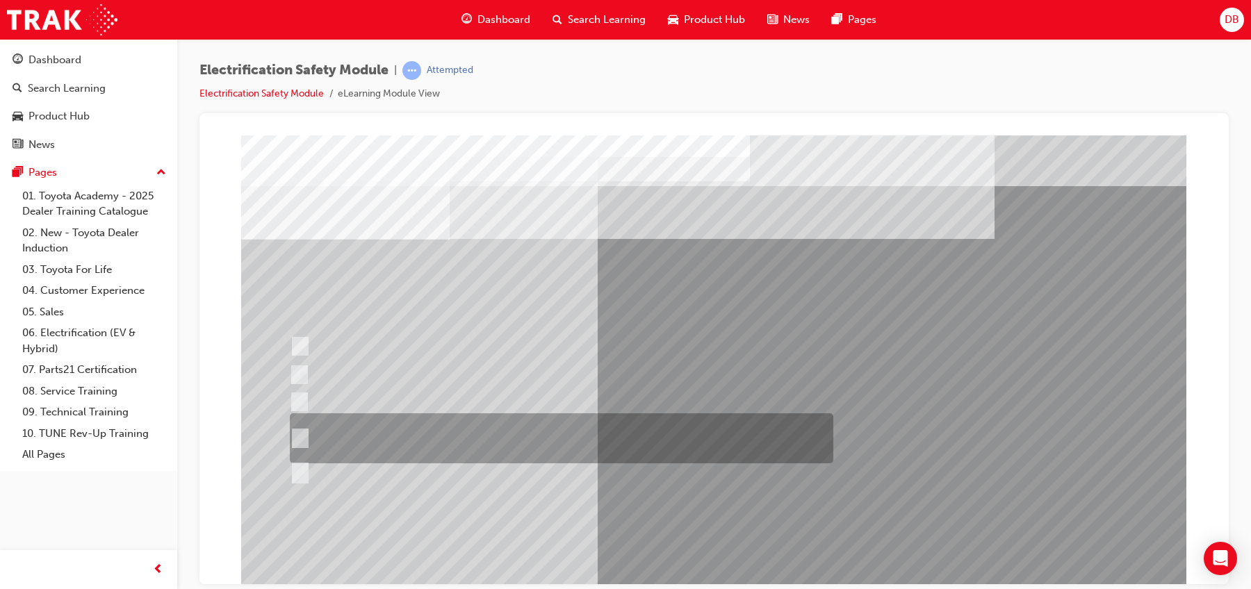
click at [447, 438] on div at bounding box center [558, 439] width 544 height 50
radio input "true"
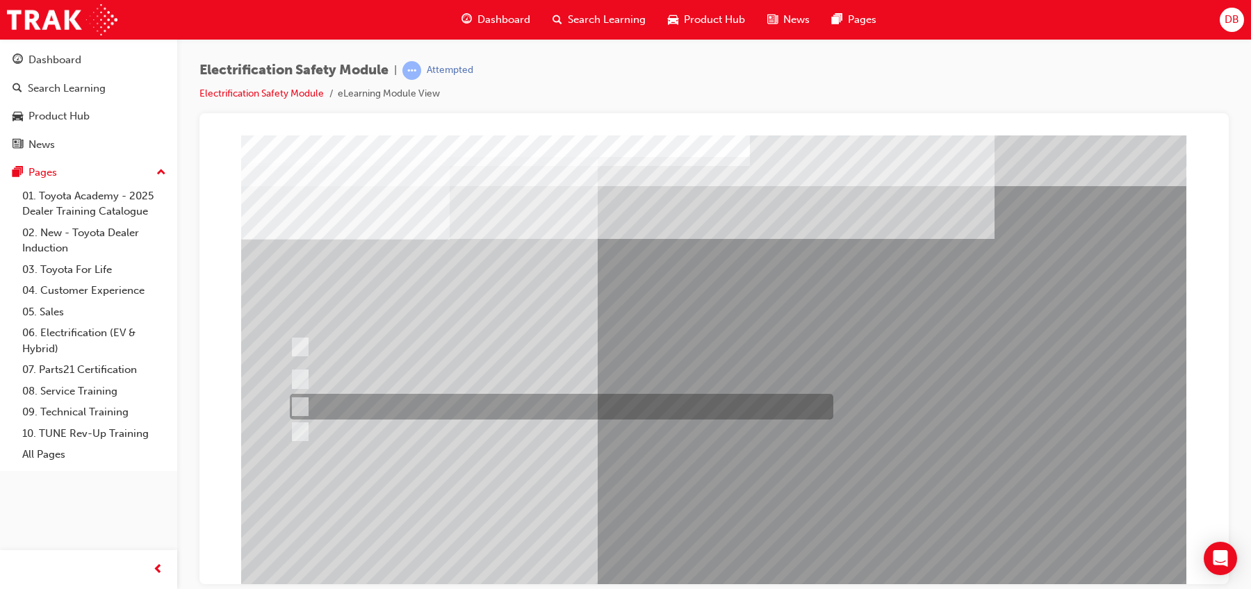
click at [466, 406] on div at bounding box center [558, 407] width 544 height 26
radio input "true"
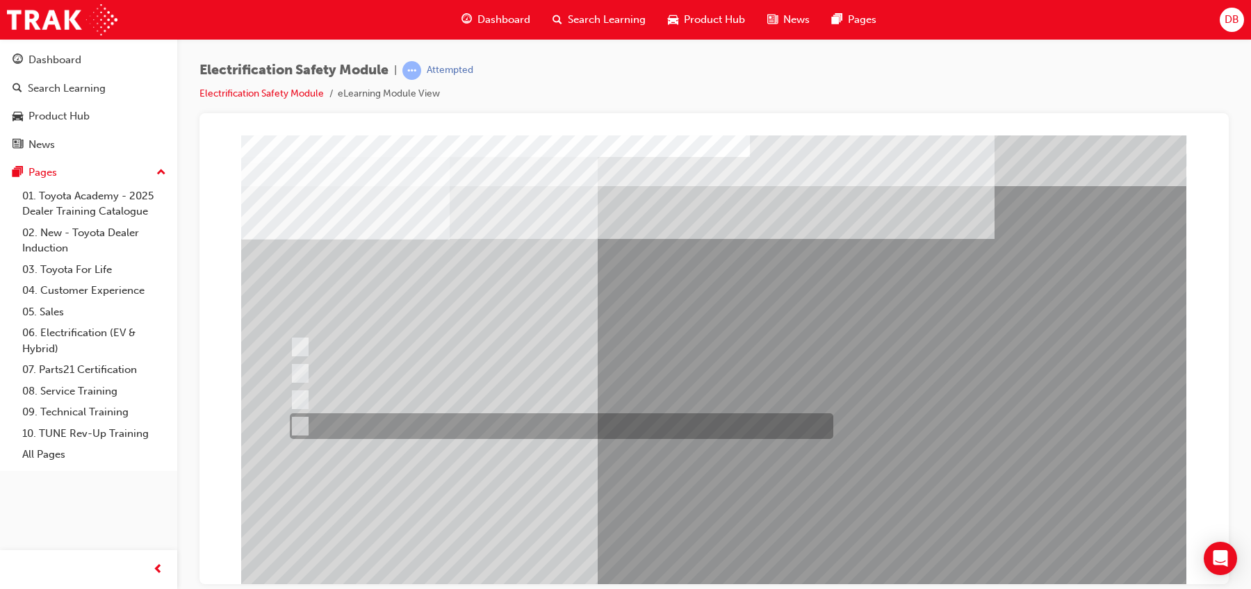
click at [573, 433] on div at bounding box center [558, 427] width 544 height 26
radio input "true"
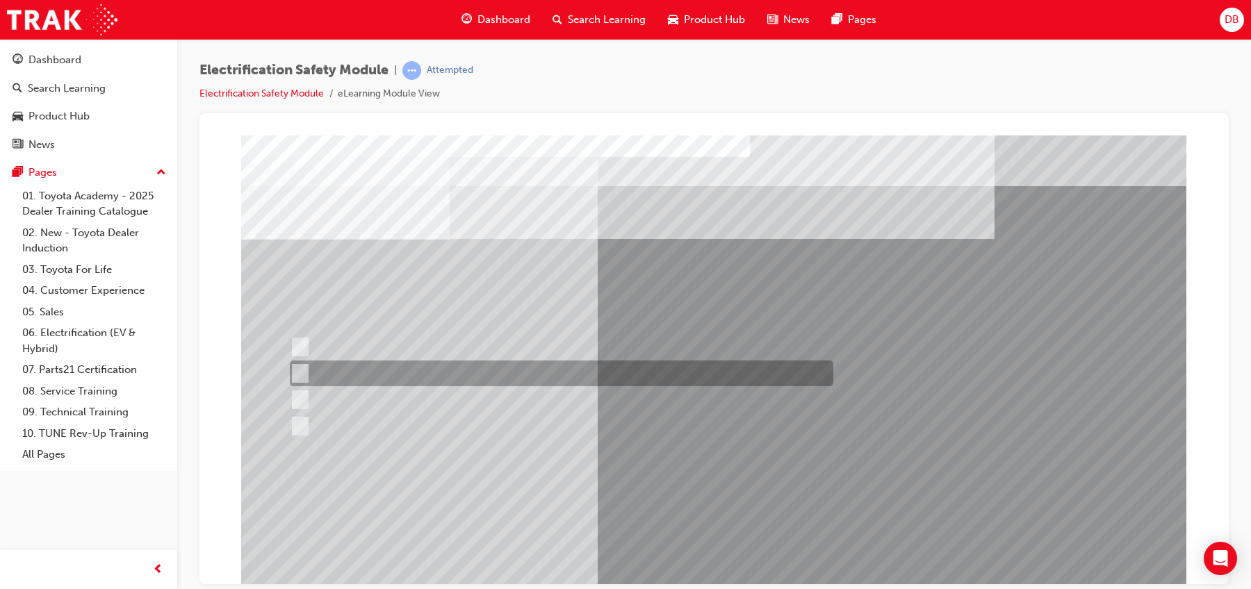
click at [557, 371] on div at bounding box center [558, 374] width 544 height 26
radio input "true"
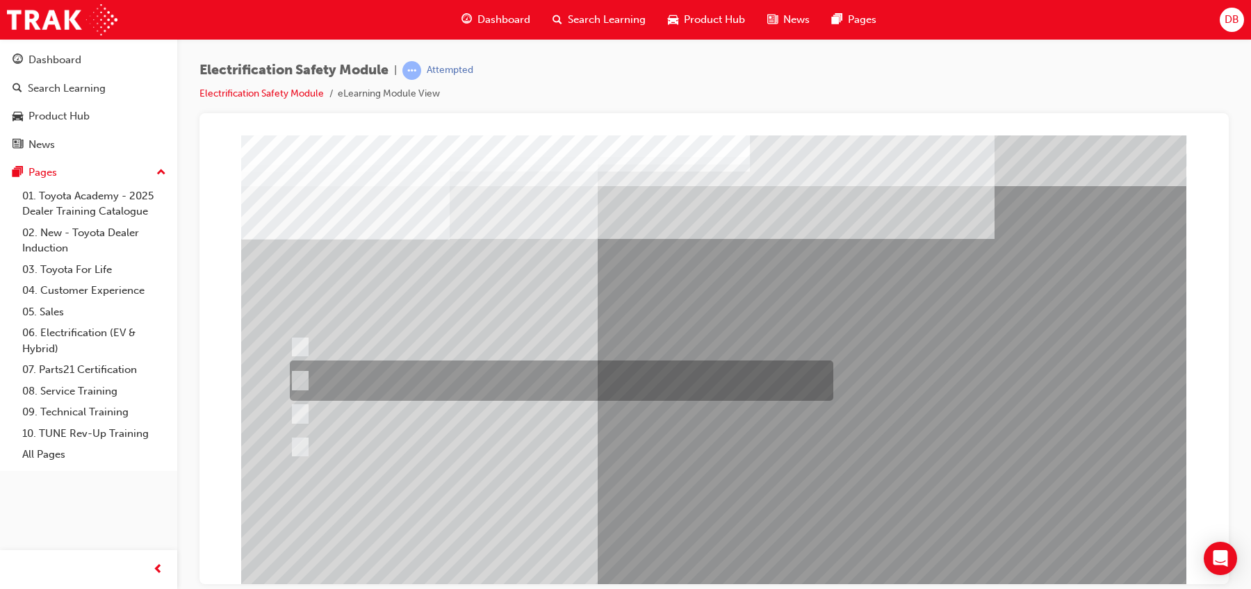
click at [493, 388] on div at bounding box center [558, 381] width 544 height 40
radio input "true"
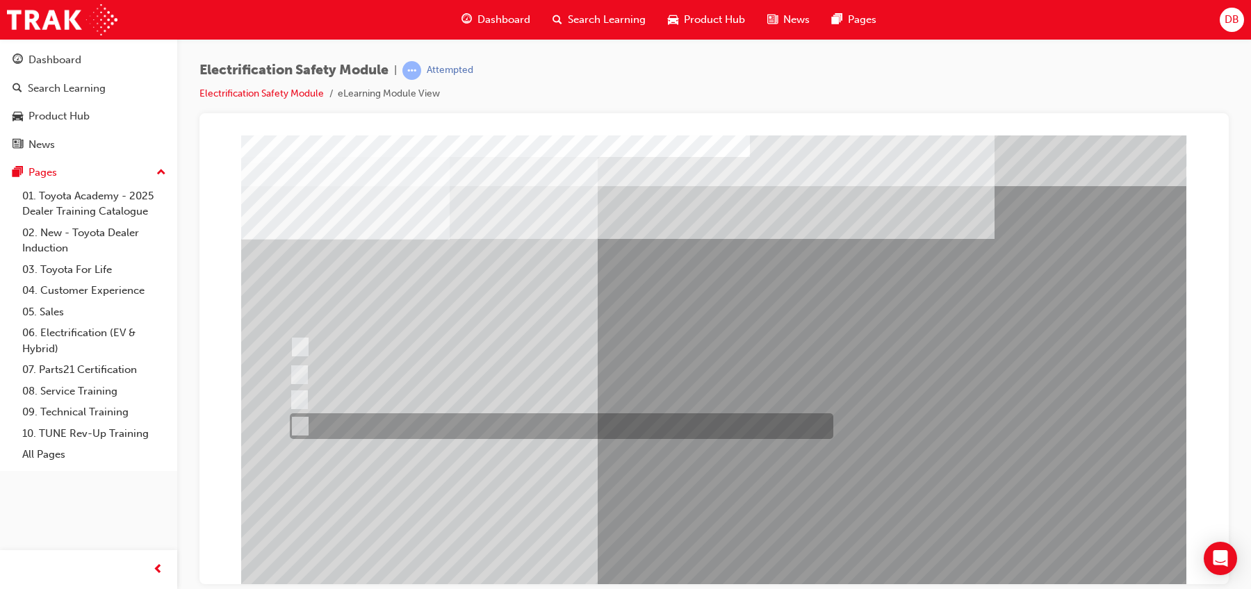
click at [551, 434] on div at bounding box center [558, 427] width 544 height 26
radio input "true"
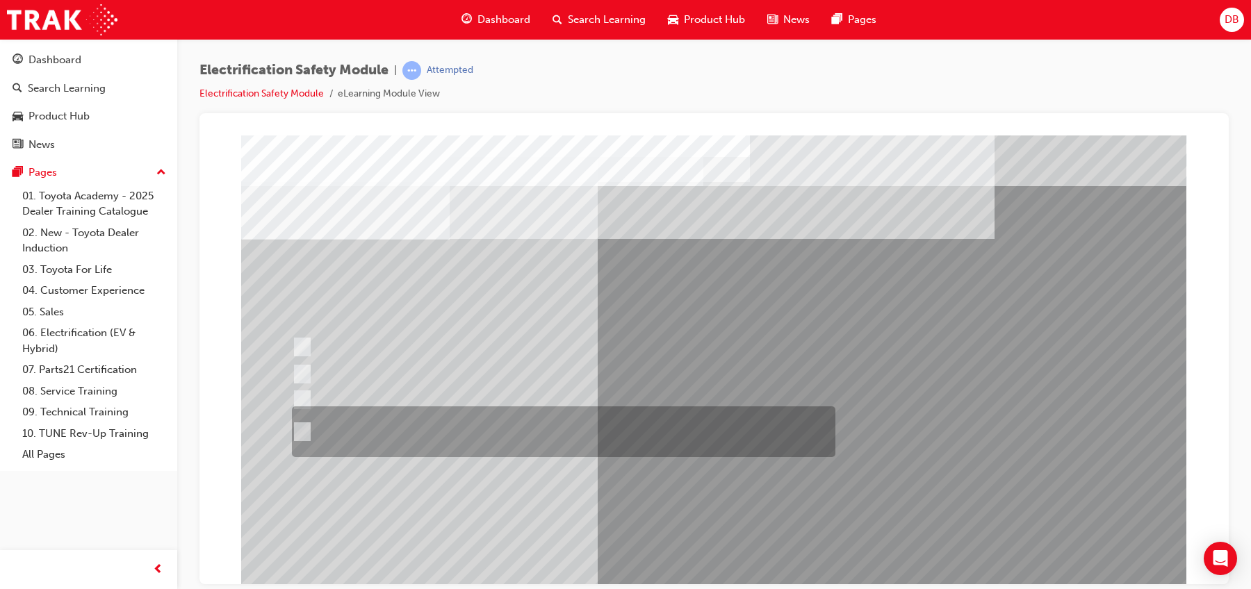
click at [570, 445] on div at bounding box center [560, 432] width 544 height 51
radio input "true"
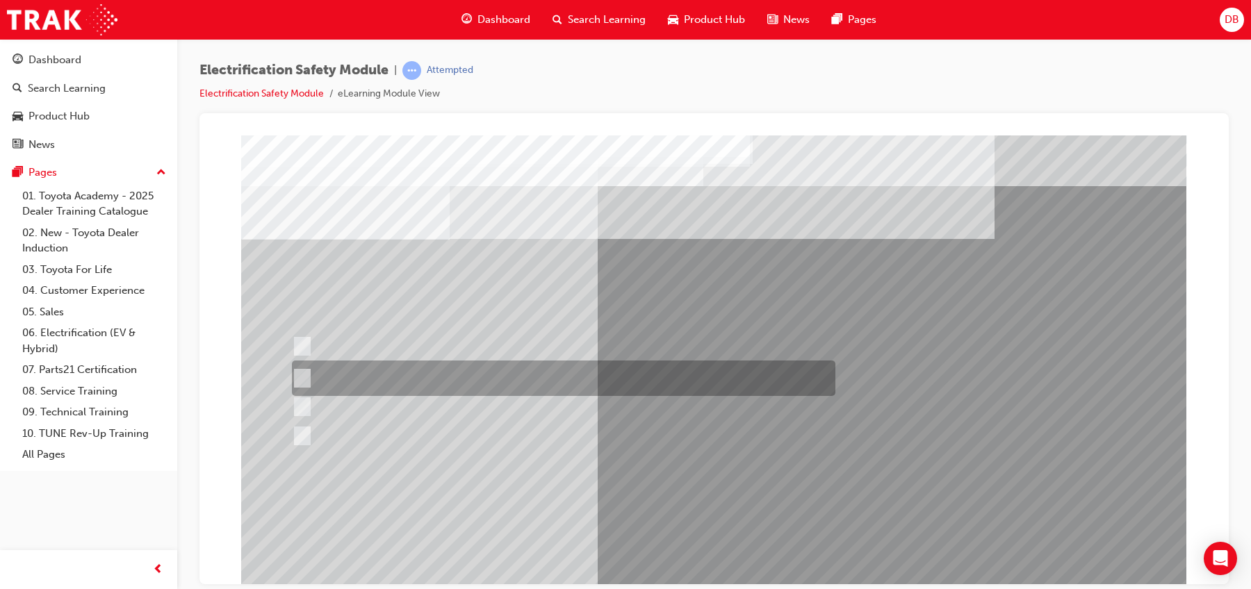
click at [589, 383] on div at bounding box center [560, 378] width 544 height 35
radio input "true"
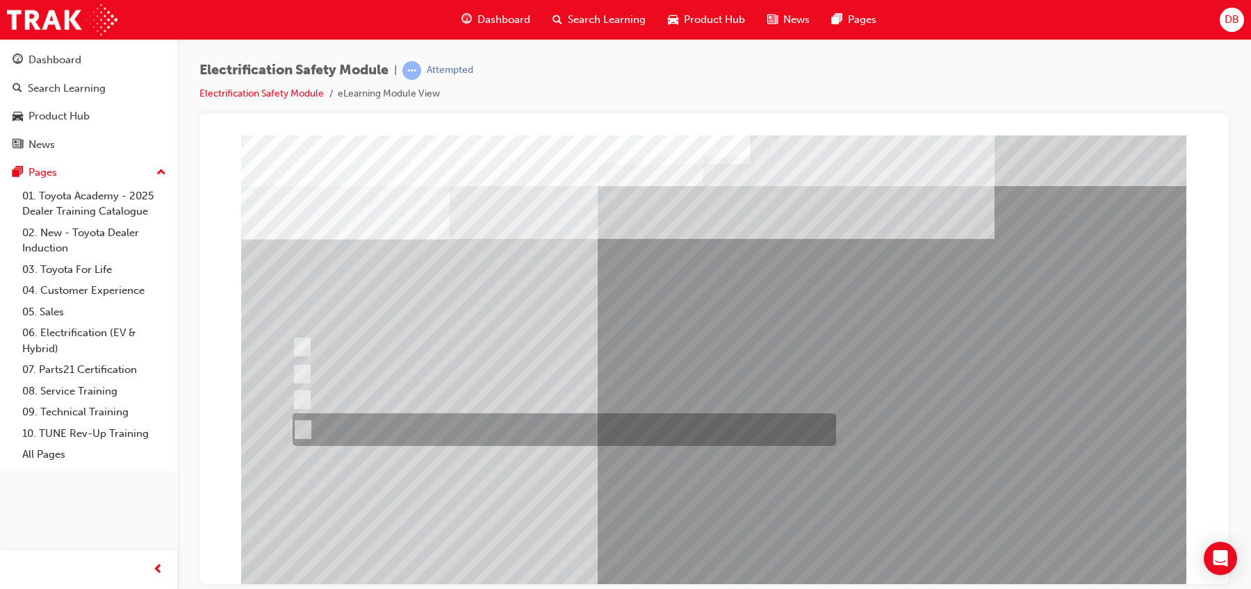
click at [593, 434] on div at bounding box center [561, 430] width 544 height 33
radio input "true"
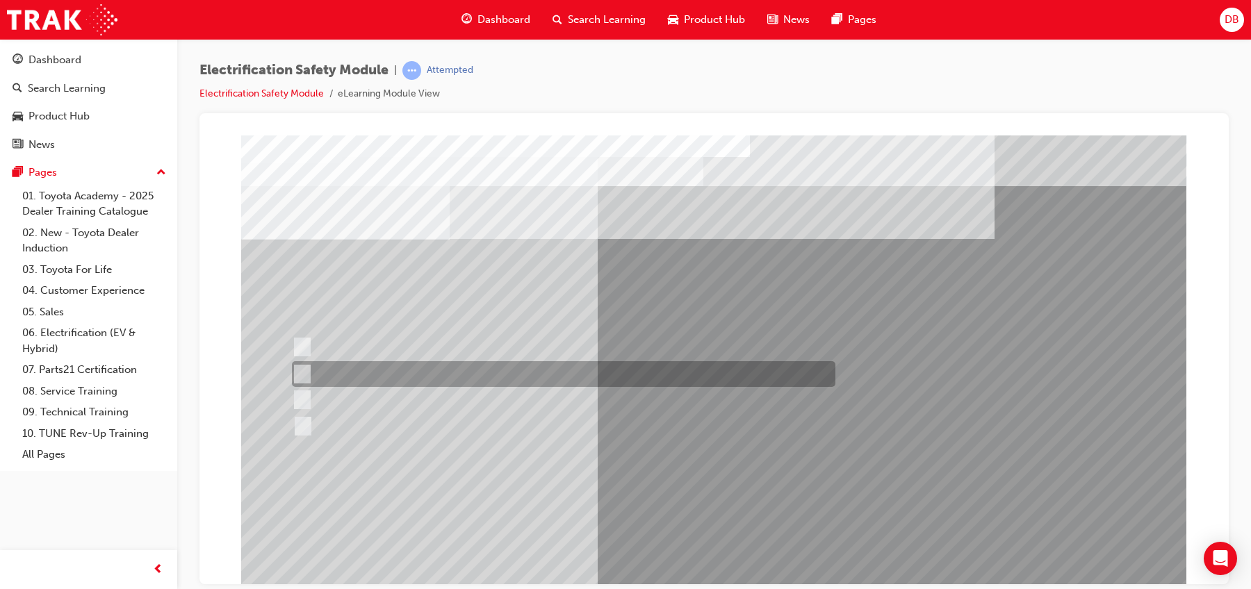
click at [432, 368] on div at bounding box center [560, 374] width 544 height 26
checkbox input "true"
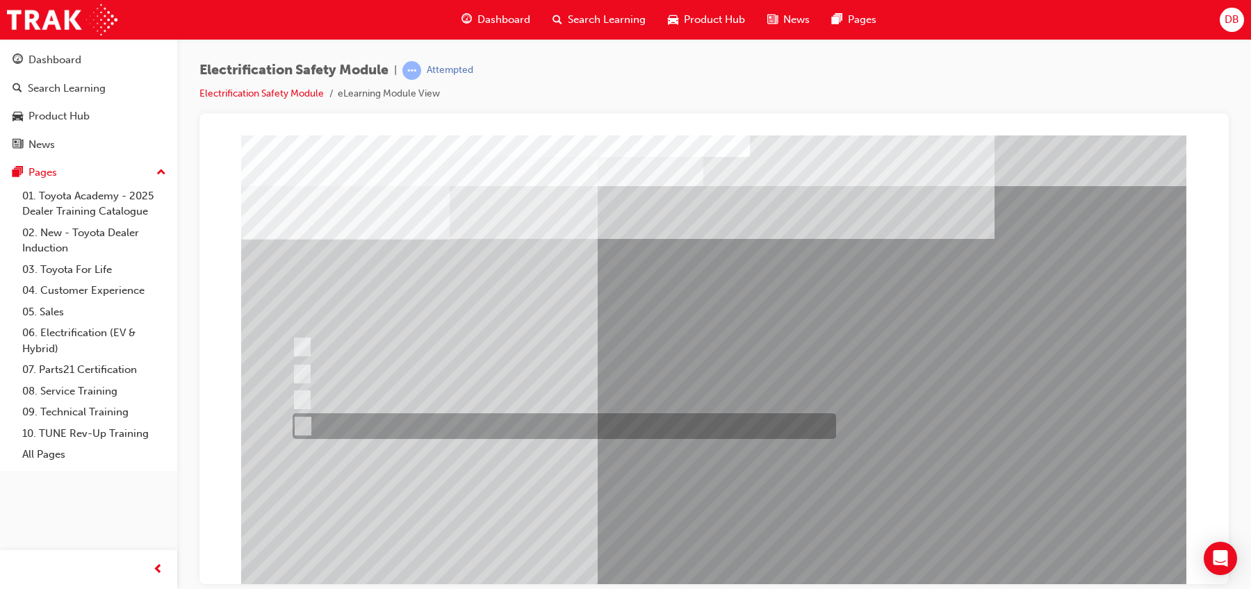
click at [449, 432] on div at bounding box center [561, 427] width 544 height 26
checkbox input "true"
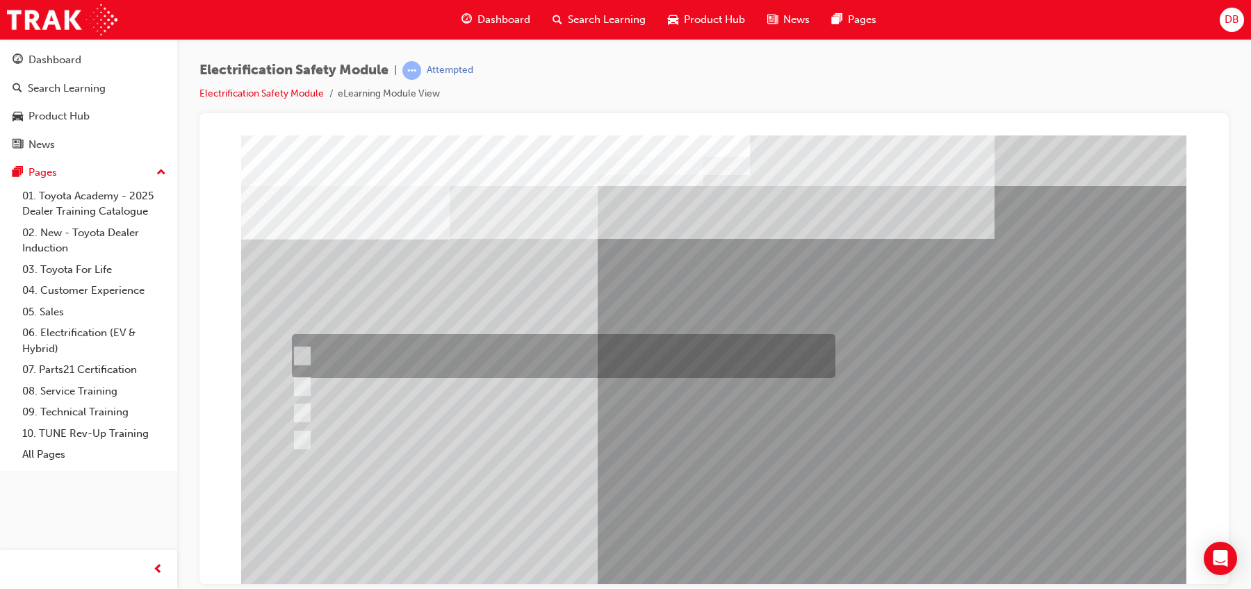
click at [423, 350] on div at bounding box center [560, 356] width 544 height 44
checkbox input "true"
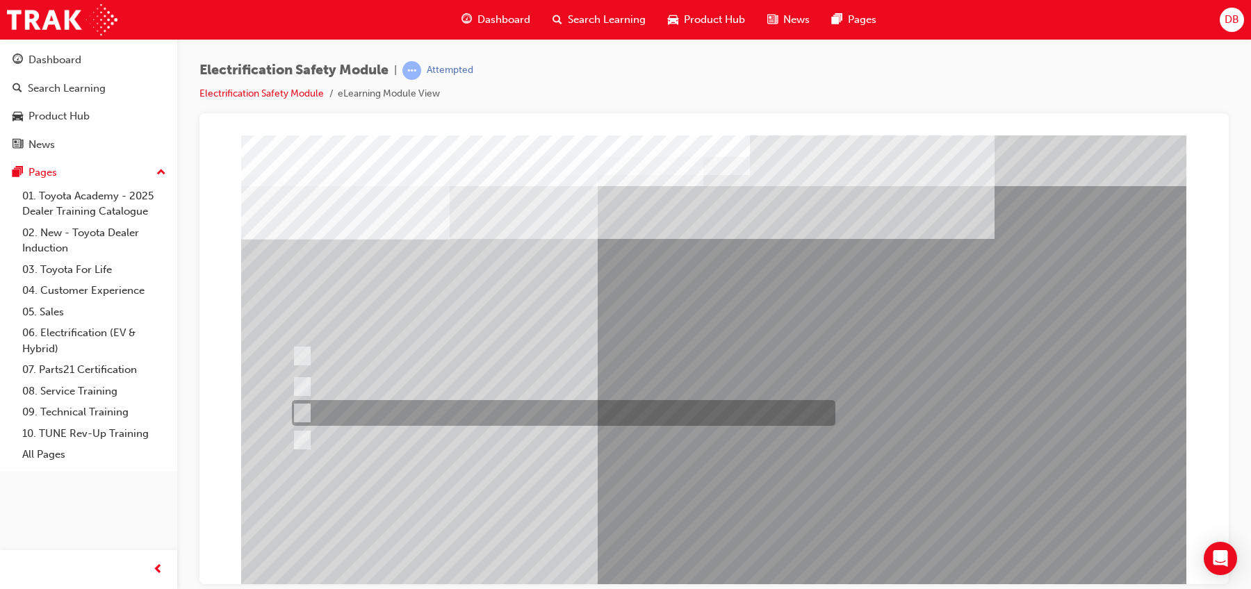
click at [480, 409] on div at bounding box center [560, 413] width 544 height 26
checkbox input "true"
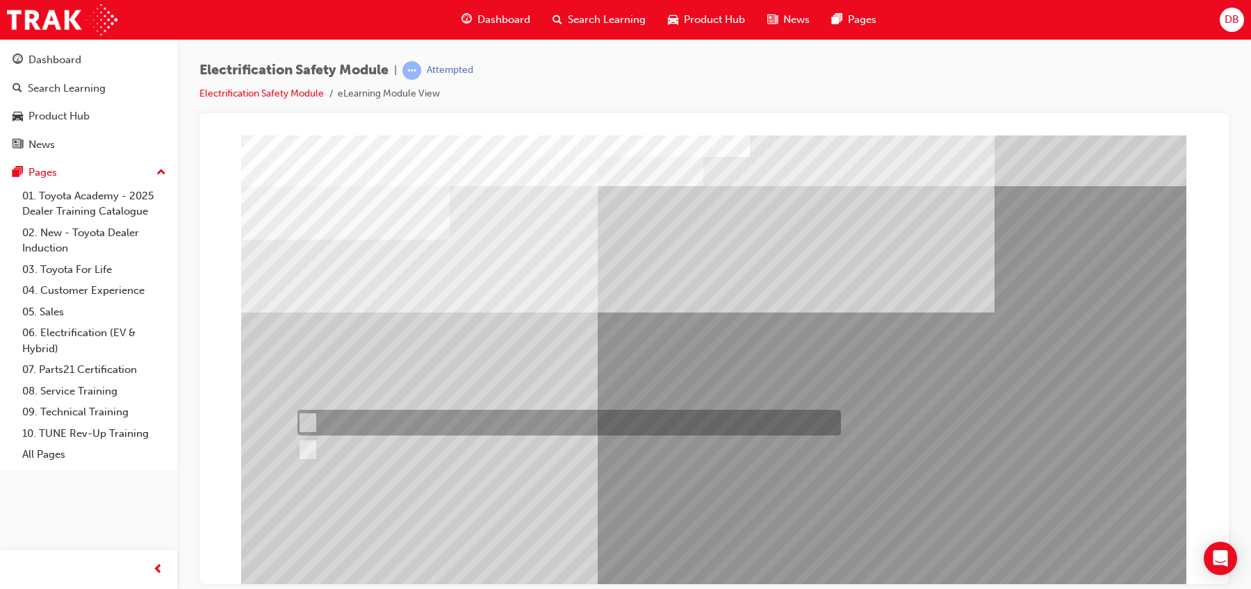
click at [373, 412] on div at bounding box center [566, 423] width 544 height 26
radio input "true"
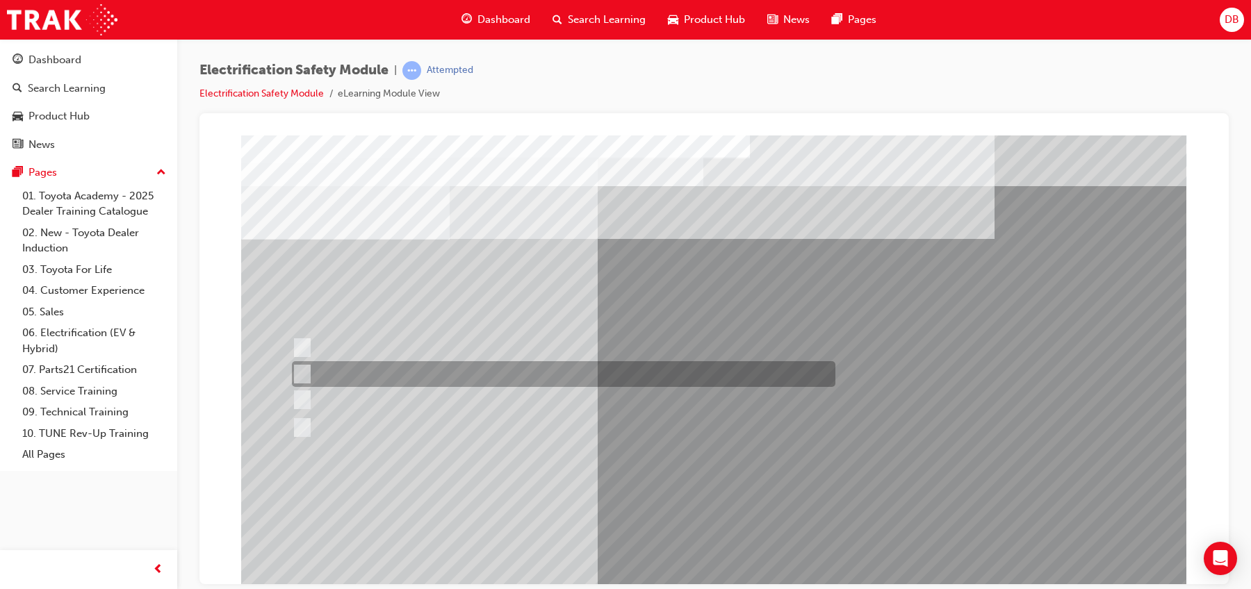
click at [543, 379] on div at bounding box center [560, 374] width 544 height 26
radio input "true"
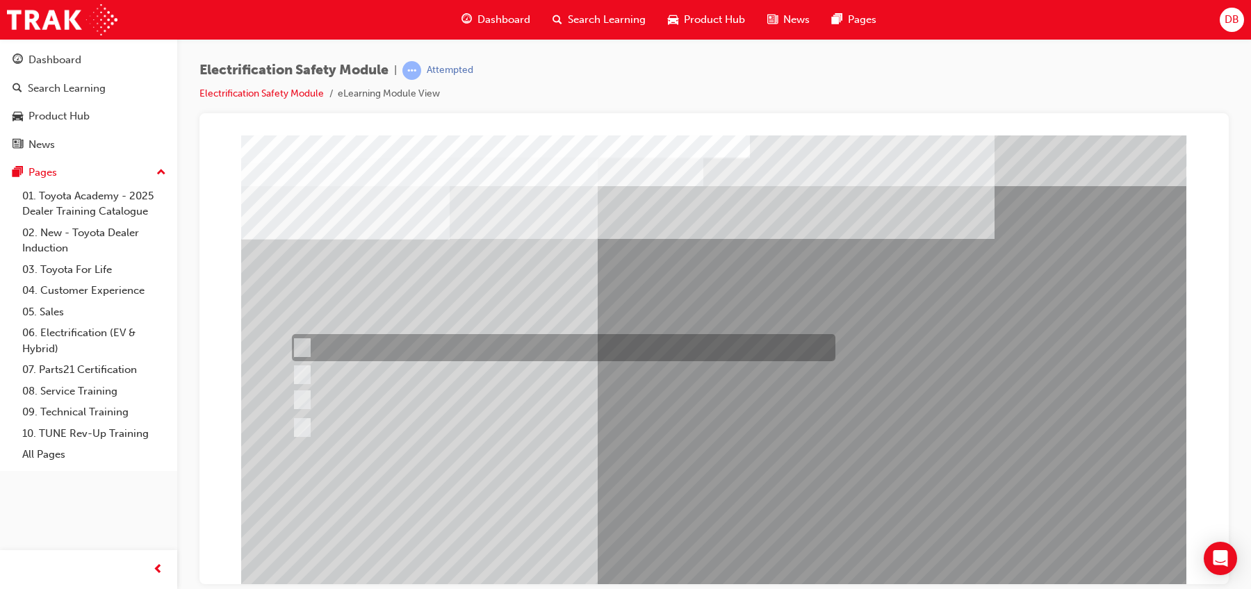
click at [544, 348] on div at bounding box center [560, 347] width 544 height 27
radio input "true"
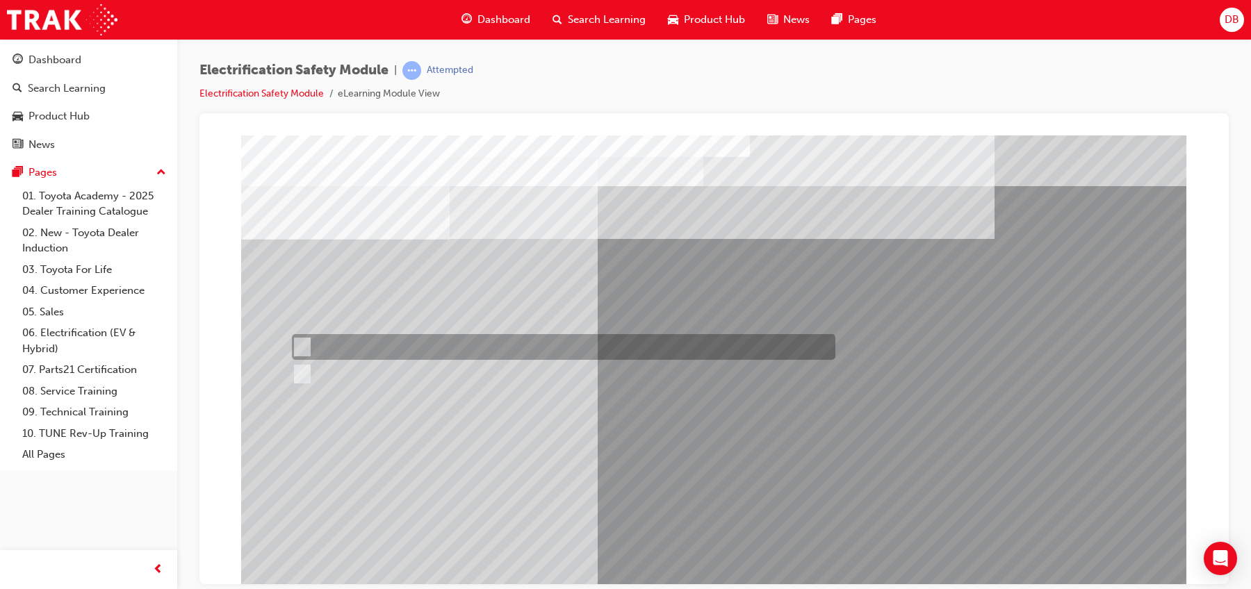
click at [407, 339] on div at bounding box center [560, 347] width 544 height 26
radio input "true"
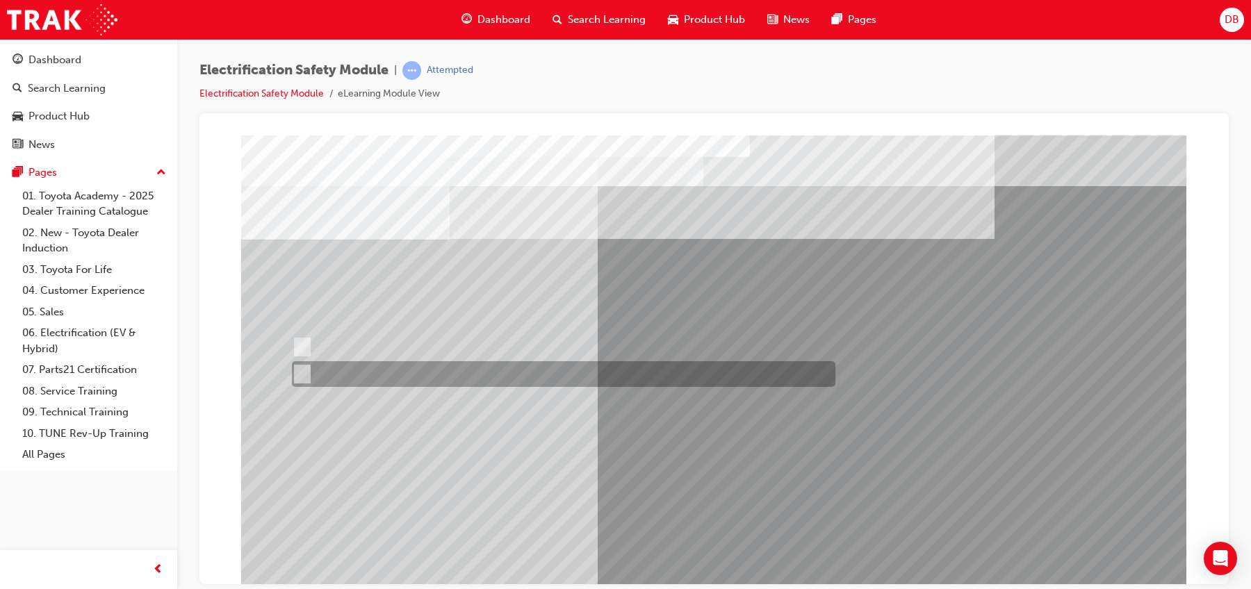
click at [368, 376] on div at bounding box center [560, 374] width 544 height 26
radio input "true"
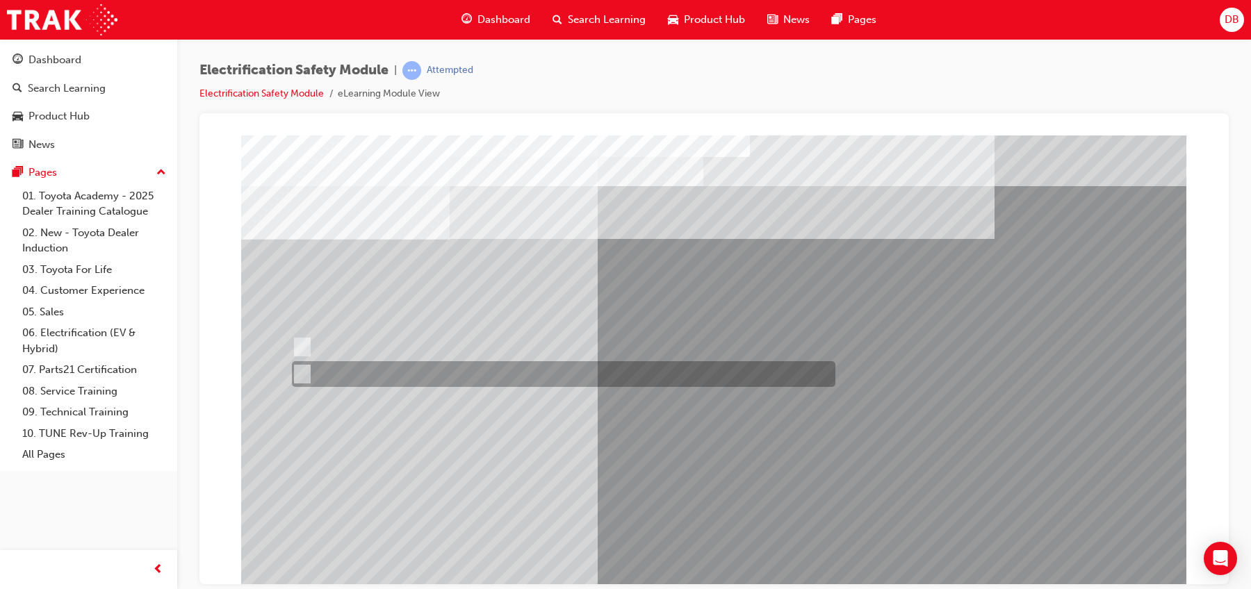
click at [412, 368] on div at bounding box center [560, 374] width 544 height 26
radio input "true"
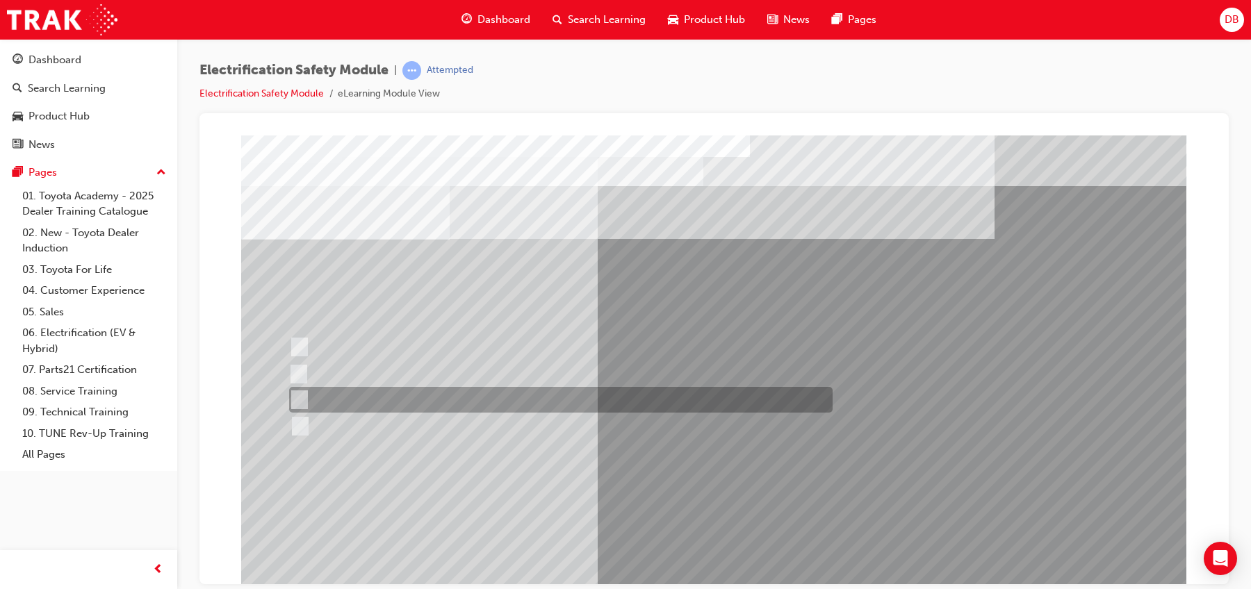
click at [457, 399] on div at bounding box center [558, 400] width 544 height 26
radio input "true"
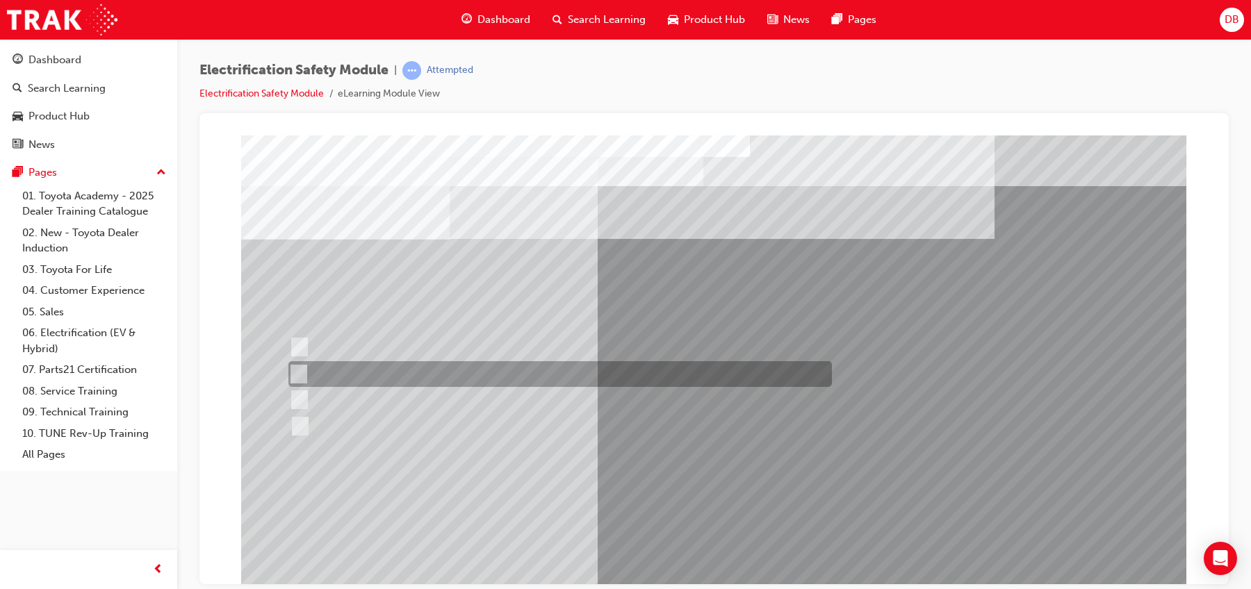
click at [494, 372] on div at bounding box center [557, 374] width 544 height 26
radio input "true"
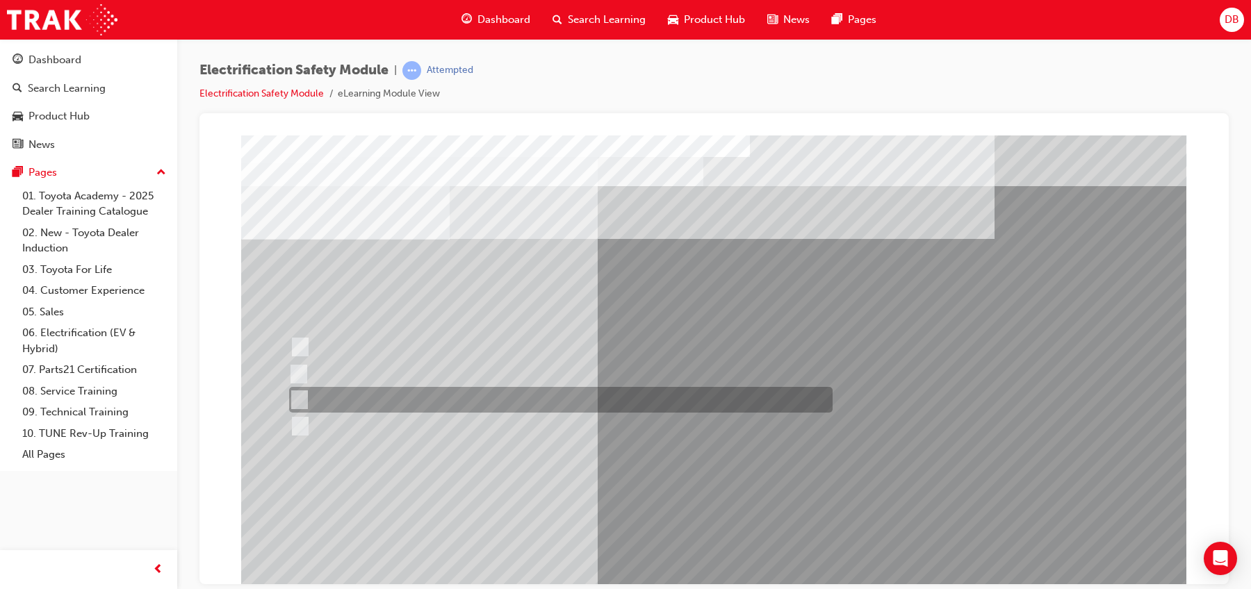
click at [432, 399] on div at bounding box center [558, 400] width 544 height 26
radio input "true"
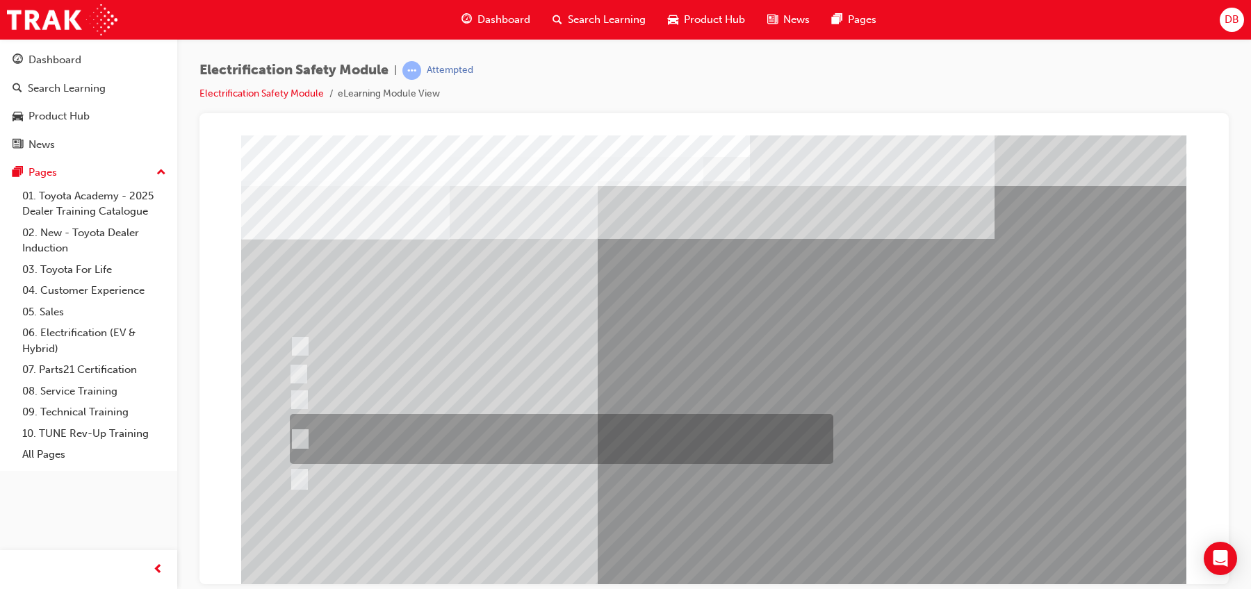
click at [459, 424] on div at bounding box center [558, 439] width 544 height 50
radio input "true"
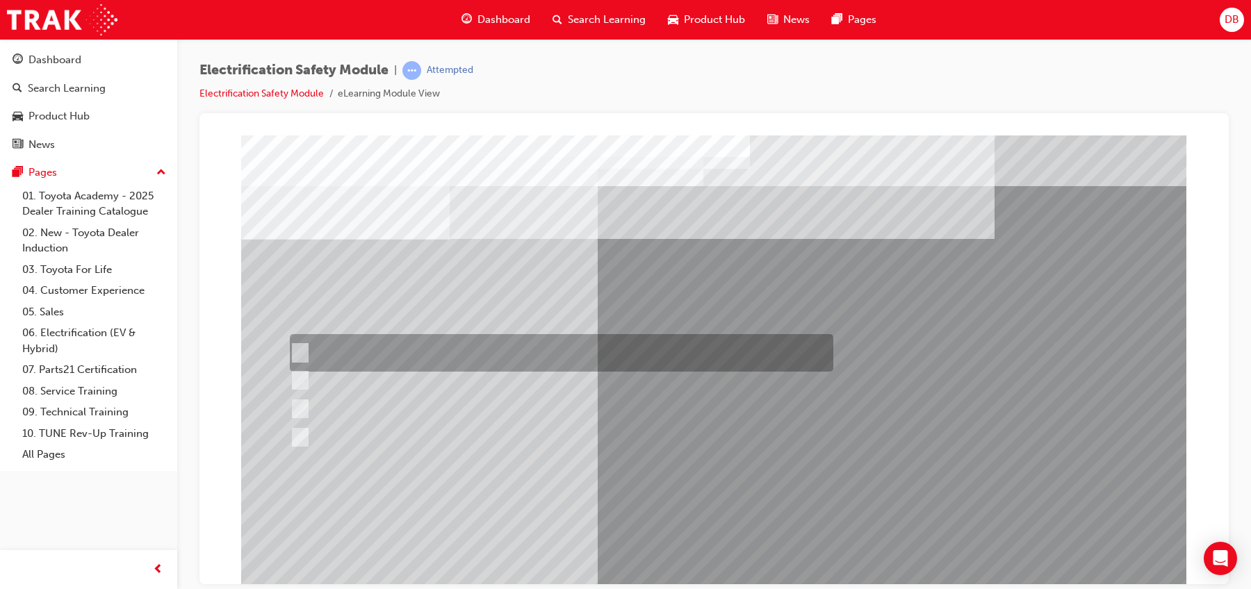
click at [626, 351] on div at bounding box center [558, 353] width 544 height 38
radio input "true"
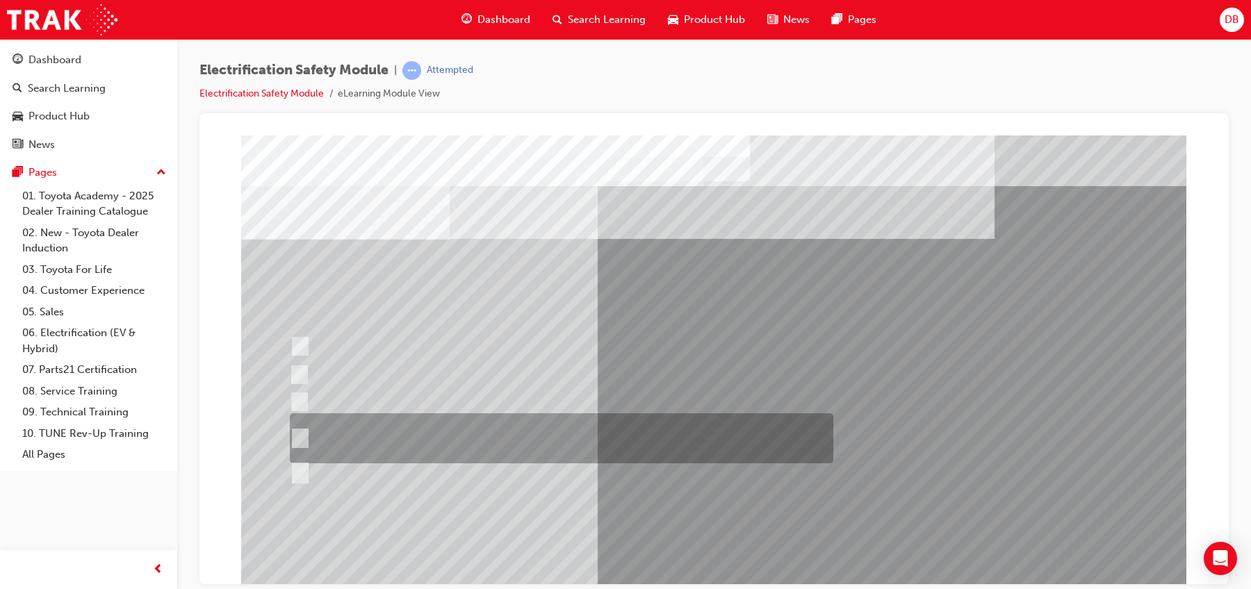
click at [522, 437] on div at bounding box center [558, 439] width 544 height 50
radio input "true"
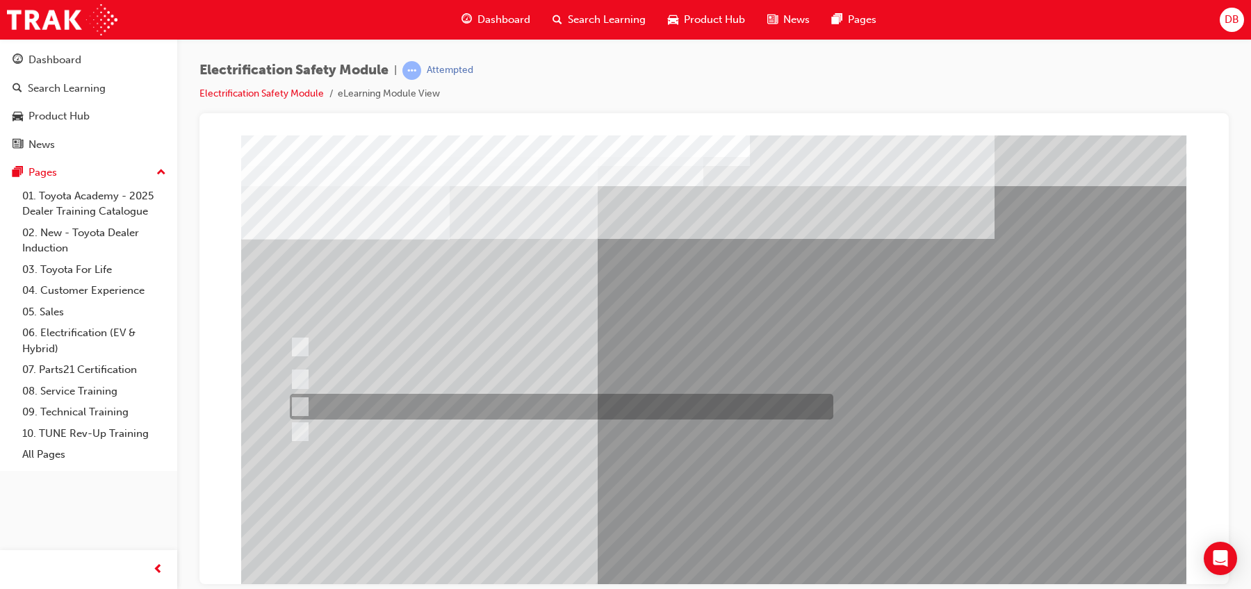
click at [464, 400] on div at bounding box center [558, 407] width 544 height 26
radio input "true"
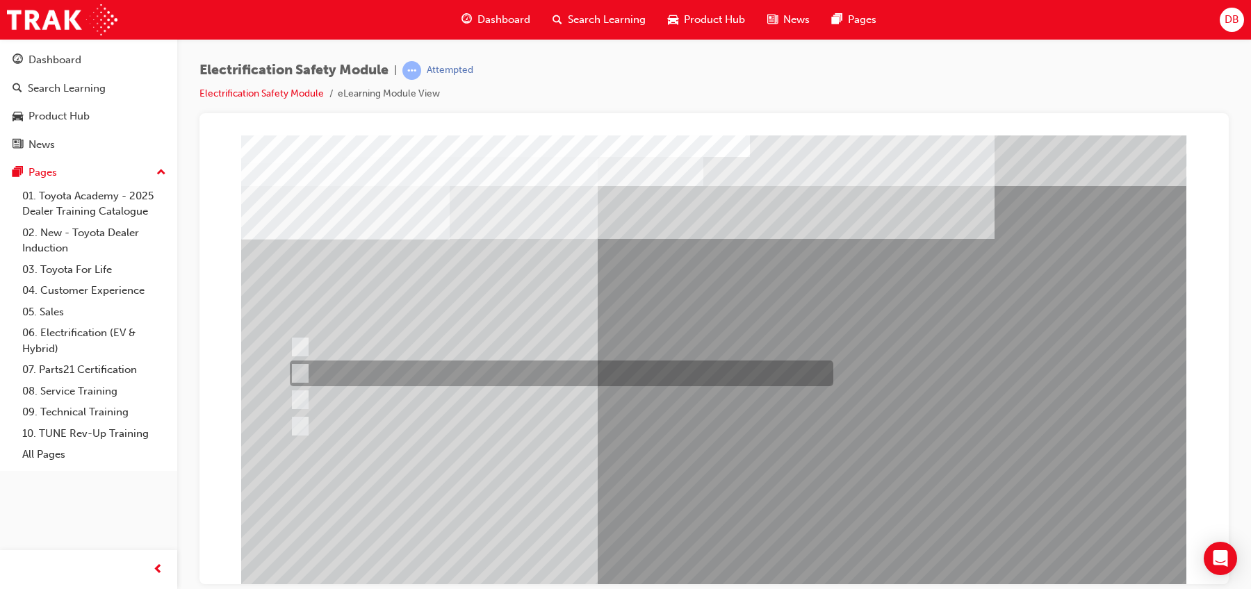
click at [504, 368] on div at bounding box center [558, 374] width 544 height 26
radio input "true"
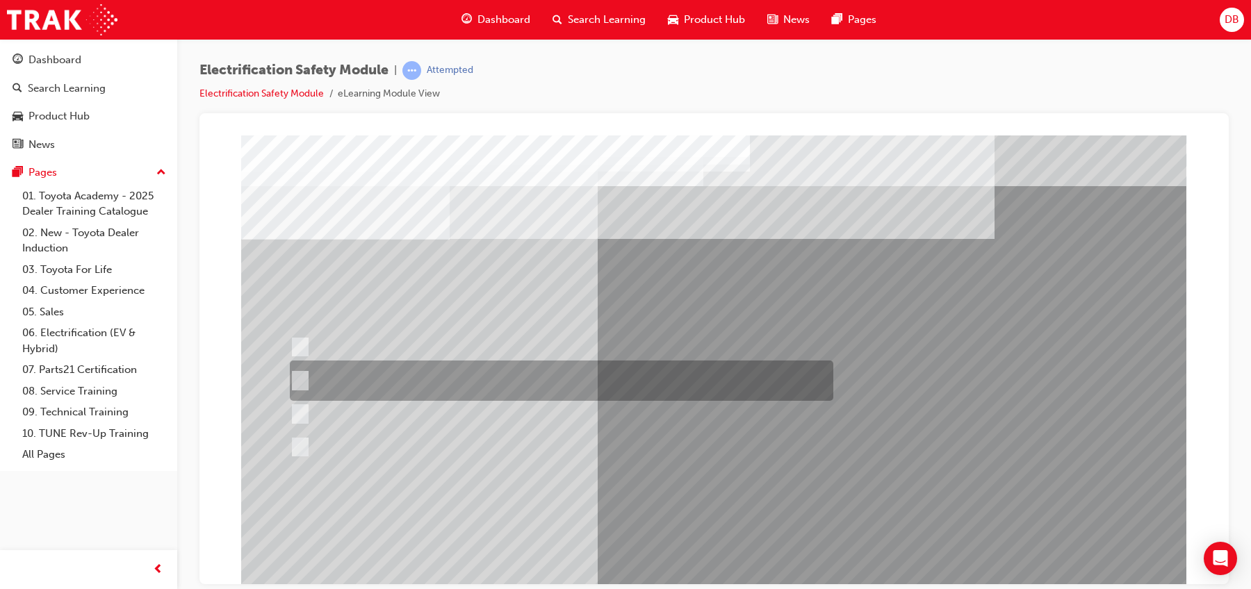
click at [509, 385] on div at bounding box center [558, 381] width 544 height 40
radio input "true"
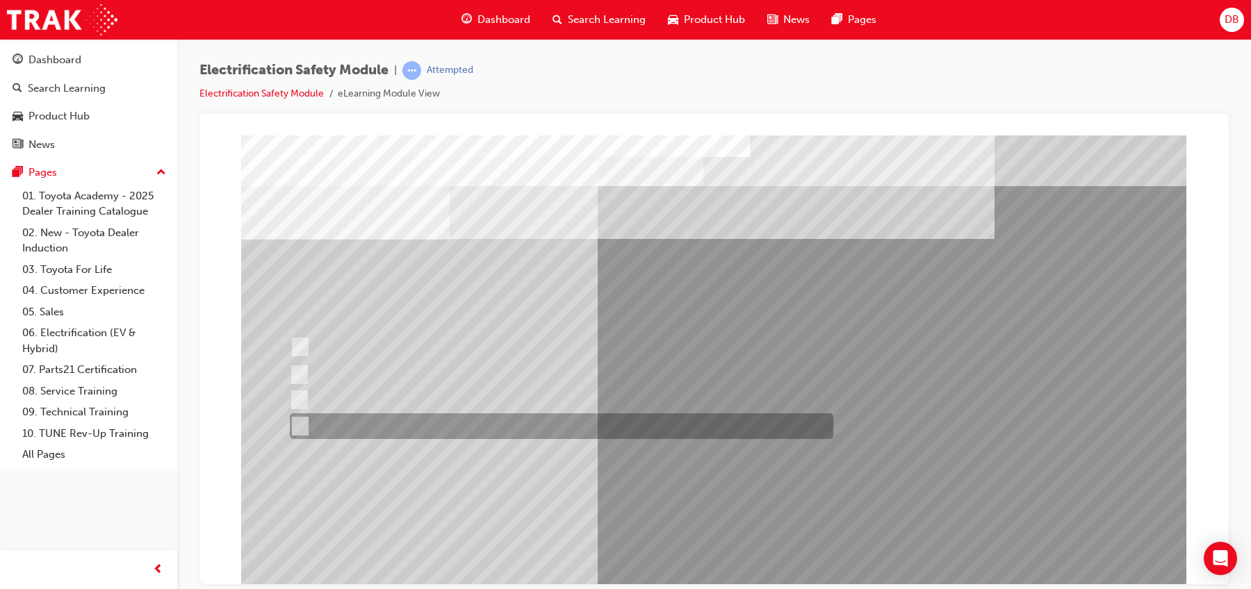
click at [577, 431] on div at bounding box center [558, 427] width 544 height 26
radio input "true"
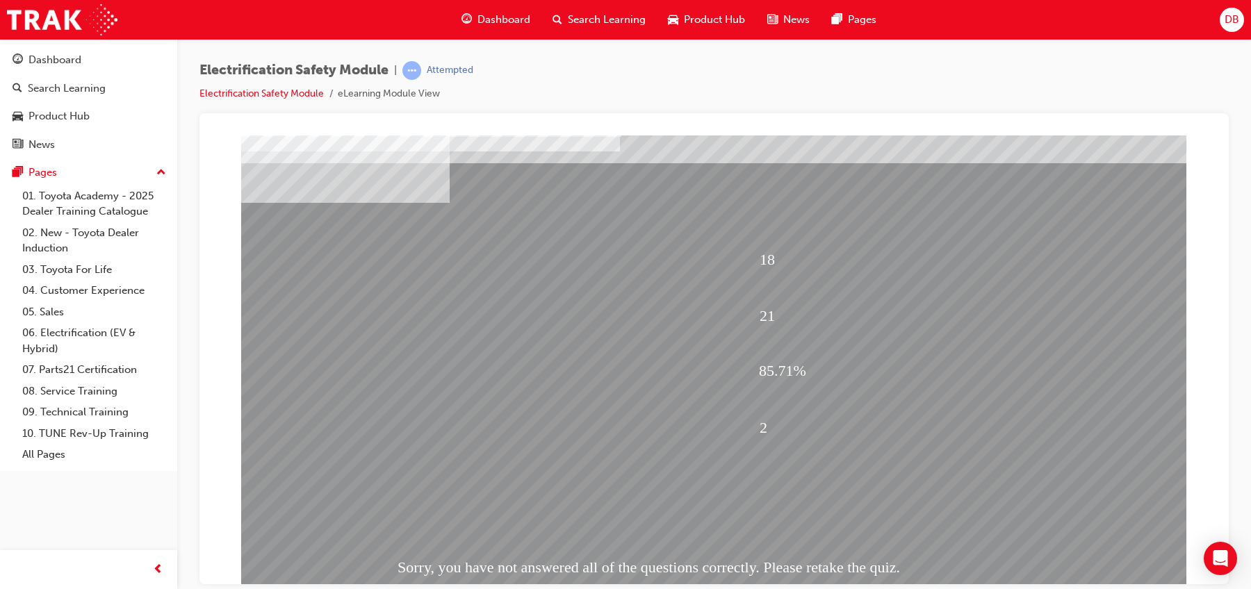
scroll to position [72, 0]
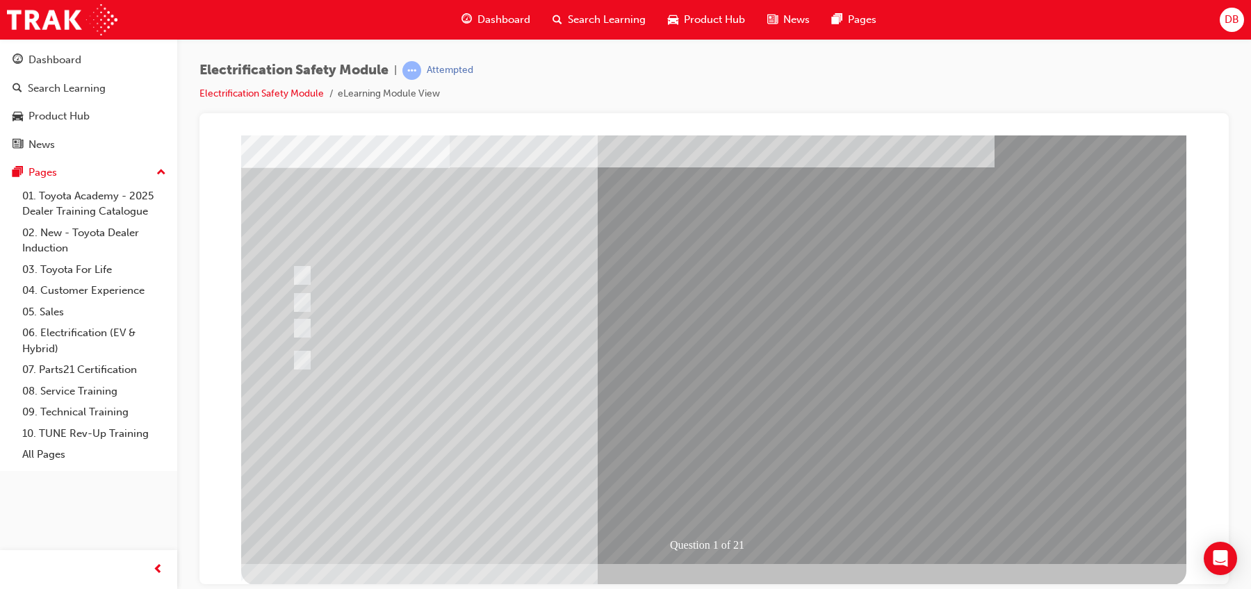
scroll to position [0, 0]
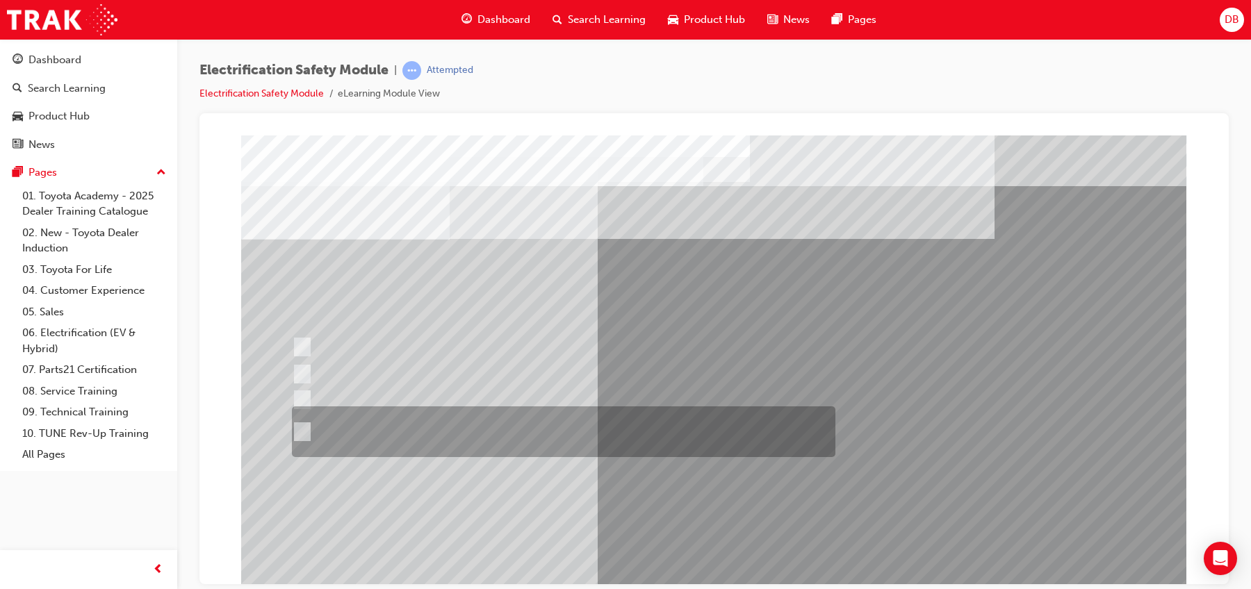
click at [560, 430] on div at bounding box center [560, 432] width 544 height 51
radio input "true"
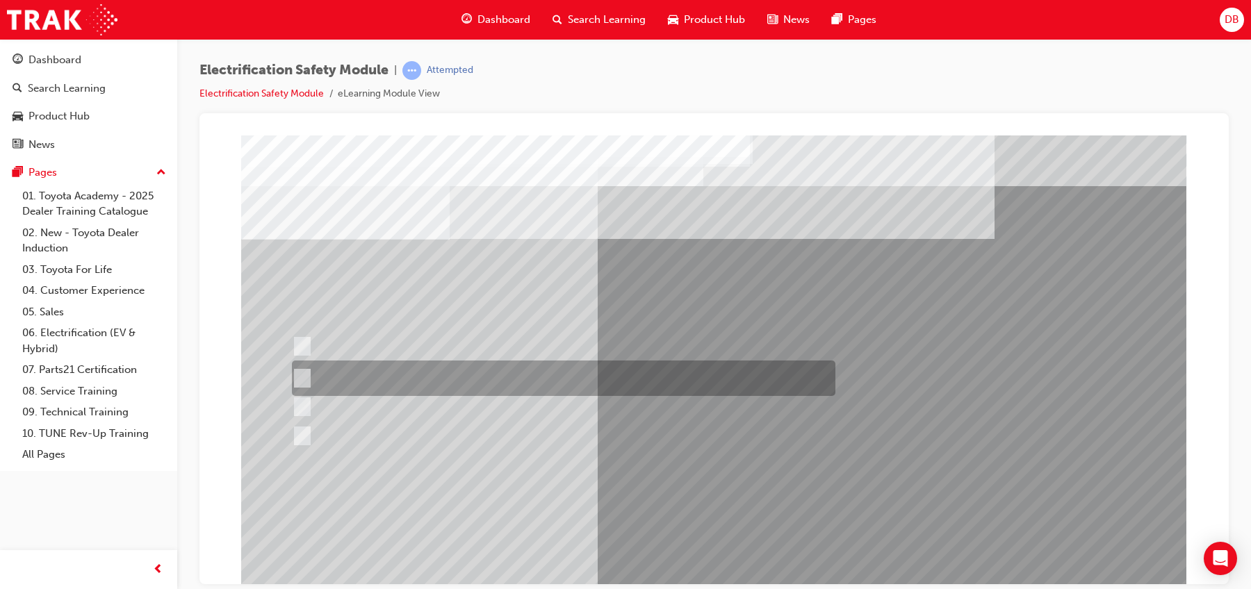
click at [508, 367] on div at bounding box center [560, 378] width 544 height 35
radio input "true"
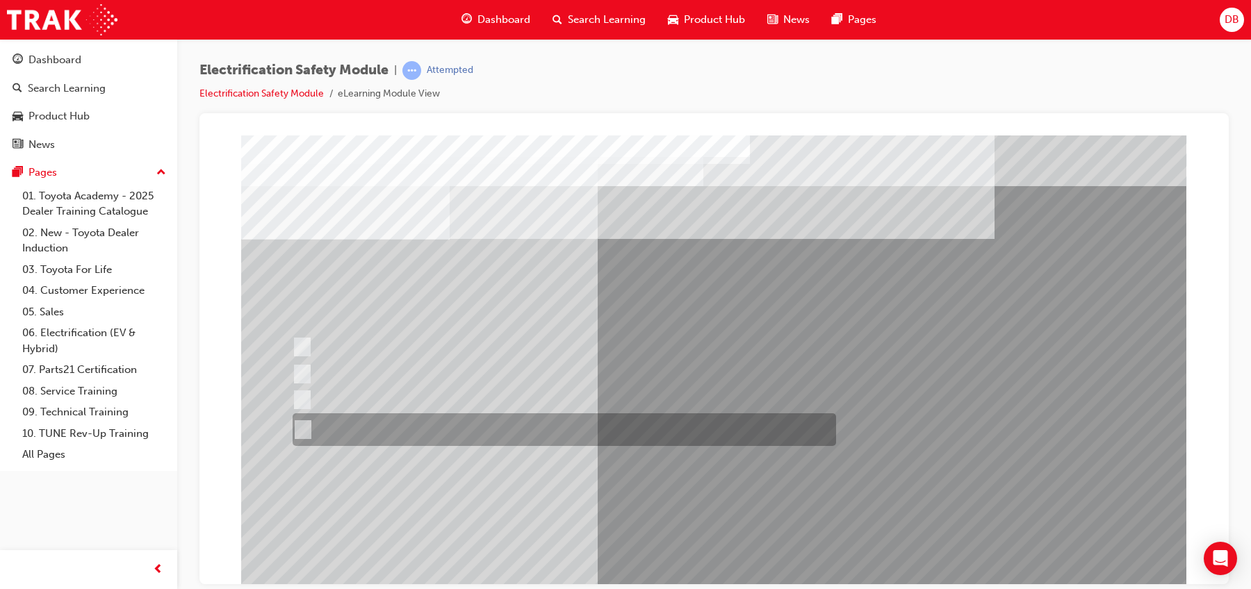
click at [533, 437] on div at bounding box center [561, 430] width 544 height 33
radio input "true"
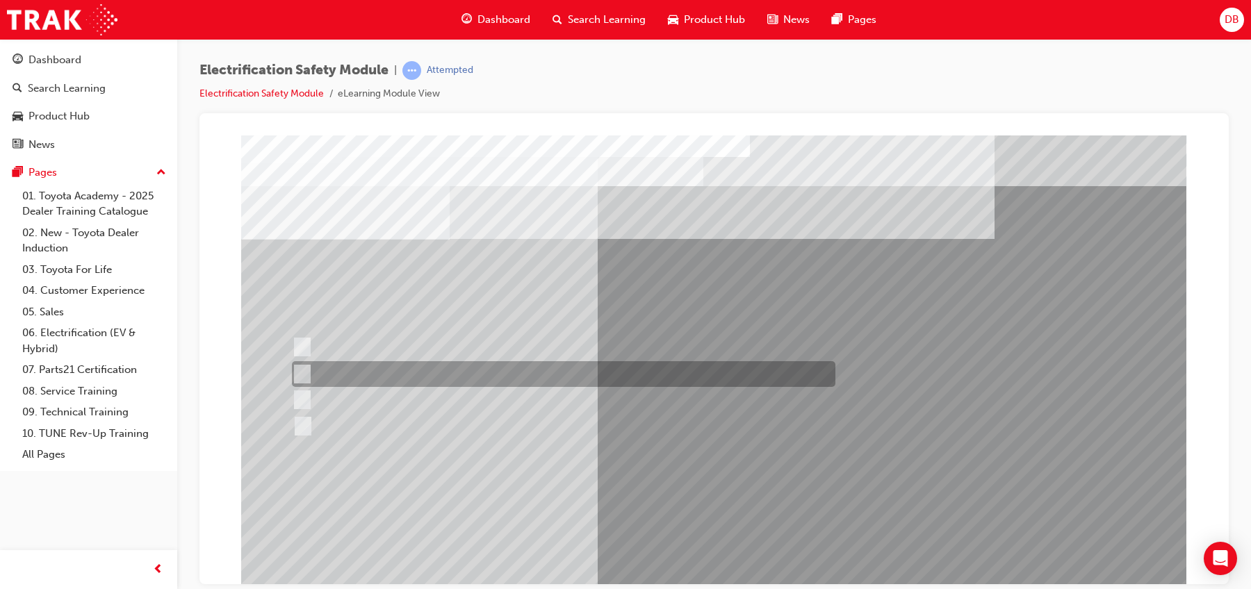
click at [390, 380] on div at bounding box center [560, 374] width 544 height 26
checkbox input "true"
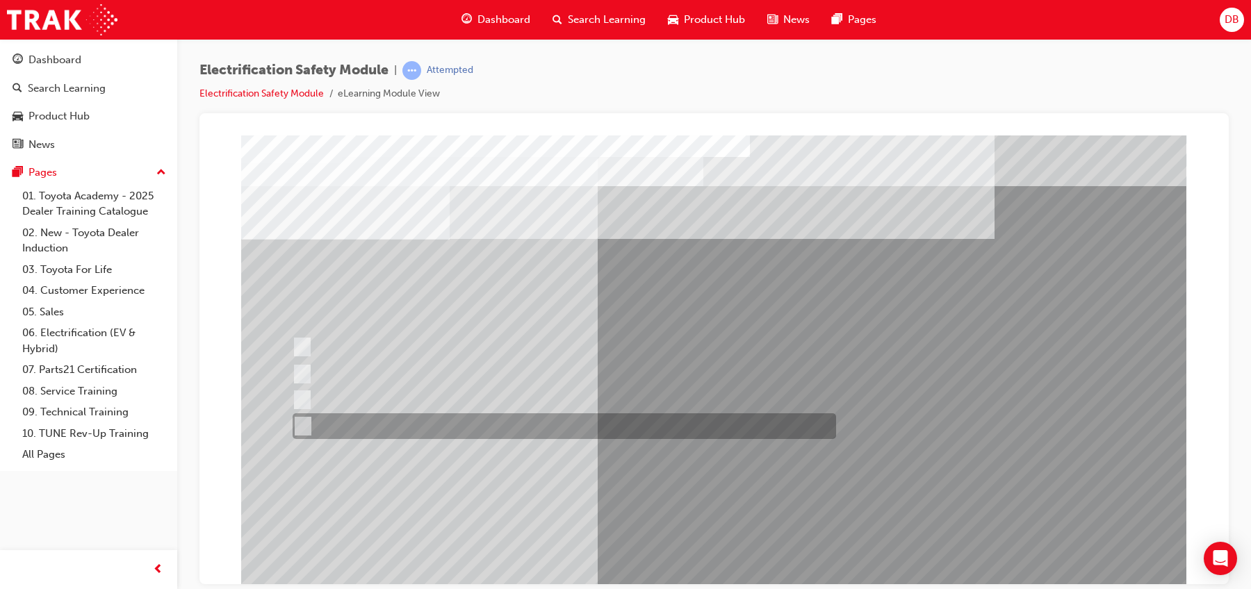
click at [411, 432] on div at bounding box center [561, 427] width 544 height 26
checkbox input "true"
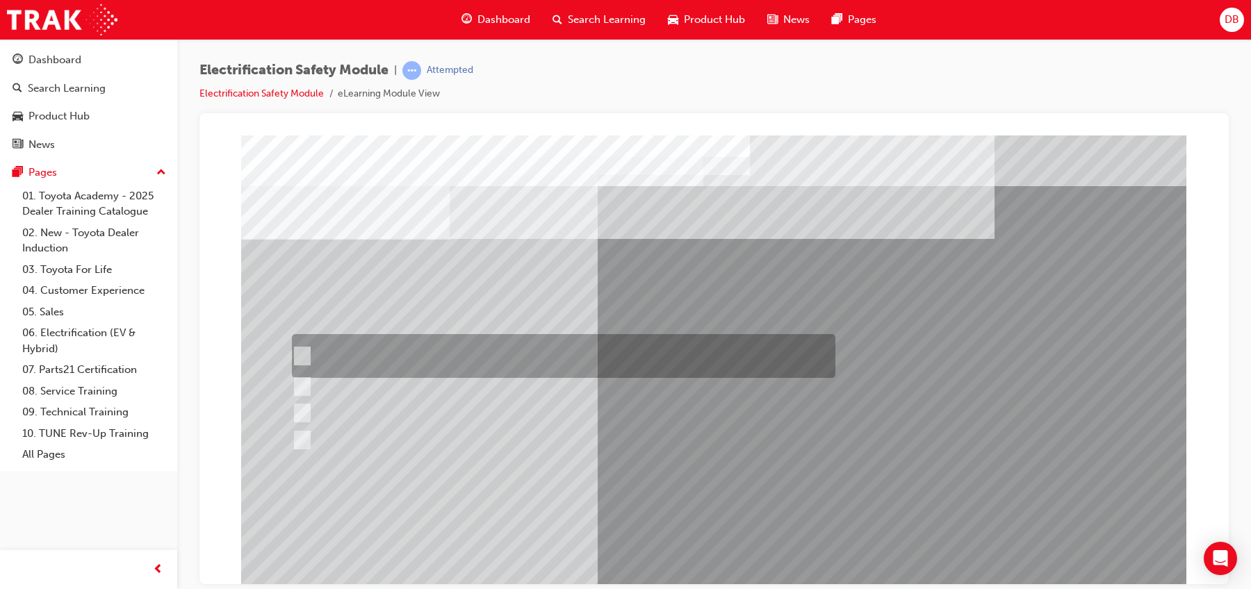
click at [530, 353] on div at bounding box center [560, 356] width 544 height 44
checkbox input "true"
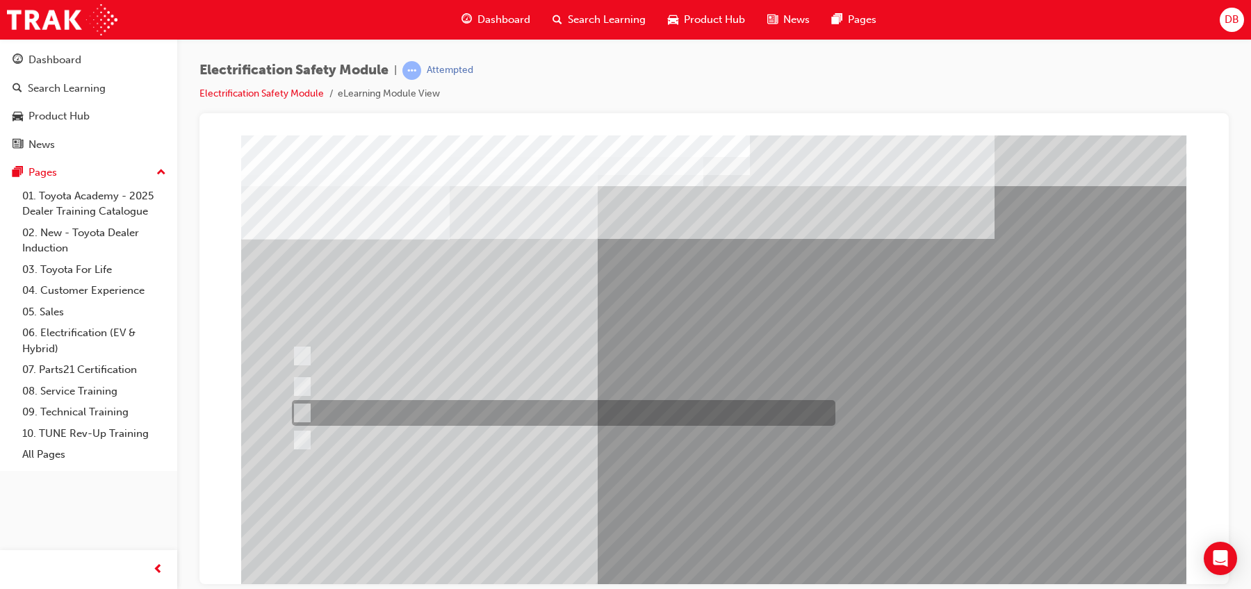
click at [557, 406] on div at bounding box center [560, 413] width 544 height 26
checkbox input "true"
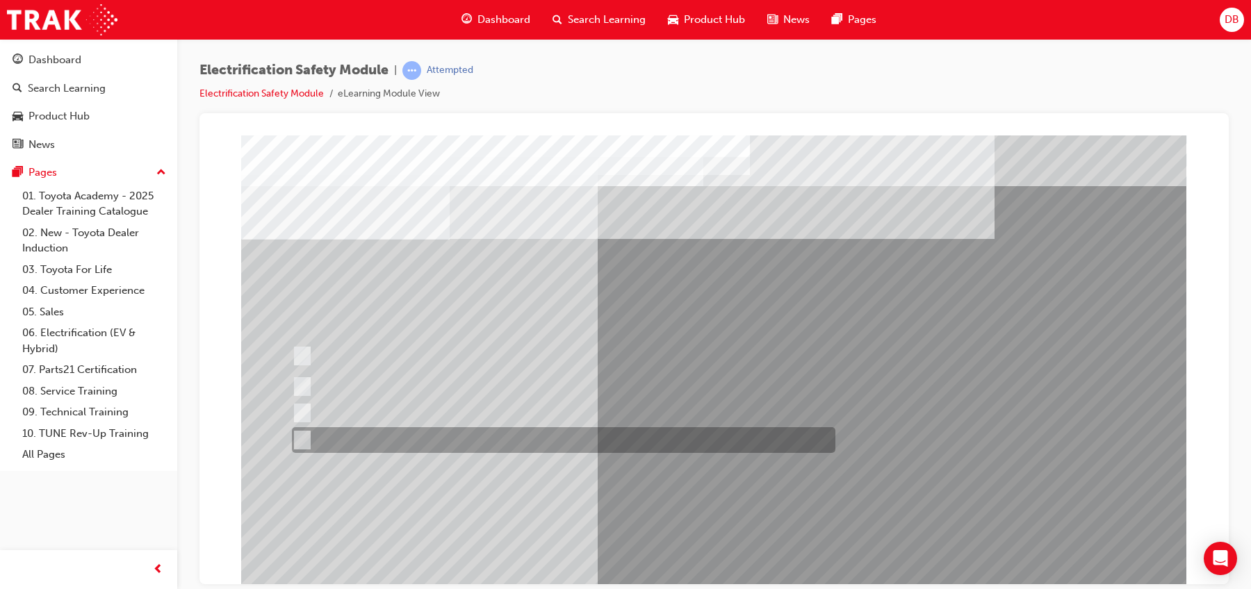
click at [553, 430] on div at bounding box center [560, 440] width 544 height 26
checkbox input "true"
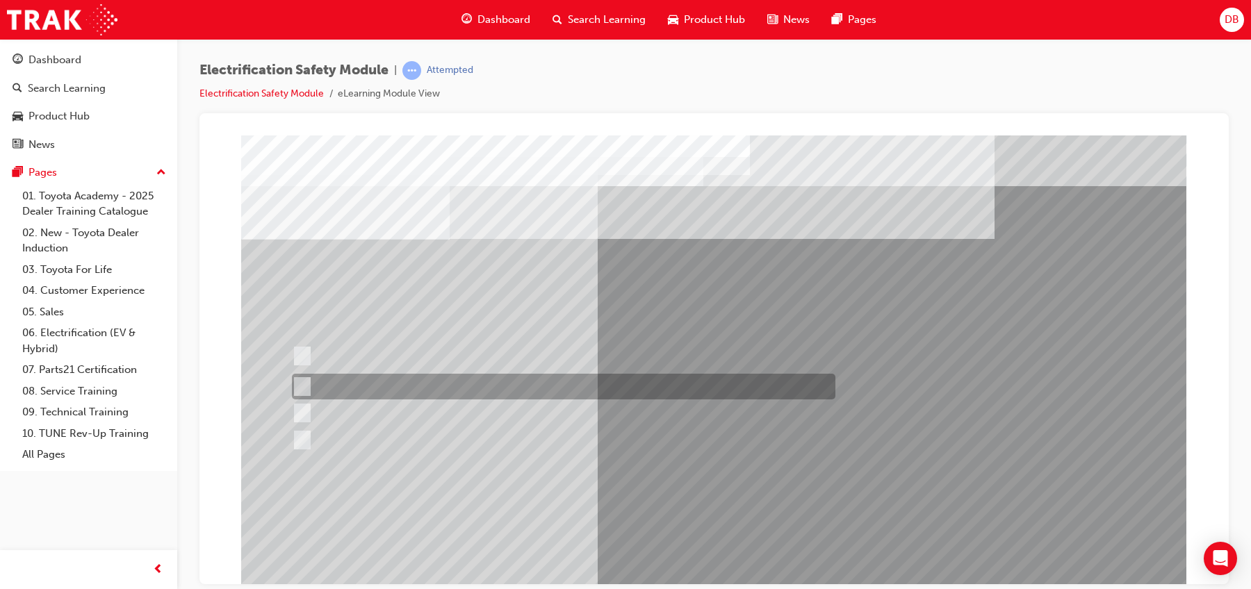
click at [551, 392] on div at bounding box center [560, 387] width 544 height 26
checkbox input "true"
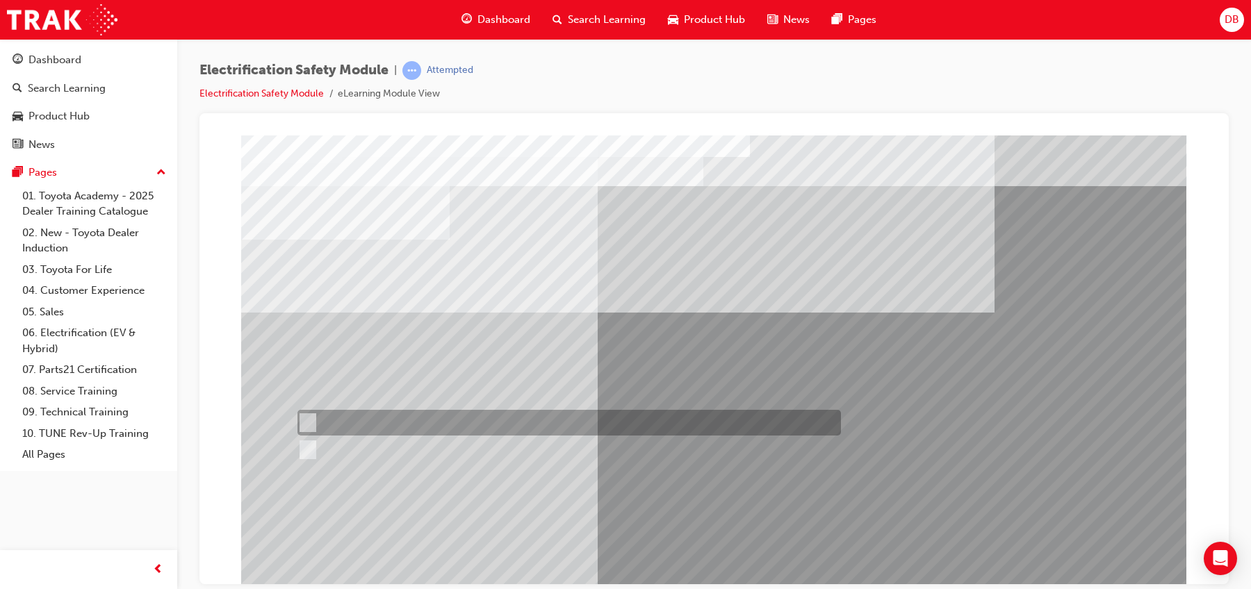
click at [398, 423] on div at bounding box center [566, 423] width 544 height 26
radio input "true"
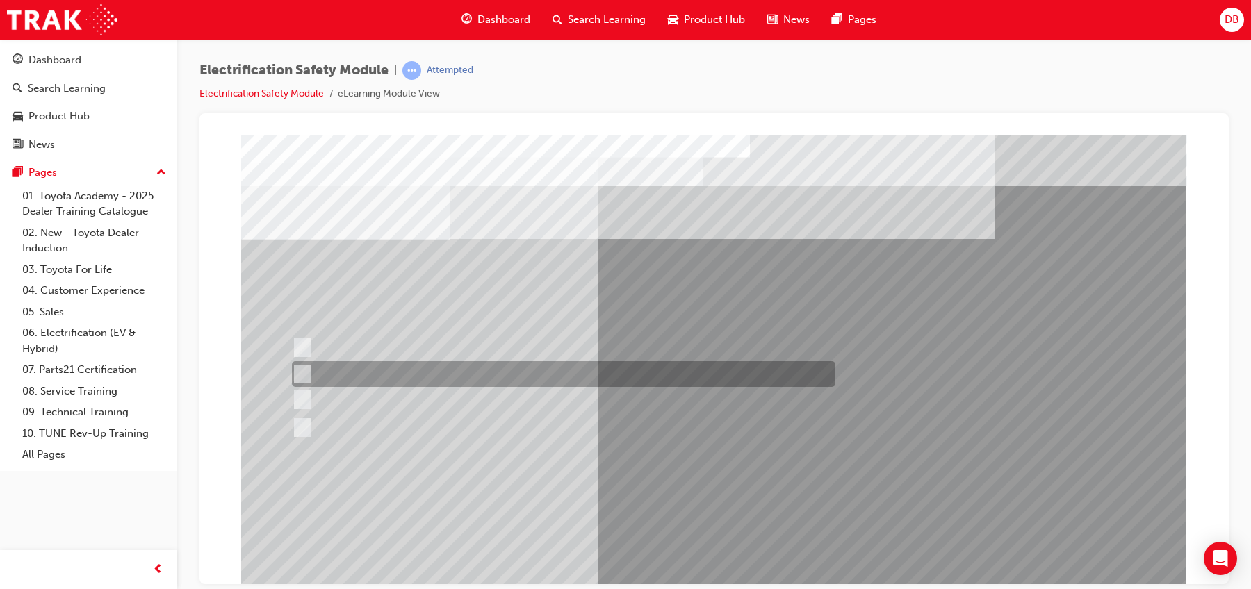
click at [589, 368] on div at bounding box center [560, 374] width 544 height 26
radio input "true"
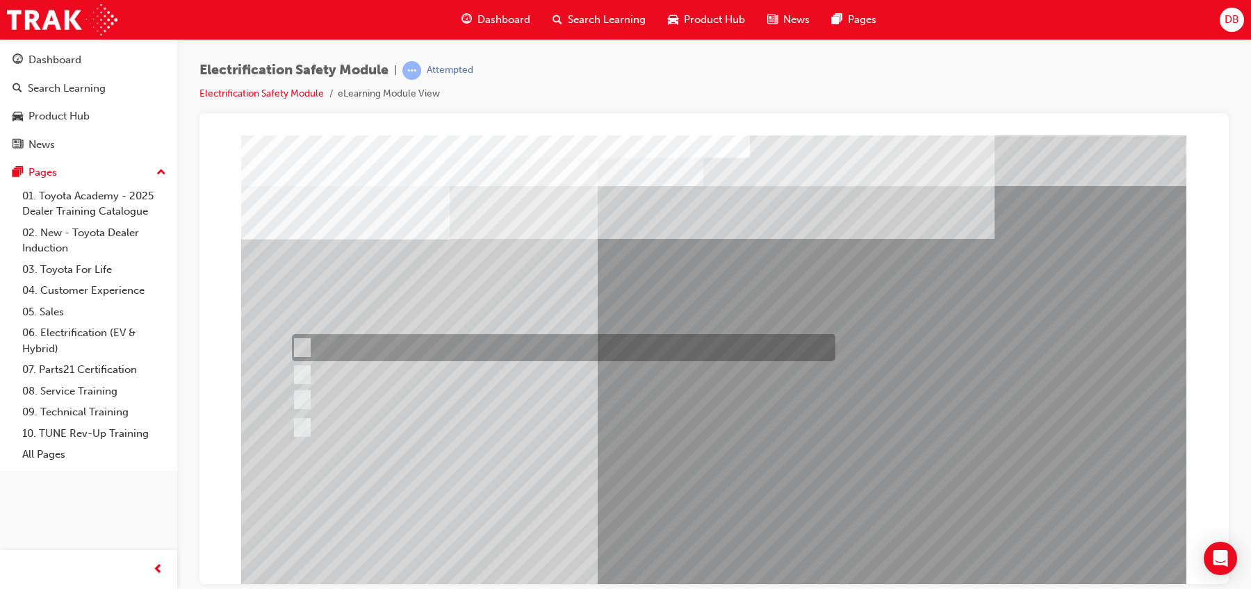
click at [549, 344] on div at bounding box center [560, 347] width 544 height 27
radio input "true"
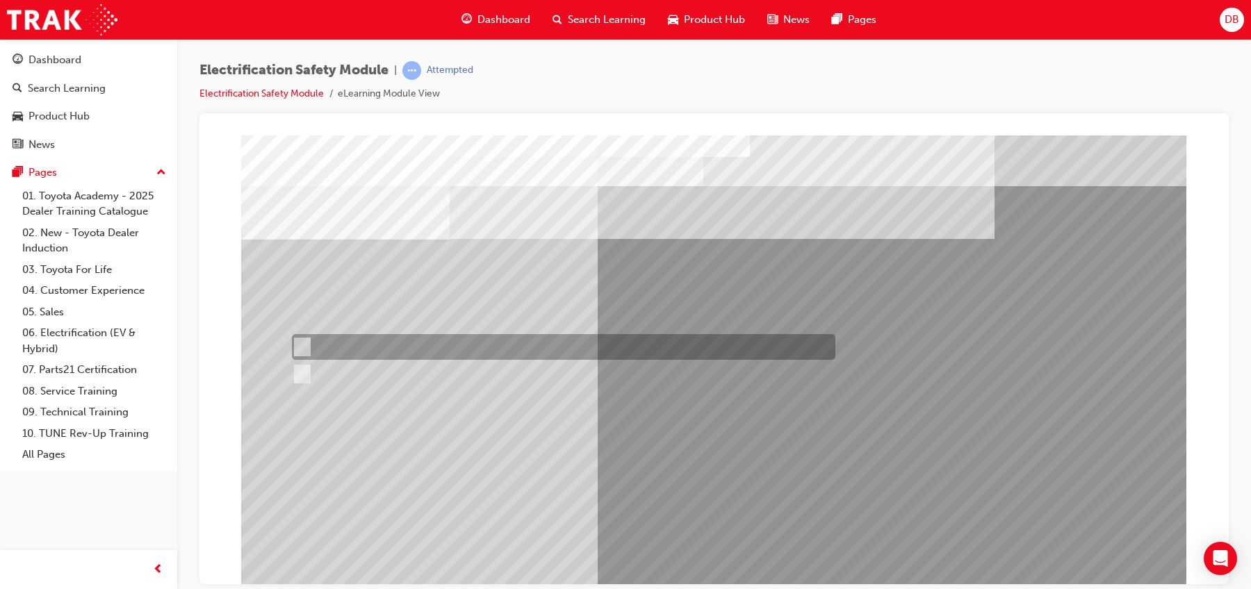
click at [348, 344] on div at bounding box center [560, 347] width 544 height 26
radio input "true"
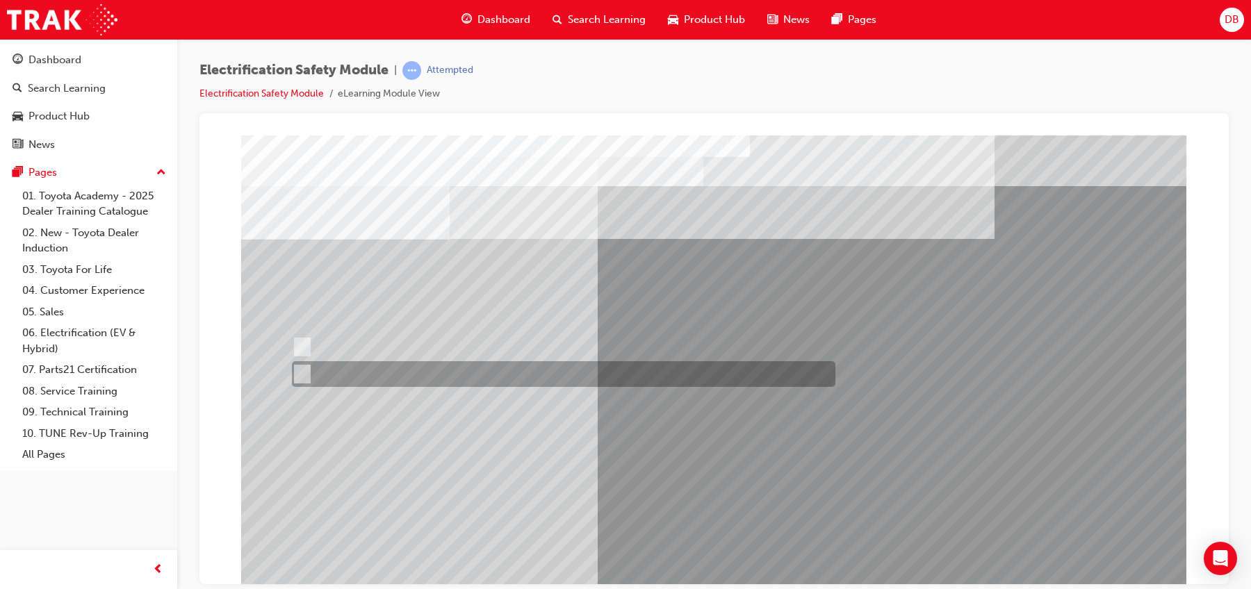
click at [422, 368] on div at bounding box center [560, 374] width 544 height 26
radio input "true"
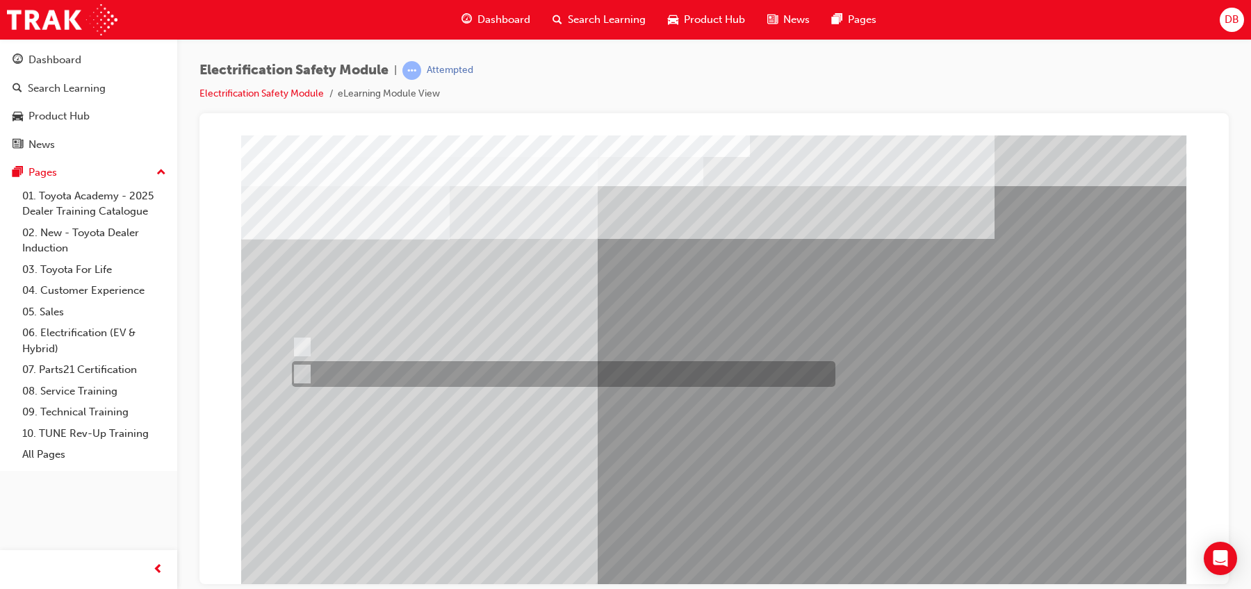
click at [430, 367] on div at bounding box center [560, 374] width 544 height 26
radio input "true"
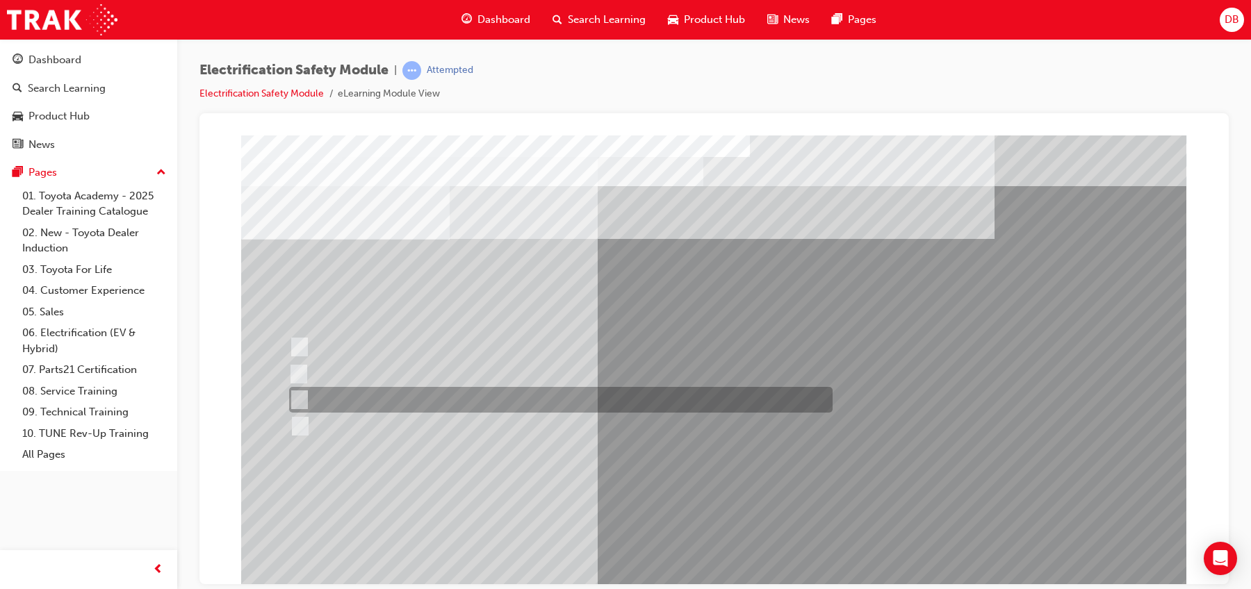
click at [400, 396] on div at bounding box center [558, 400] width 544 height 26
radio input "true"
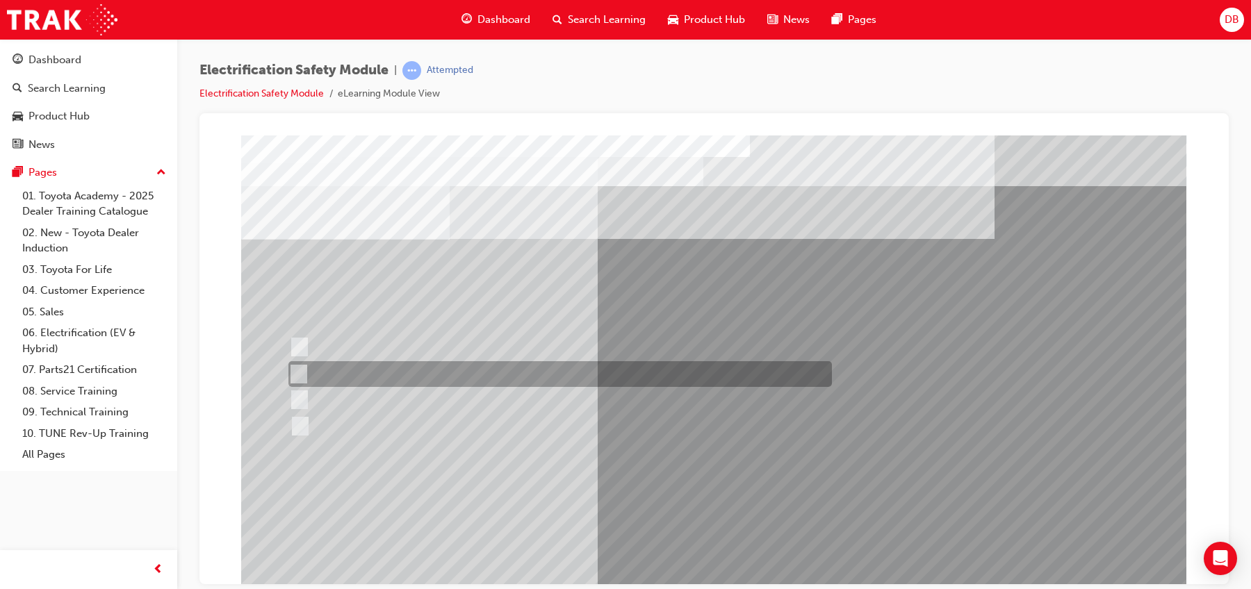
click at [557, 376] on div at bounding box center [557, 374] width 544 height 26
radio input "true"
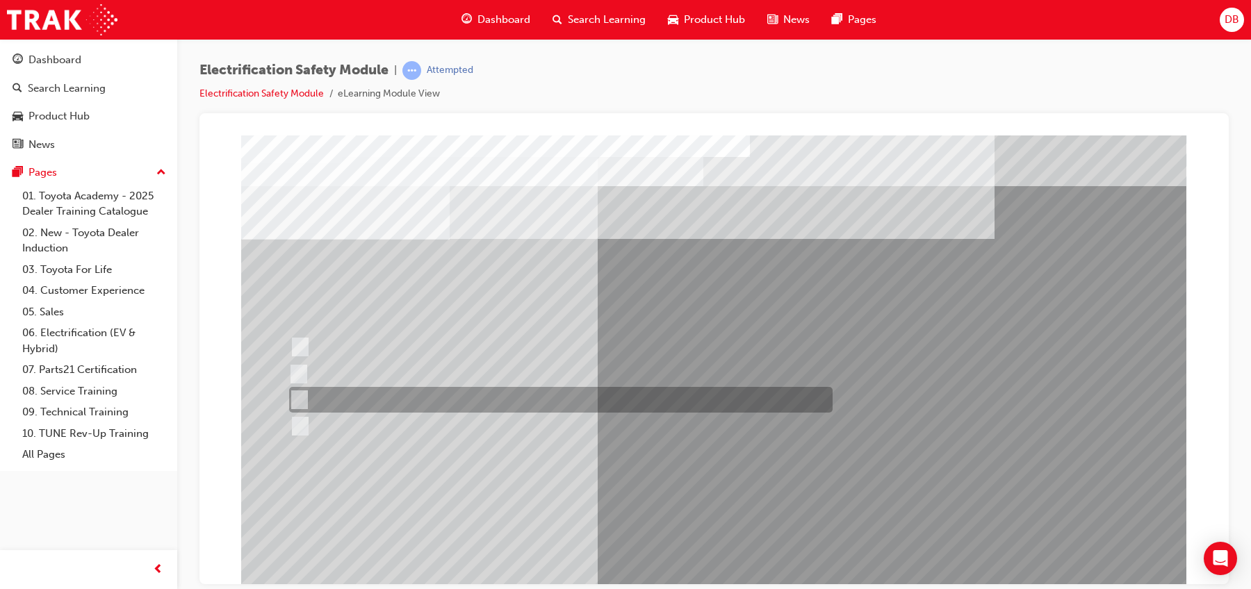
click at [405, 387] on div at bounding box center [558, 400] width 544 height 26
radio input "true"
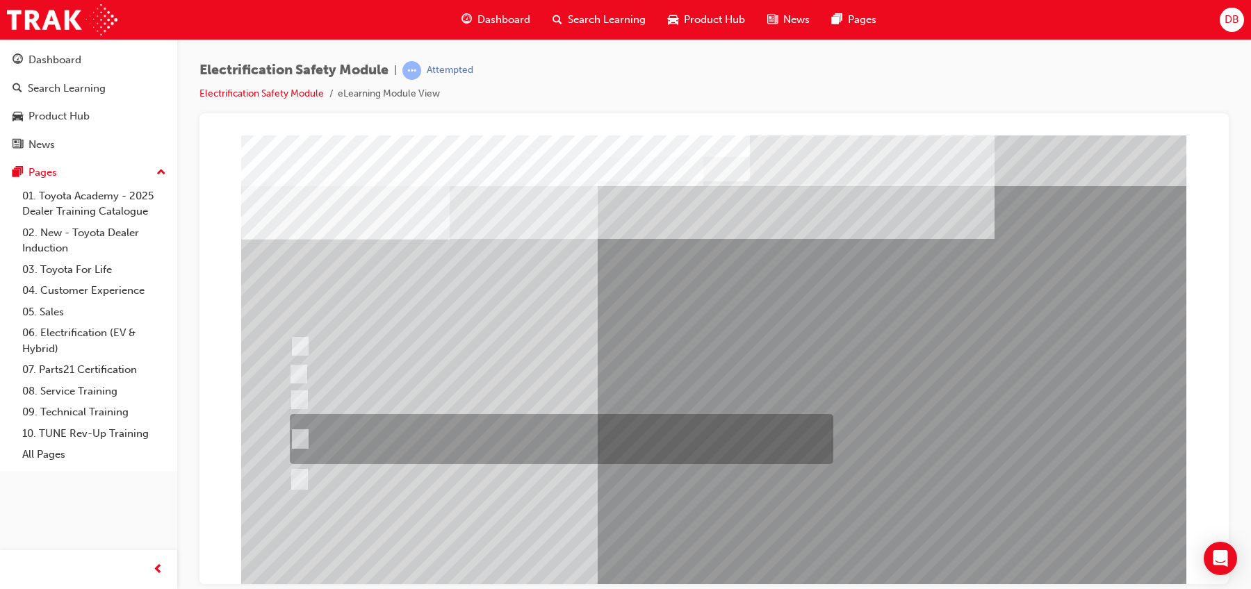
click at [558, 452] on div at bounding box center [558, 439] width 544 height 50
radio input "true"
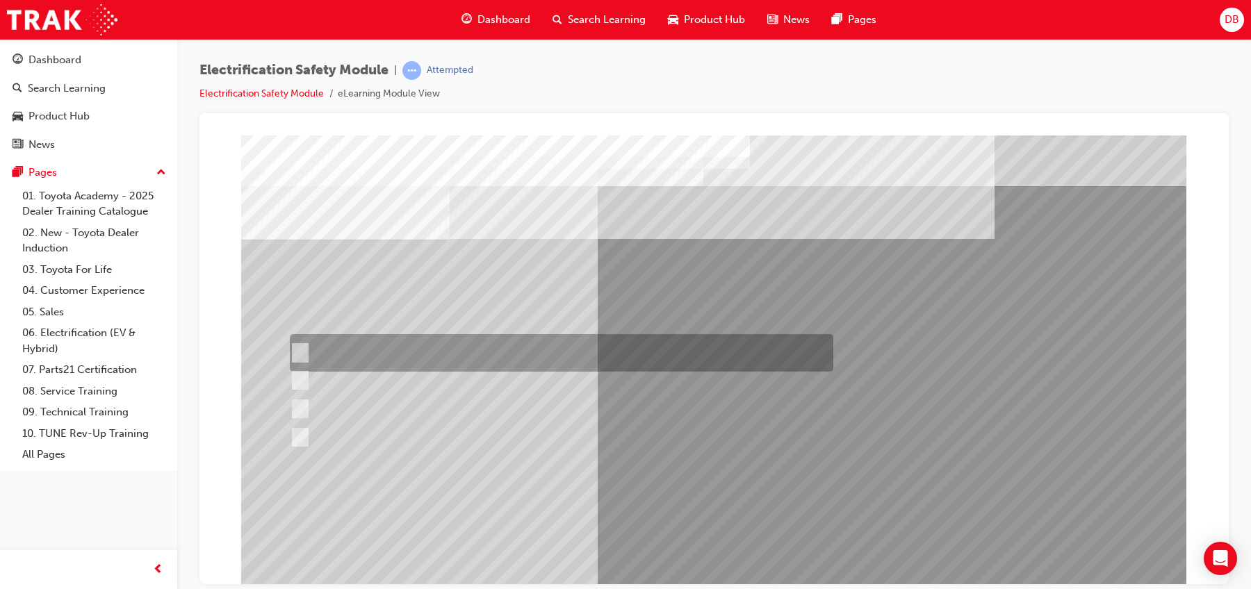
click at [628, 362] on div at bounding box center [558, 353] width 544 height 38
radio input "true"
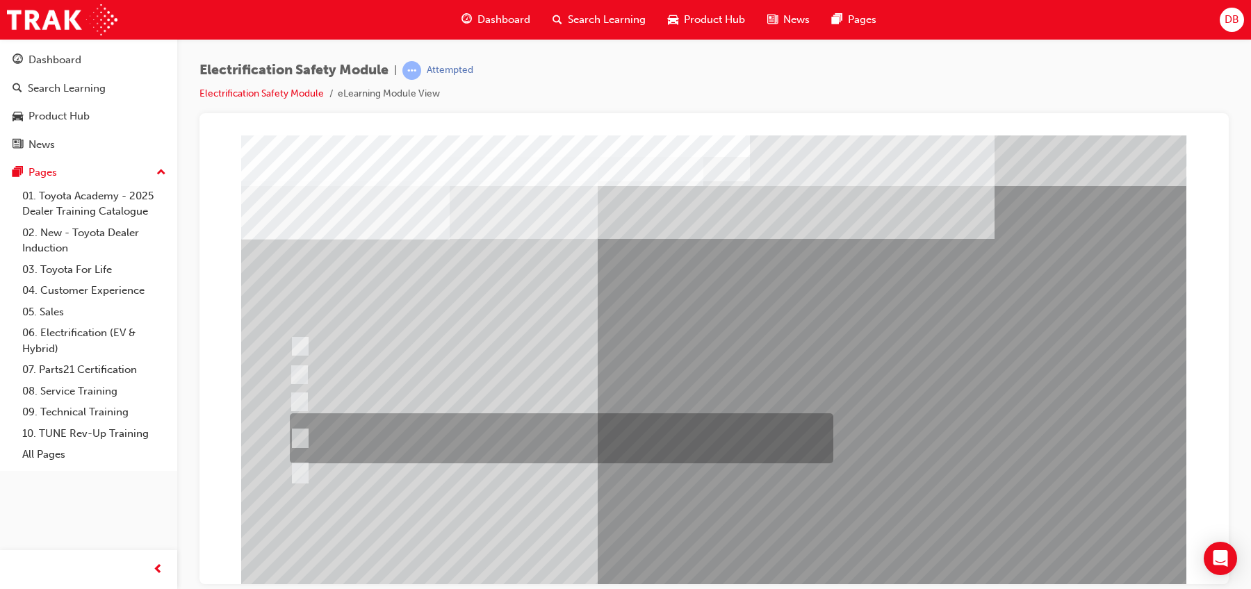
click at [550, 441] on div at bounding box center [558, 439] width 544 height 50
radio input "true"
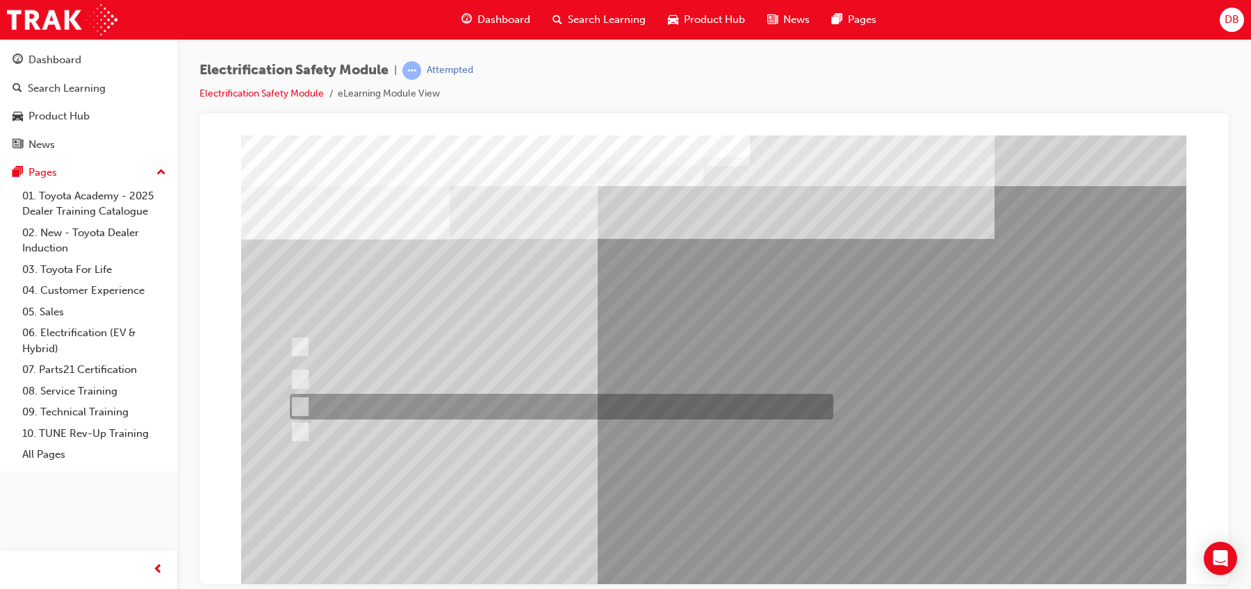
click at [575, 402] on div at bounding box center [558, 407] width 544 height 26
radio input "true"
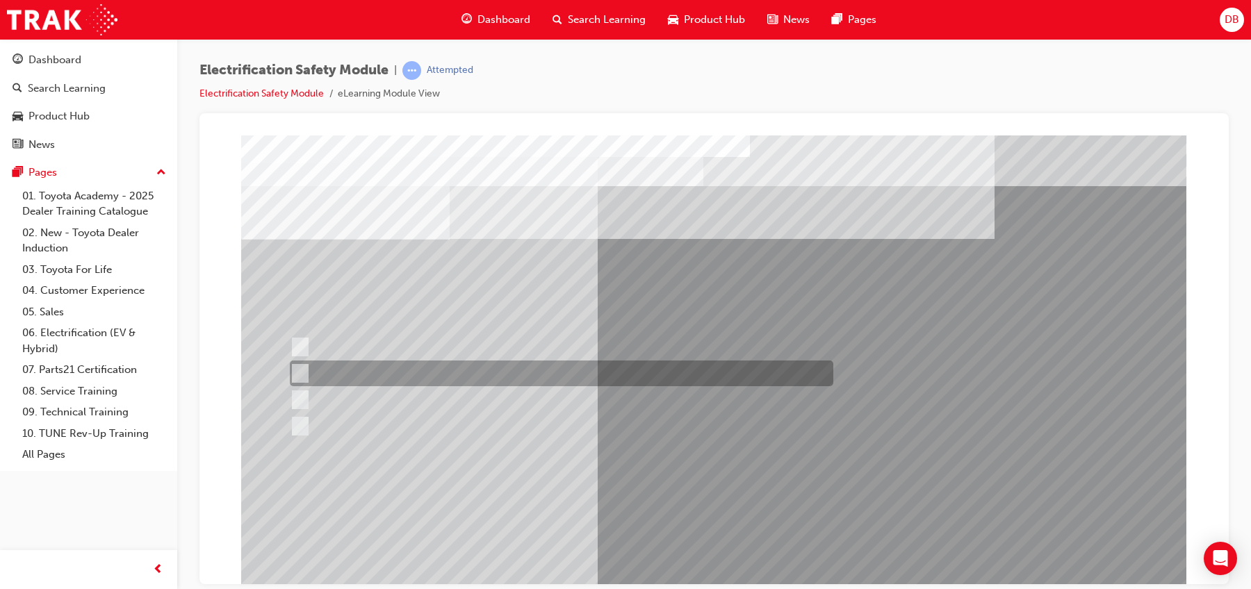
click at [557, 370] on div at bounding box center [558, 374] width 544 height 26
radio input "true"
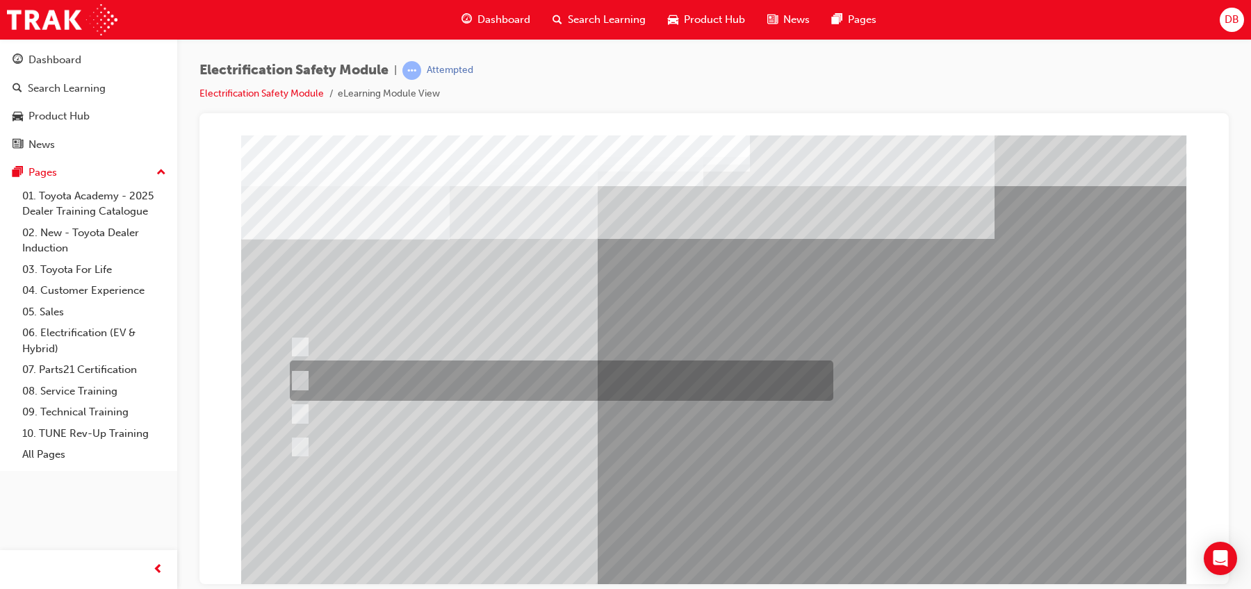
click at [669, 381] on div at bounding box center [558, 381] width 544 height 40
radio input "true"
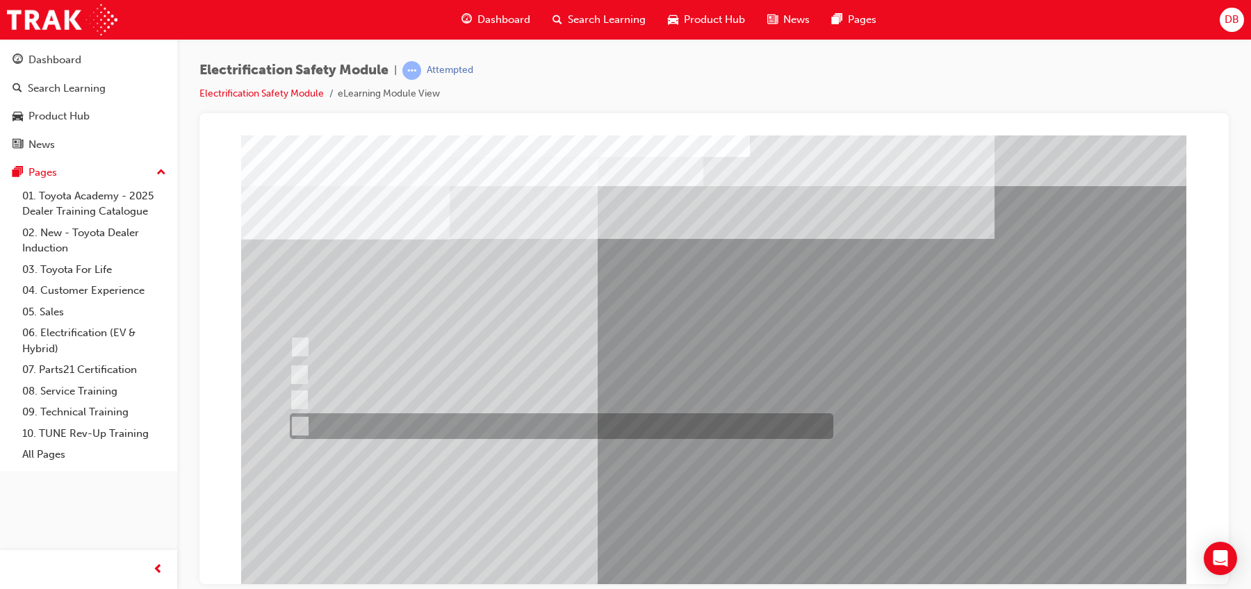
click at [522, 428] on div at bounding box center [558, 427] width 544 height 26
radio input "true"
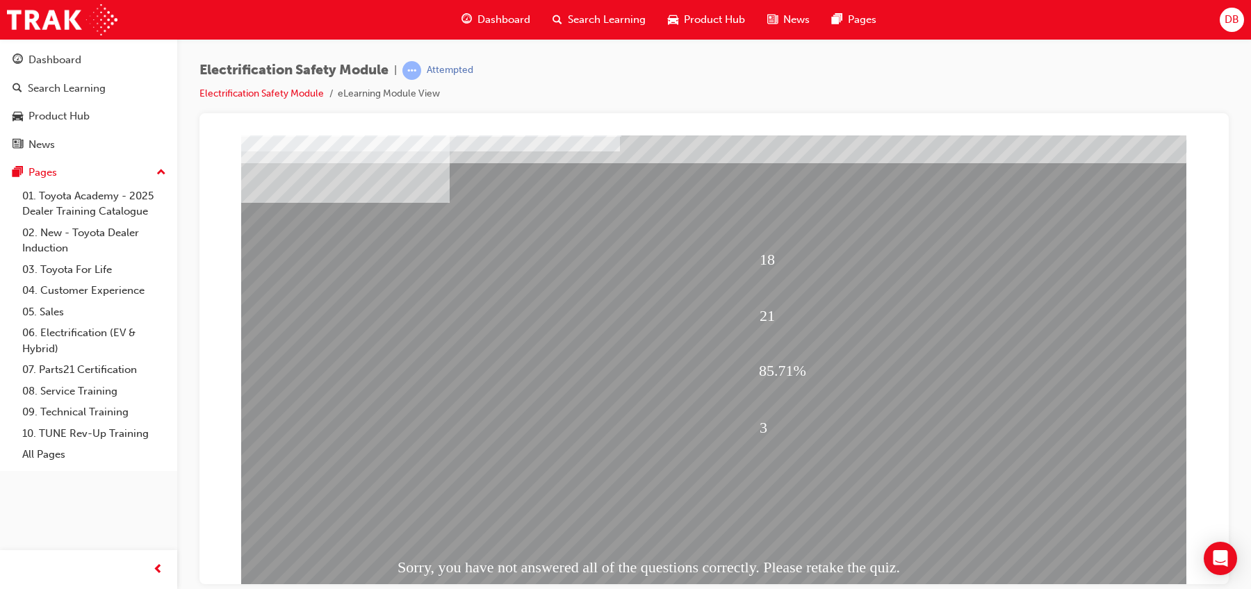
scroll to position [72, 0]
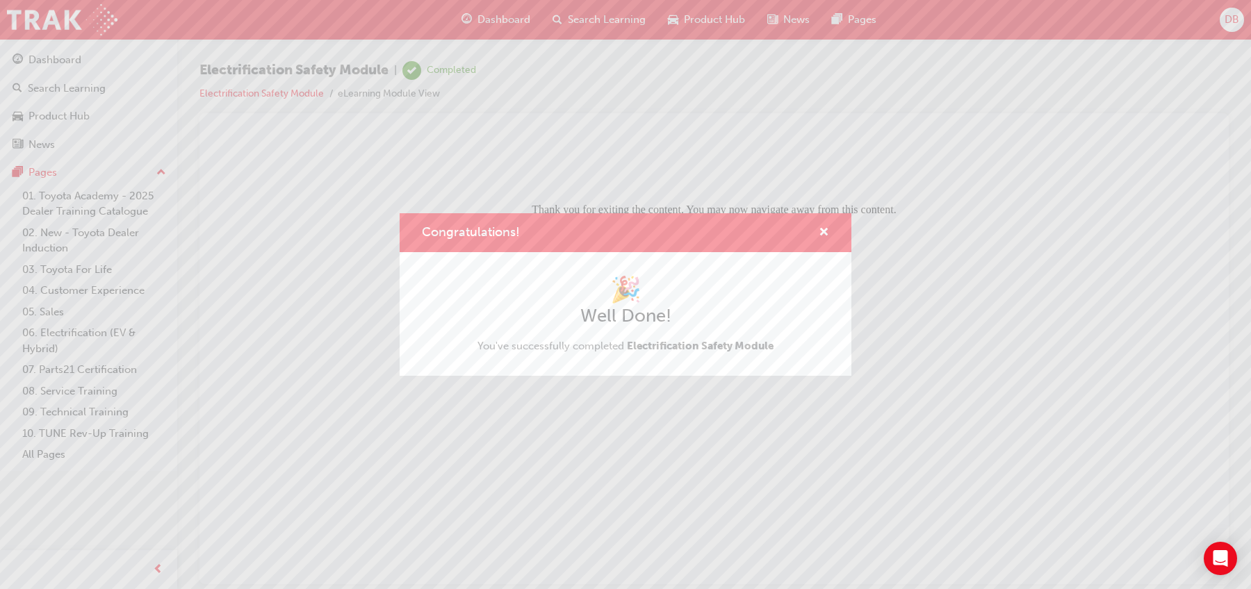
scroll to position [0, 0]
click at [946, 317] on div "Congratulations! 🎉 Well Done! You've successfully completed Electrification Saf…" at bounding box center [625, 294] width 1251 height 589
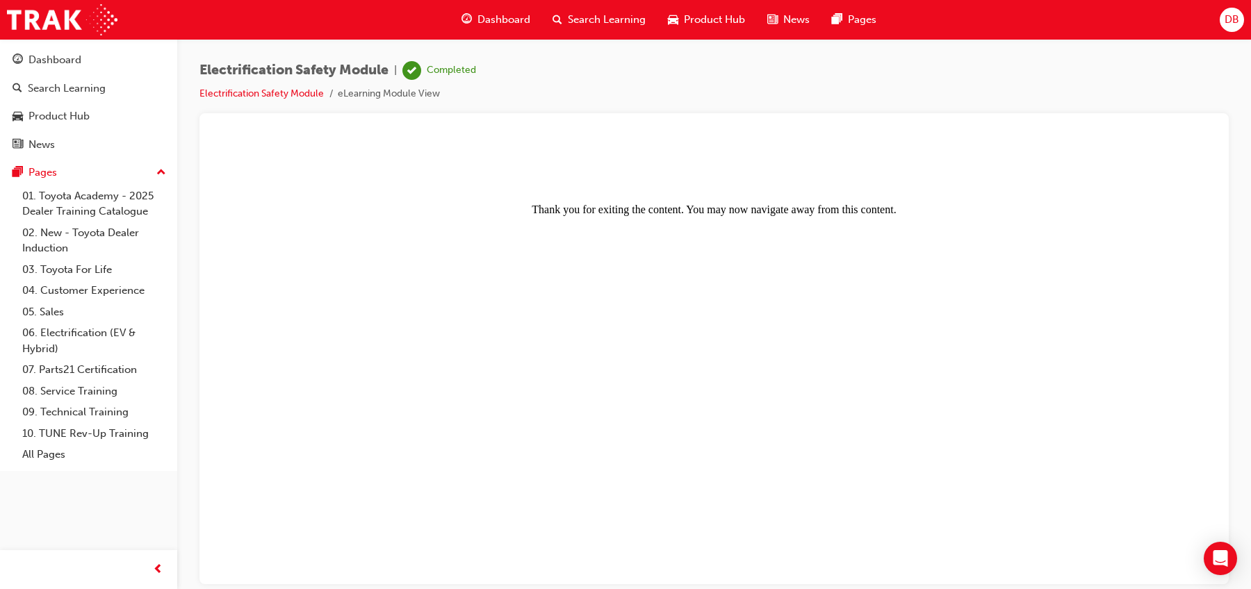
click at [946, 316] on body "Thank you for exiting the content. You may now navigate away from this content." at bounding box center [714, 359] width 996 height 438
click at [829, 300] on body "Thank you for exiting the content. You may now navigate away from this content." at bounding box center [714, 359] width 996 height 438
